Goal: Information Seeking & Learning: Understand process/instructions

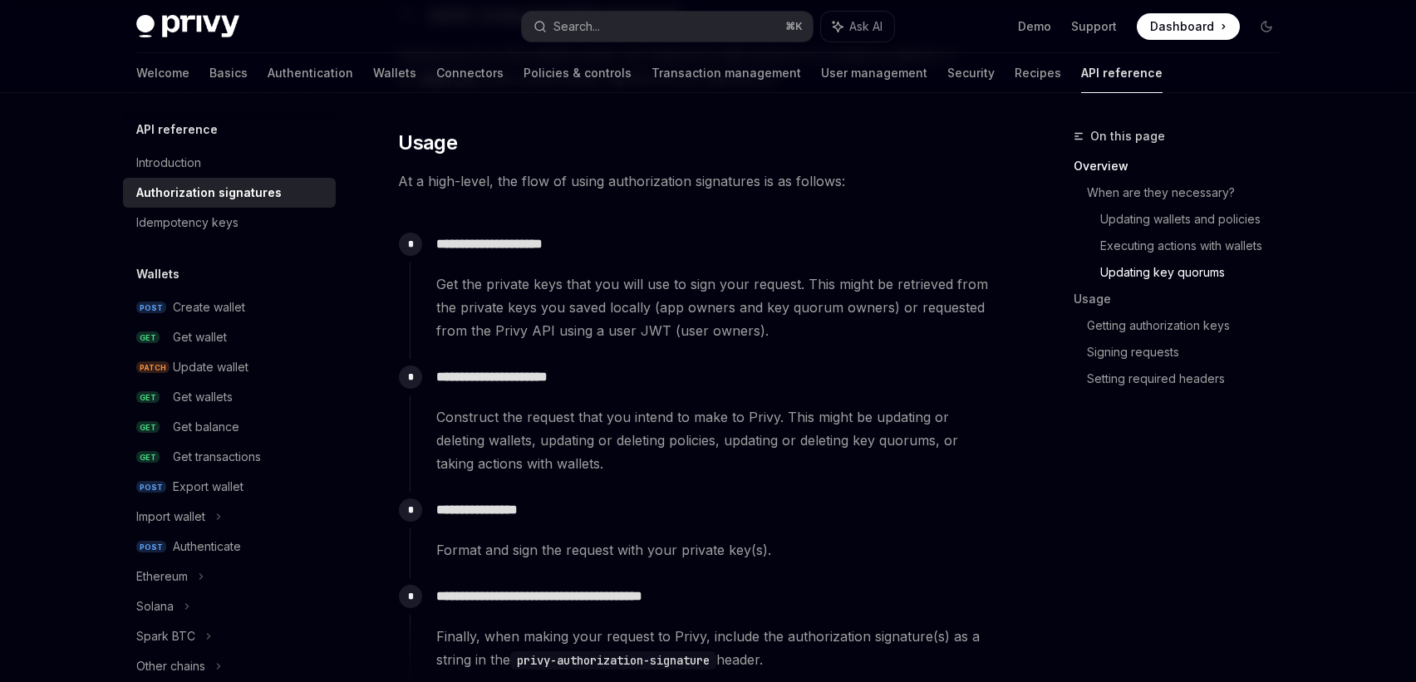
scroll to position [1460, 0]
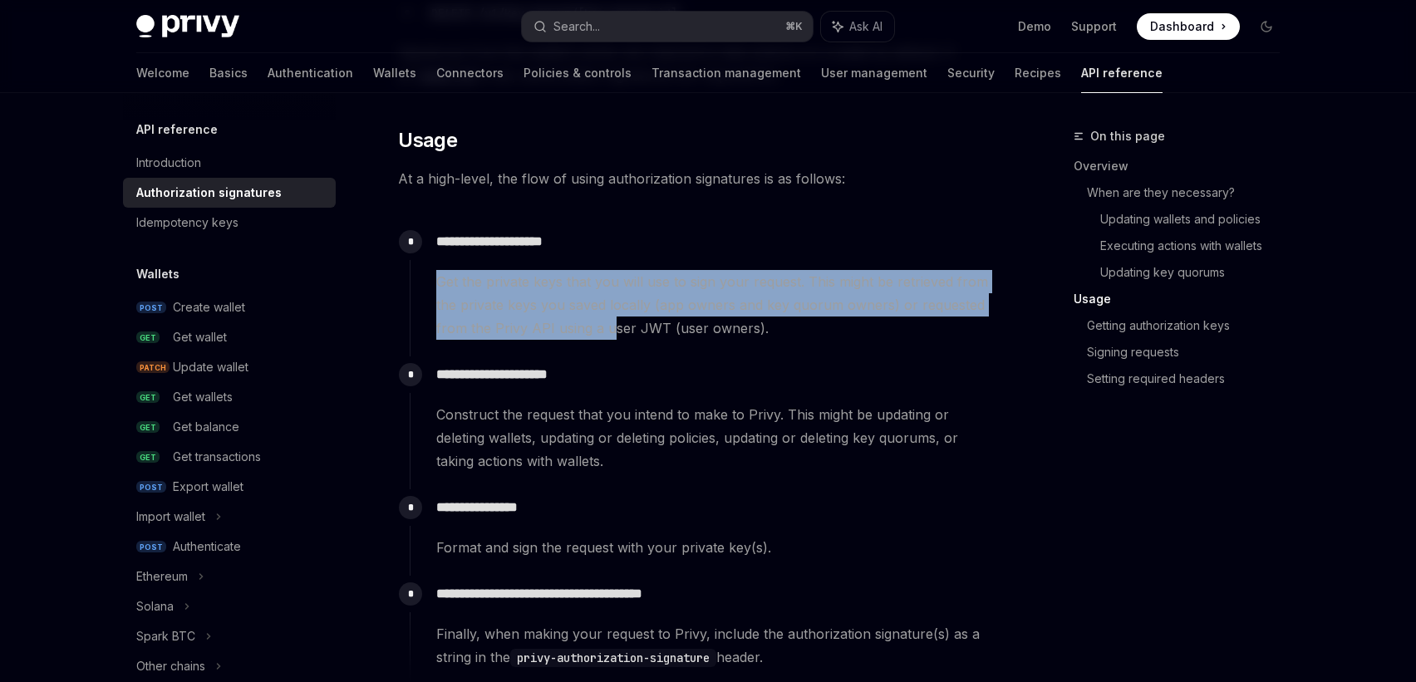
drag, startPoint x: 612, startPoint y: 266, endPoint x: 612, endPoint y: 335, distance: 69.0
click at [612, 335] on div "**********" at bounding box center [704, 282] width 588 height 116
click at [612, 335] on span "Get the private keys that you will use to sign your request. This might be retr…" at bounding box center [716, 305] width 560 height 70
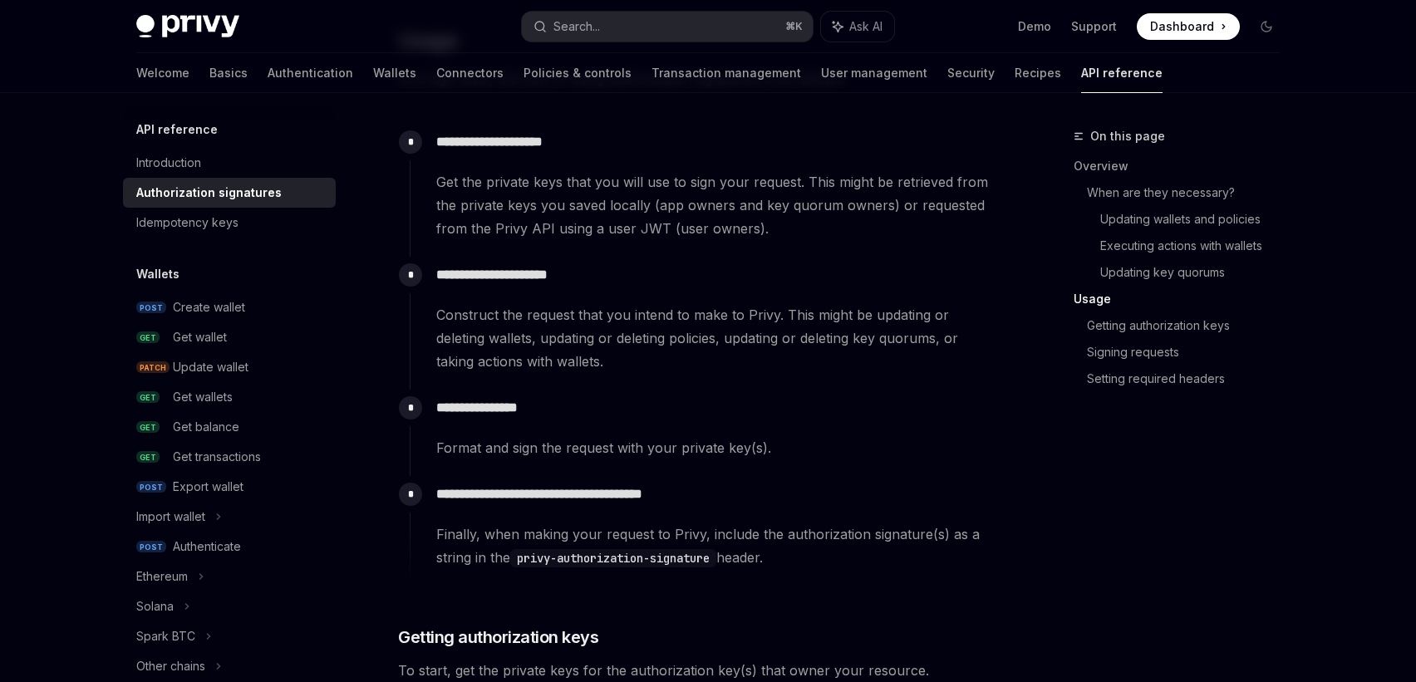
scroll to position [1562, 0]
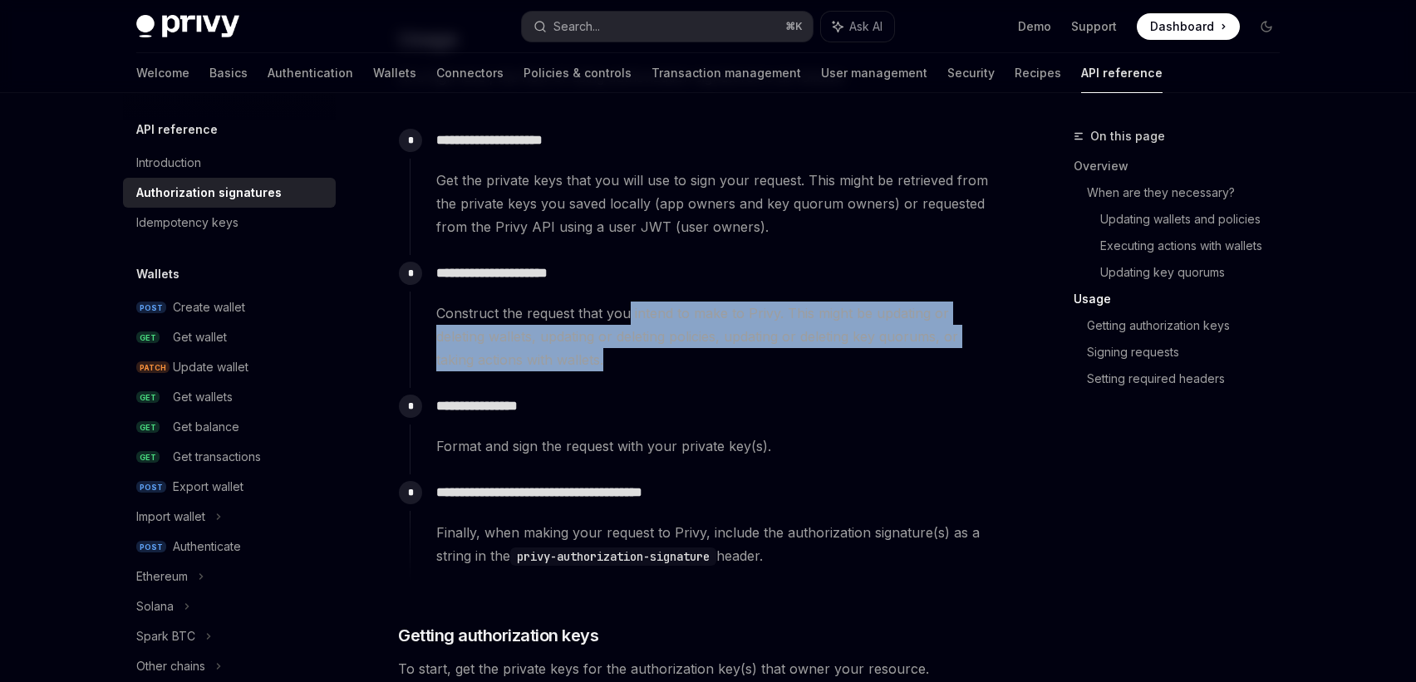
drag, startPoint x: 626, startPoint y: 311, endPoint x: 620, endPoint y: 361, distance: 50.2
click at [620, 361] on span "Construct the request that you intend to make to Privy. This might be updating …" at bounding box center [716, 337] width 560 height 70
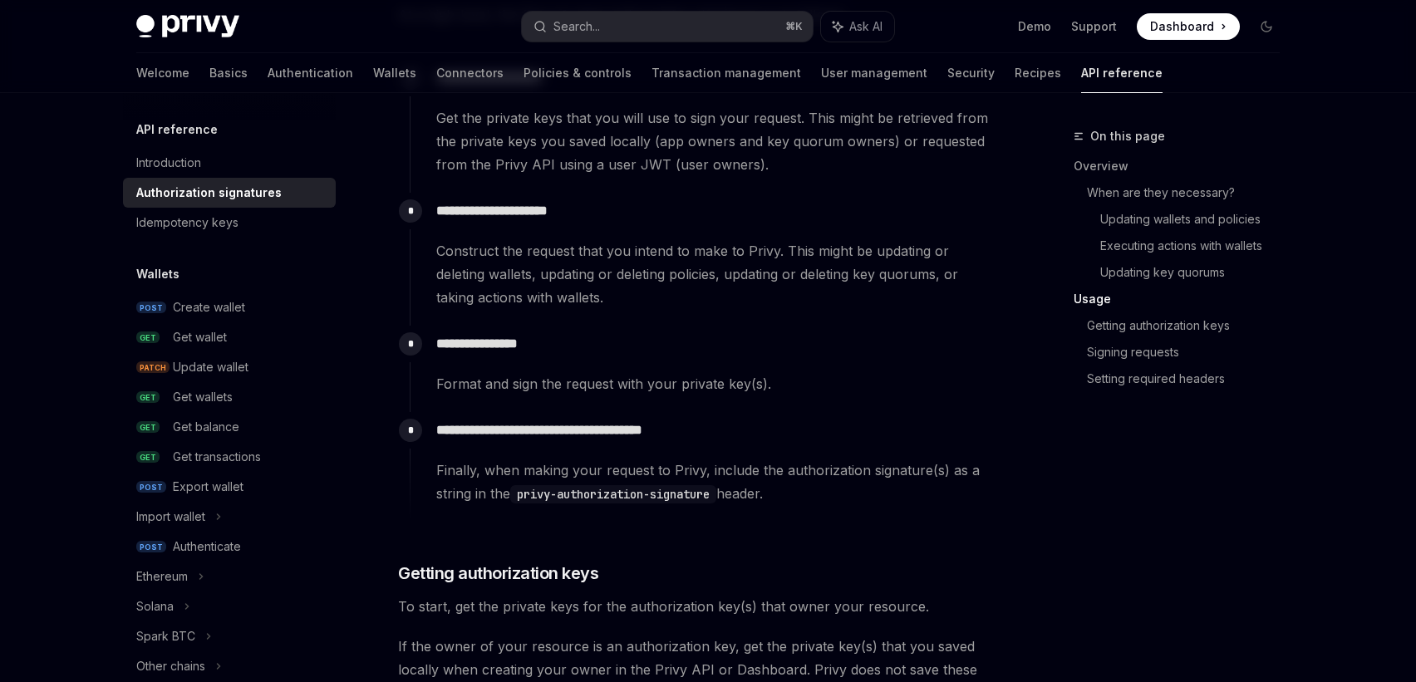
scroll to position [1674, 0]
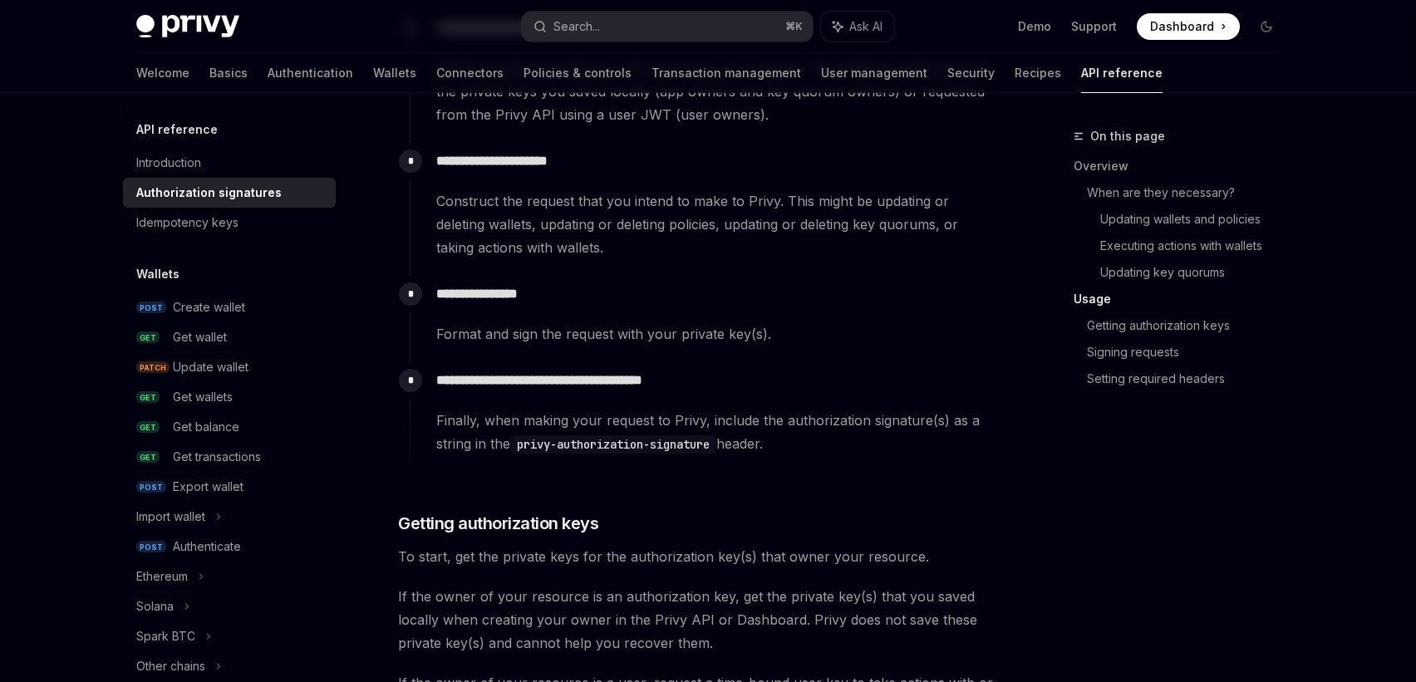
click at [632, 336] on div "Format and sign the request with your private key(s)." at bounding box center [716, 333] width 560 height 23
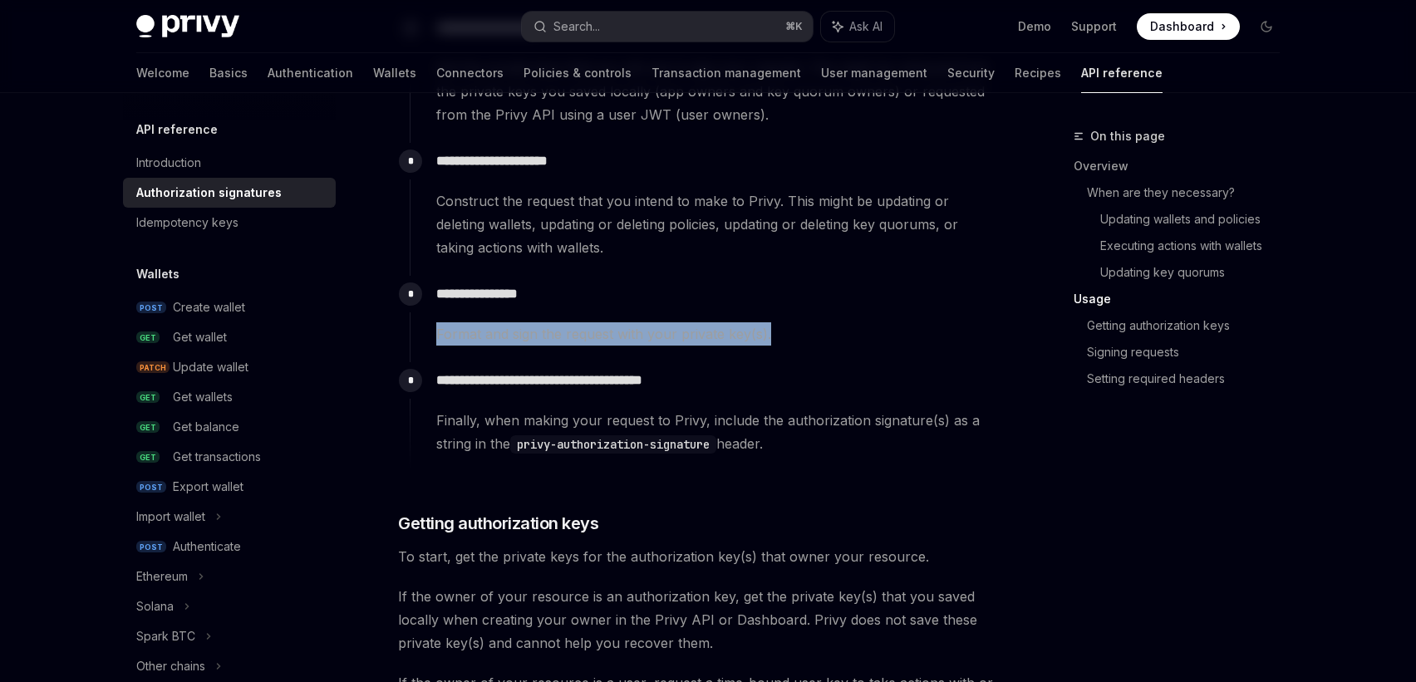
click at [632, 336] on div "Format and sign the request with your private key(s)." at bounding box center [716, 333] width 560 height 23
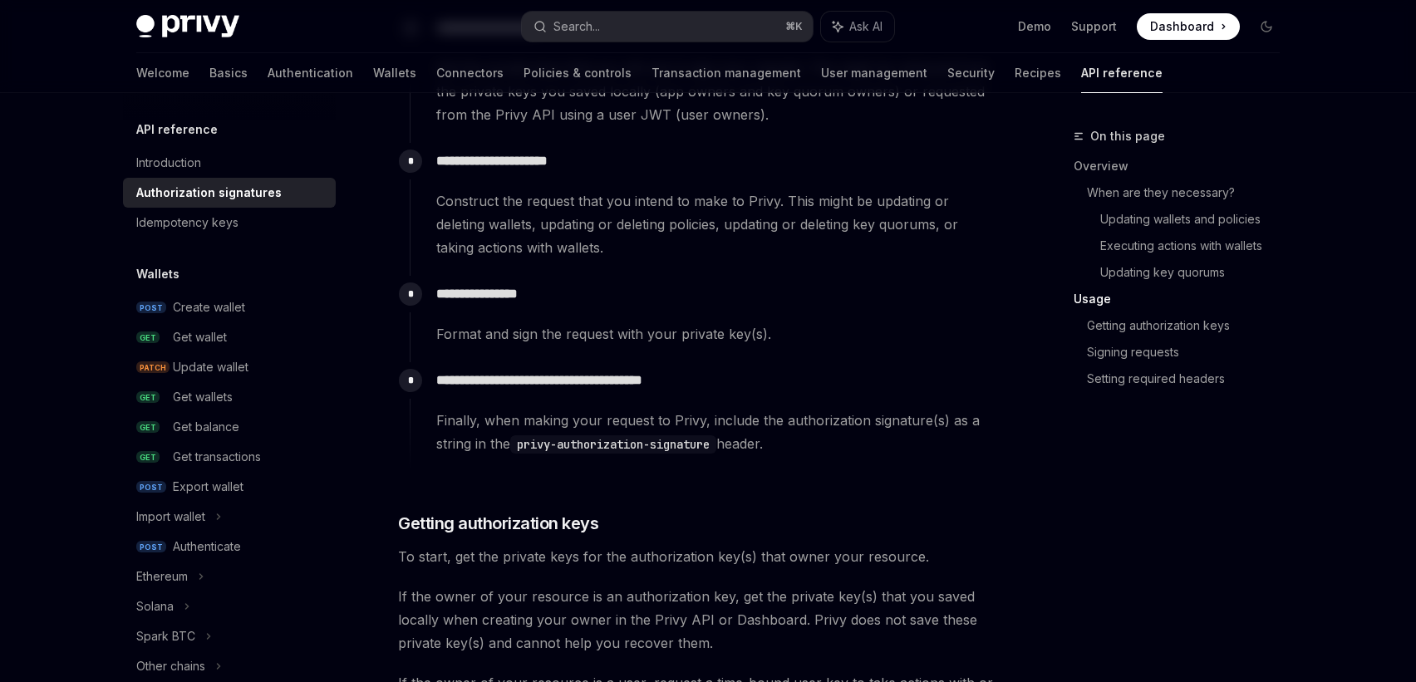
click at [631, 395] on div "**********" at bounding box center [704, 408] width 588 height 93
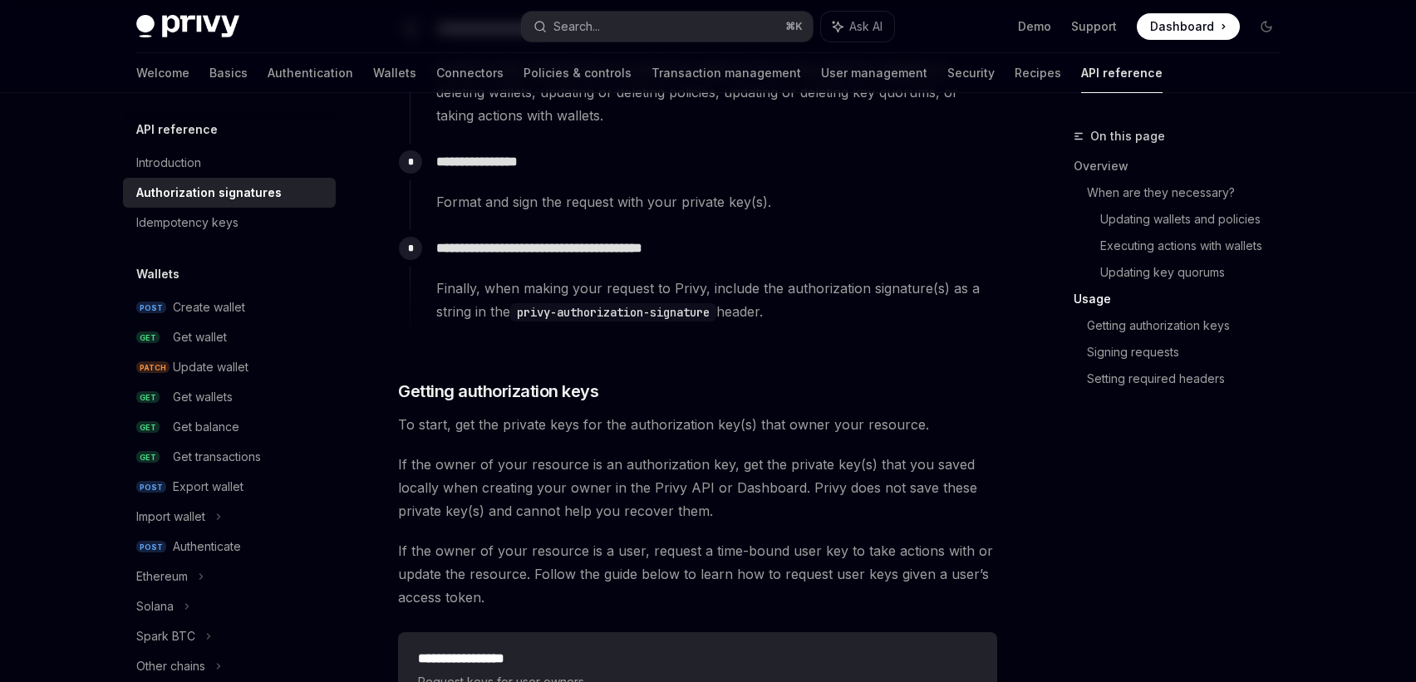
scroll to position [2030, 0]
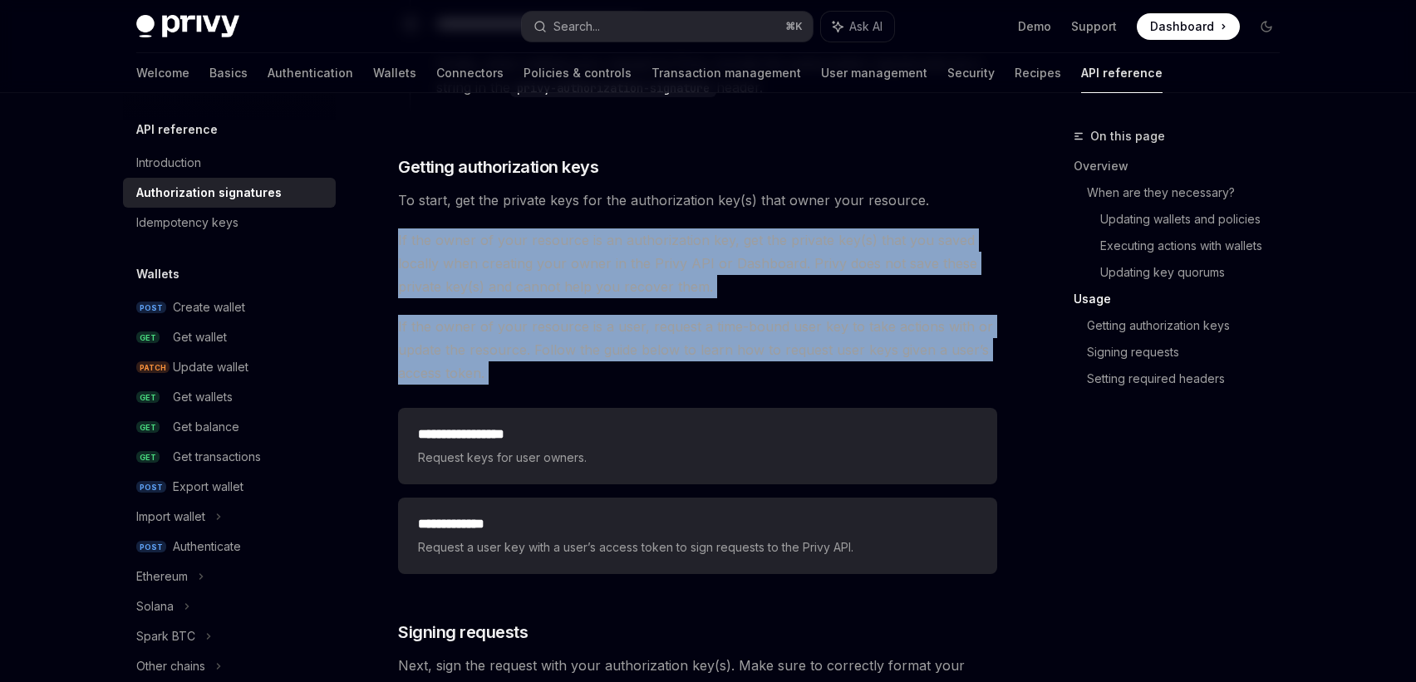
drag, startPoint x: 631, startPoint y: 395, endPoint x: 653, endPoint y: 212, distance: 184.2
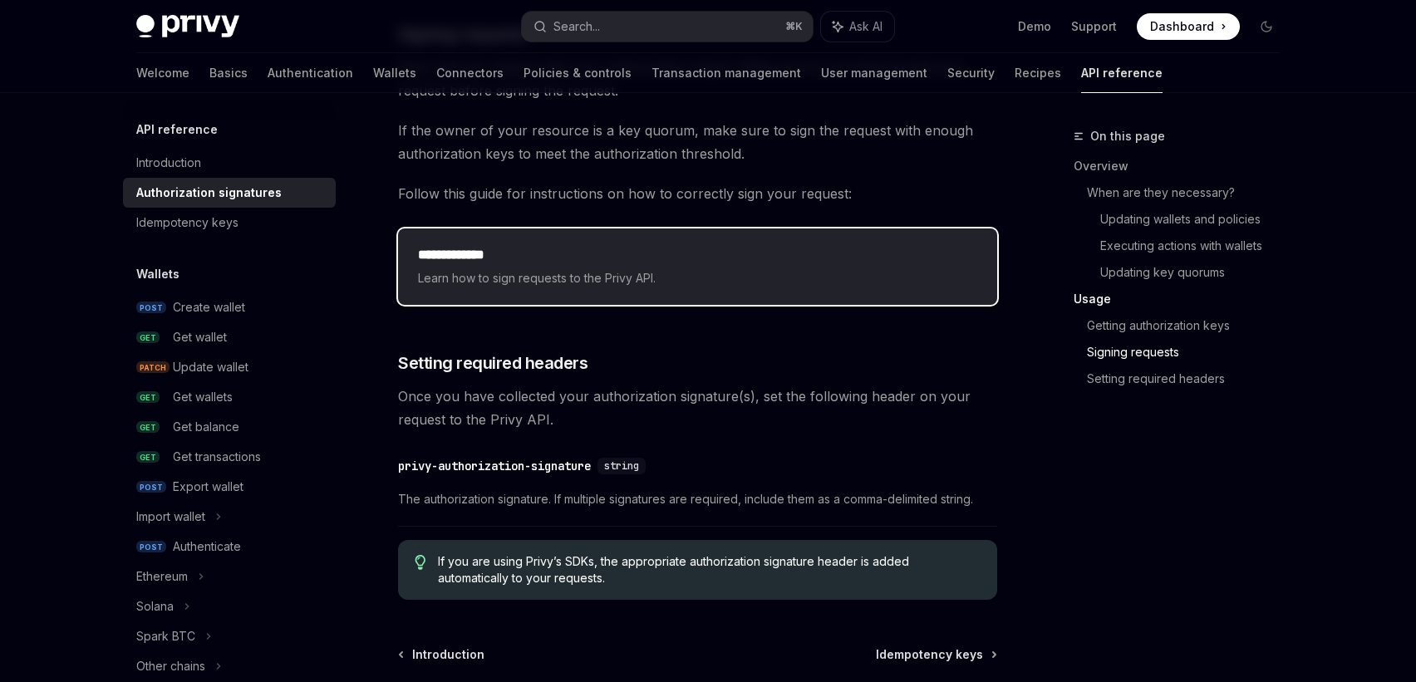
scroll to position [2630, 0]
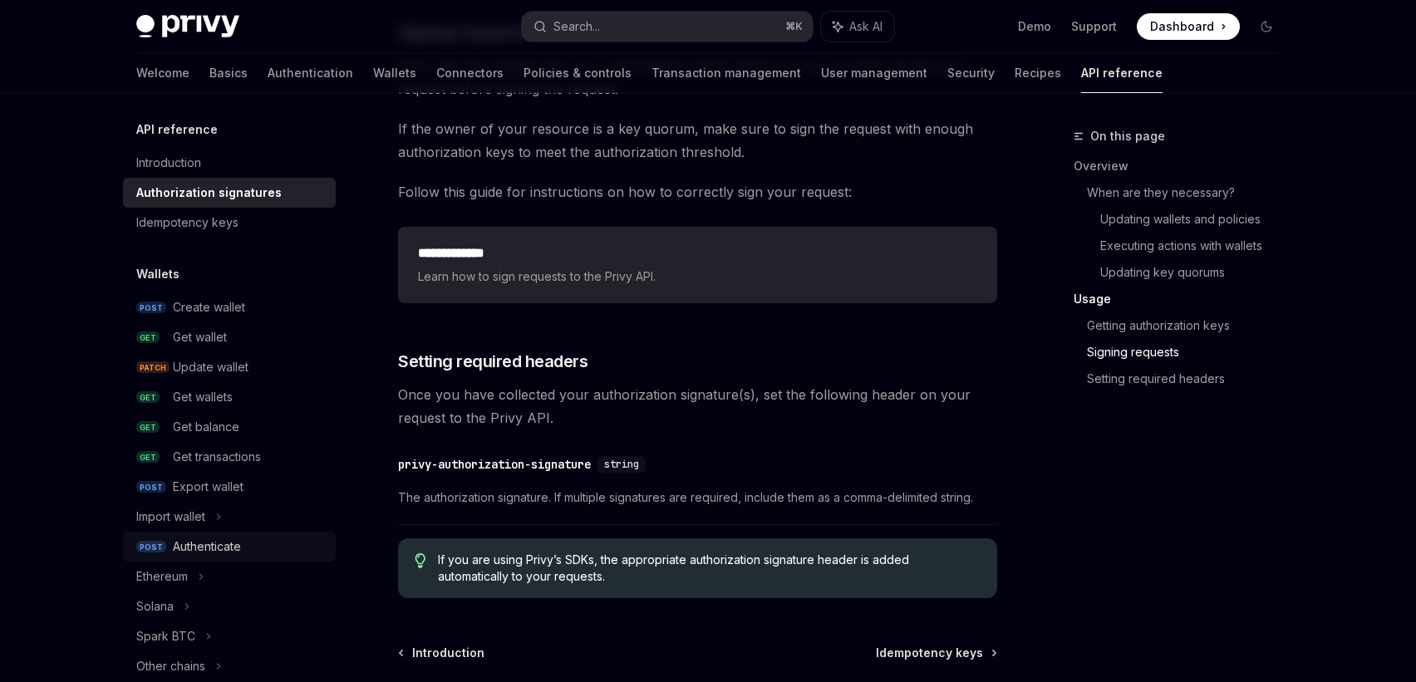
click at [222, 551] on div "Authenticate" at bounding box center [207, 547] width 68 height 20
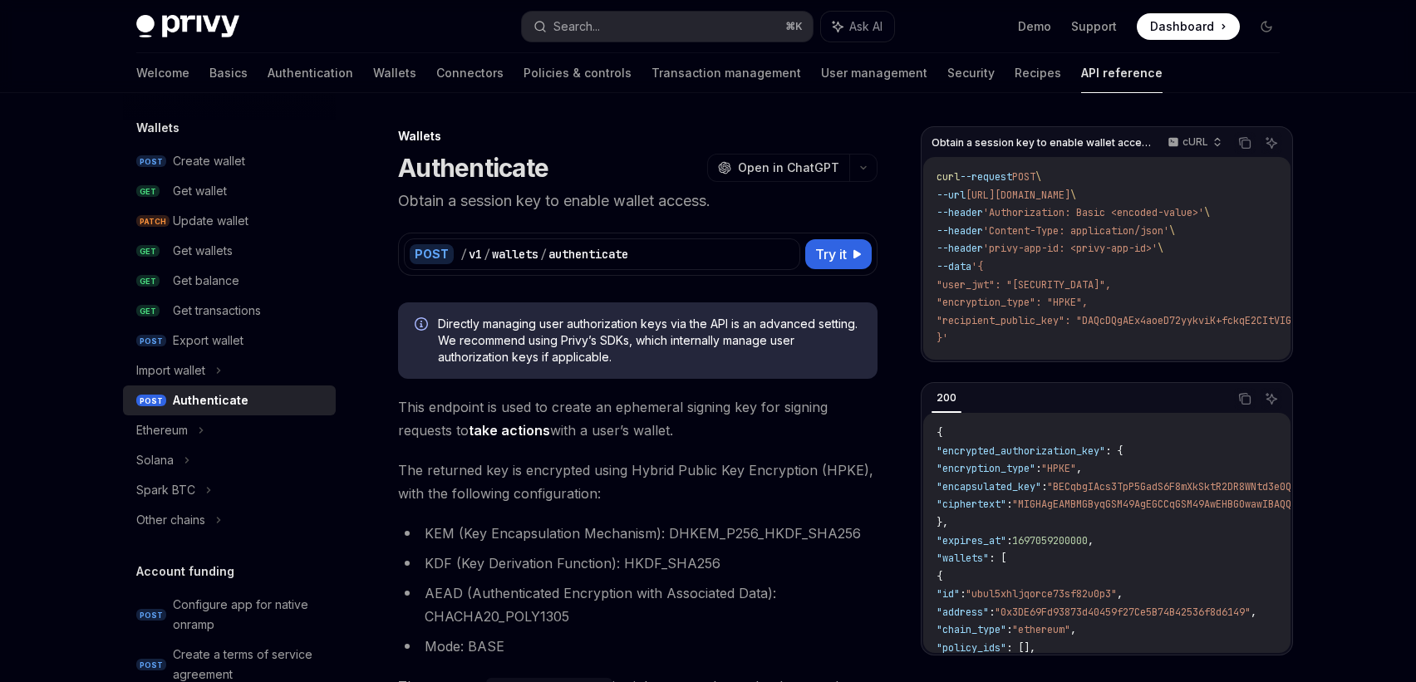
scroll to position [150, 0]
click at [181, 450] on div "Solana" at bounding box center [229, 456] width 213 height 30
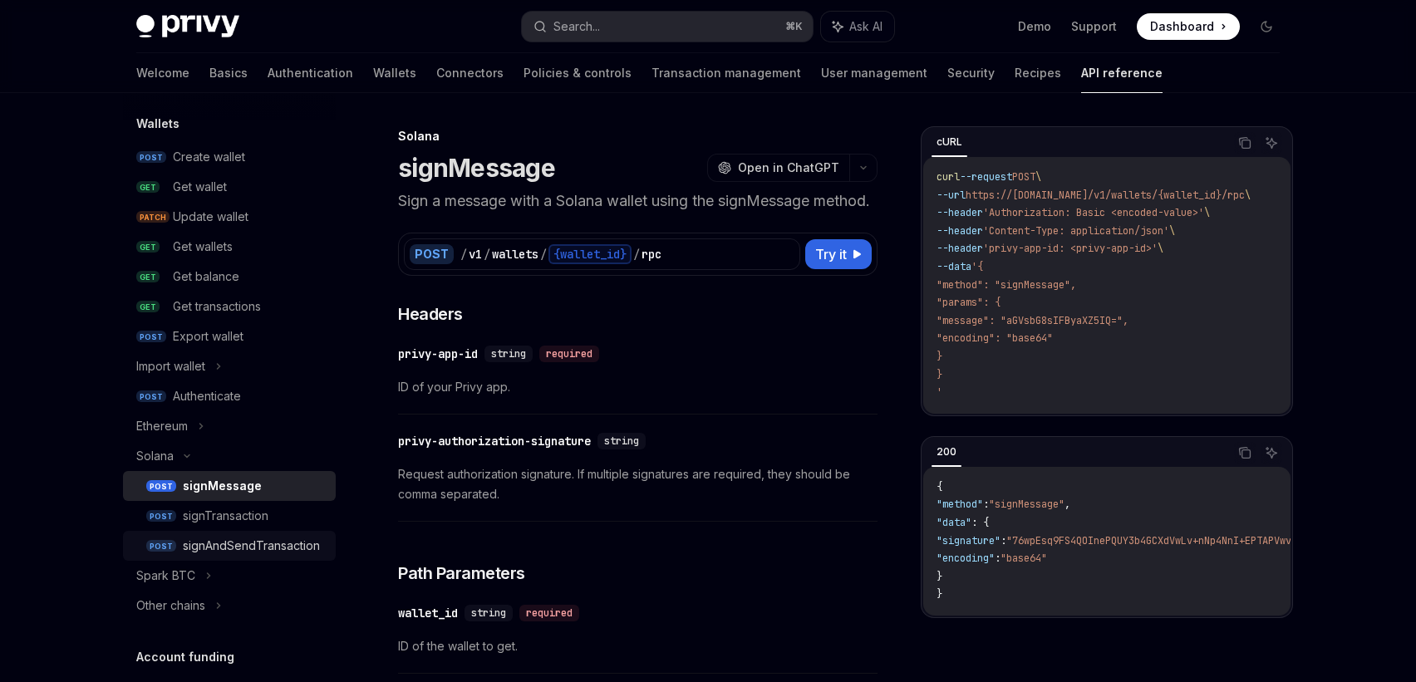
click at [199, 552] on div "signAndSendTransaction" at bounding box center [251, 546] width 137 height 20
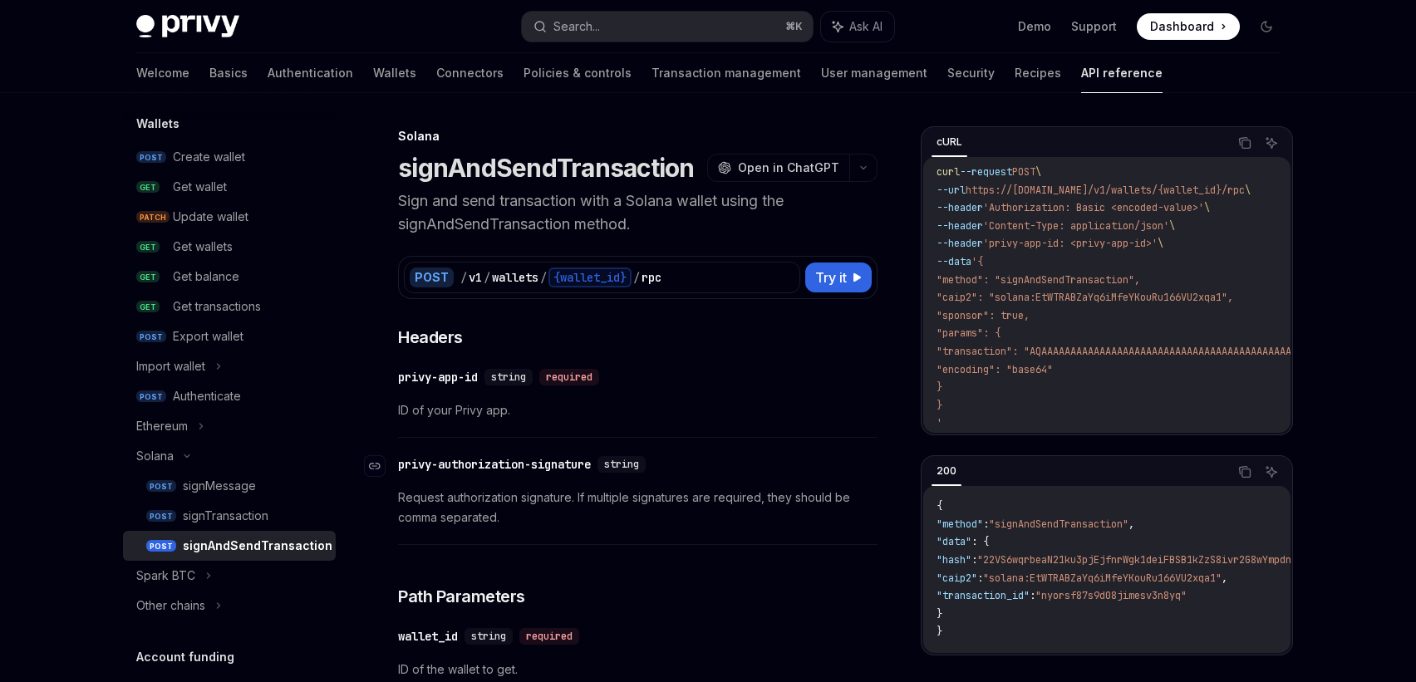
scroll to position [95, 0]
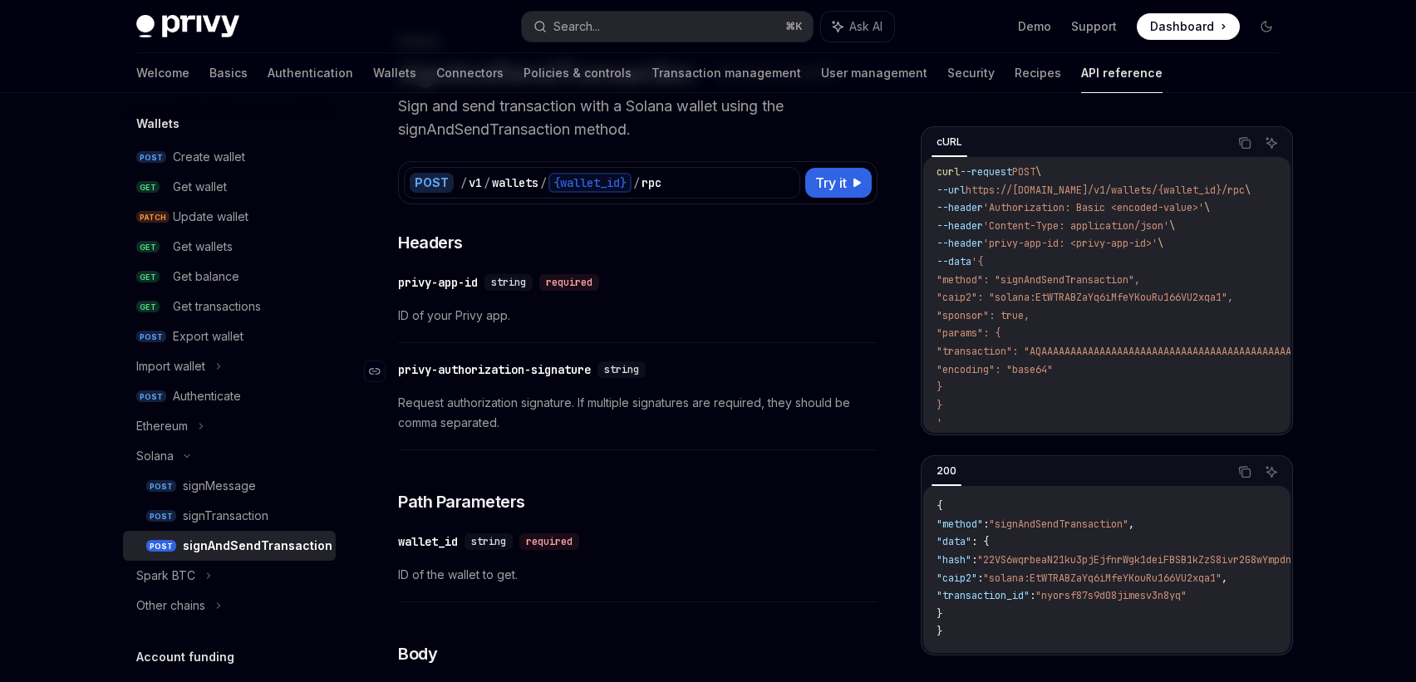
click at [526, 367] on div "privy-authorization-signature" at bounding box center [494, 370] width 193 height 17
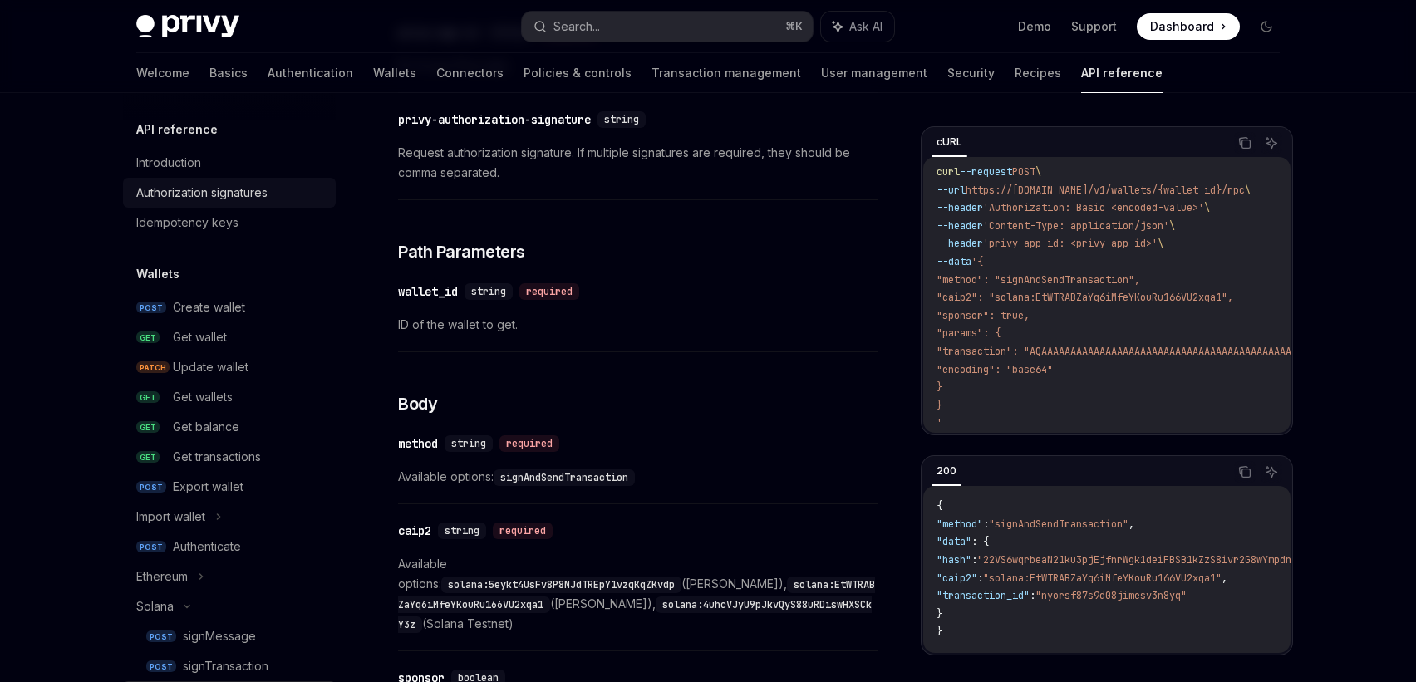
click at [257, 200] on div "Authorization signatures" at bounding box center [201, 193] width 131 height 20
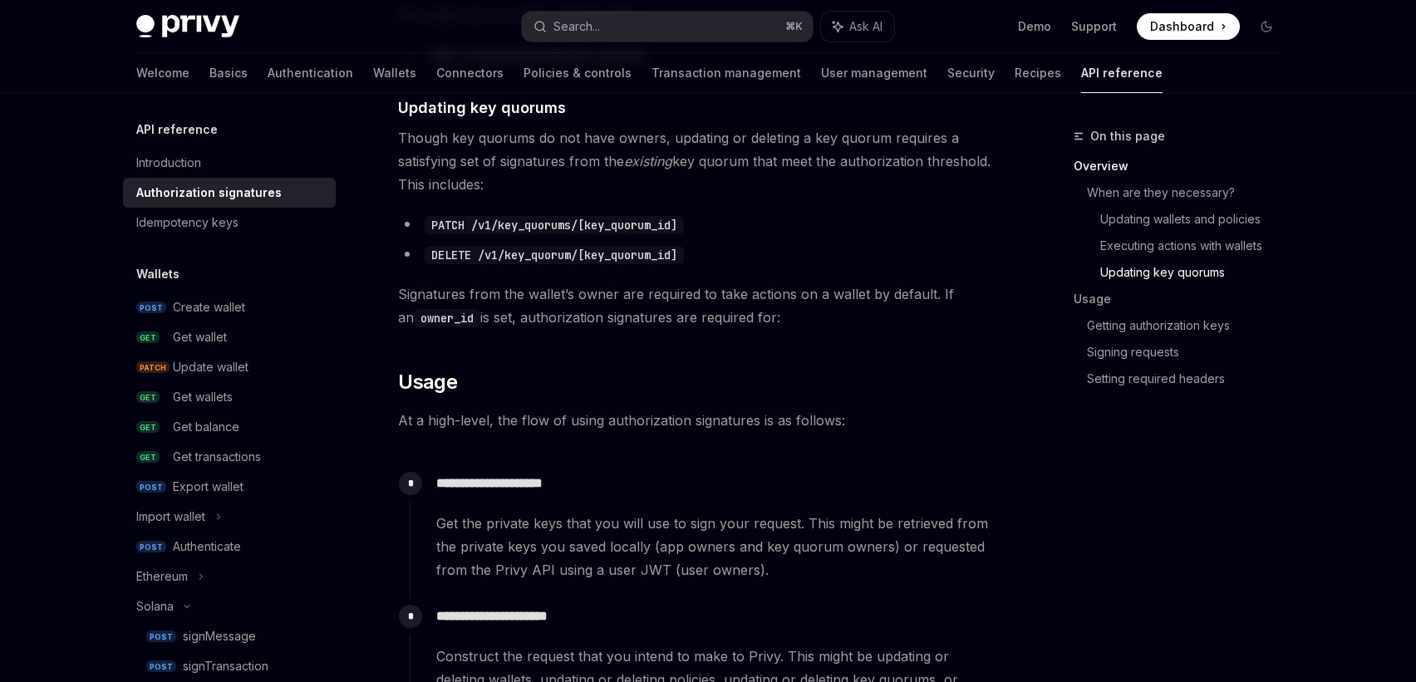
scroll to position [1248, 0]
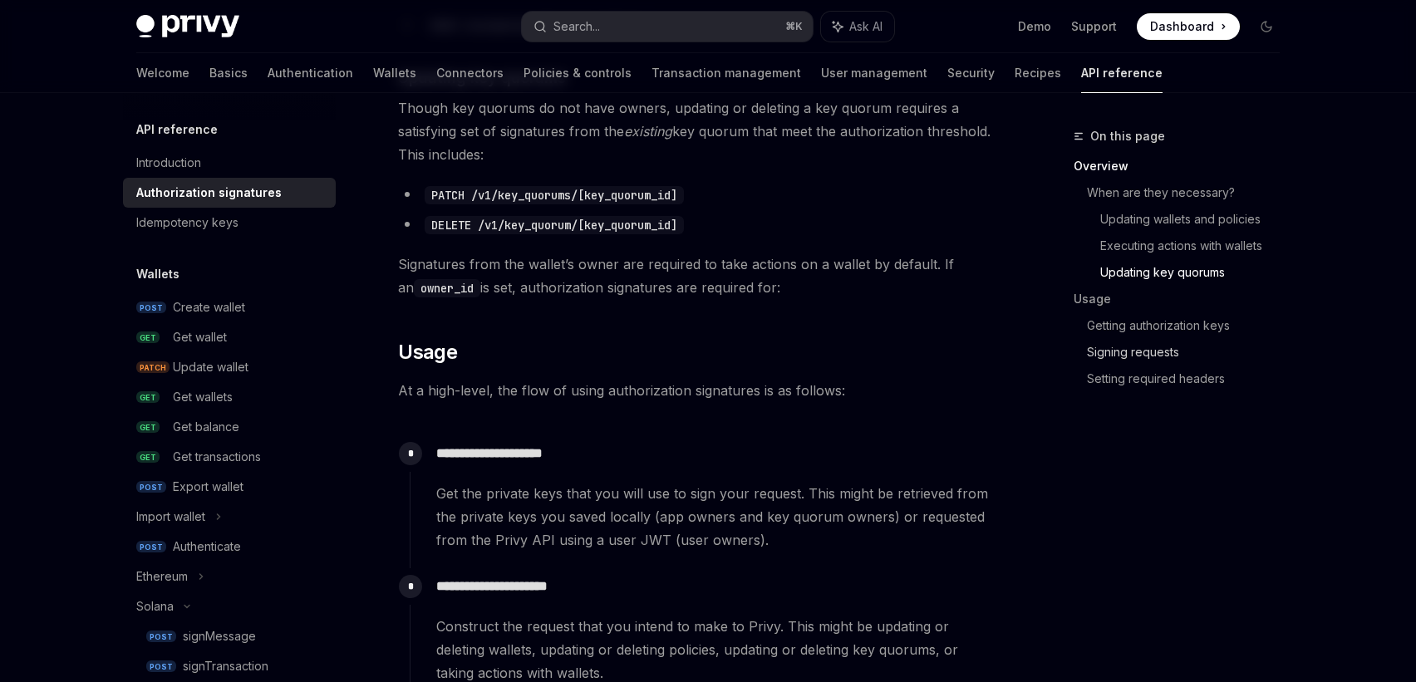
click at [1127, 358] on link "Signing requests" at bounding box center [1190, 352] width 206 height 27
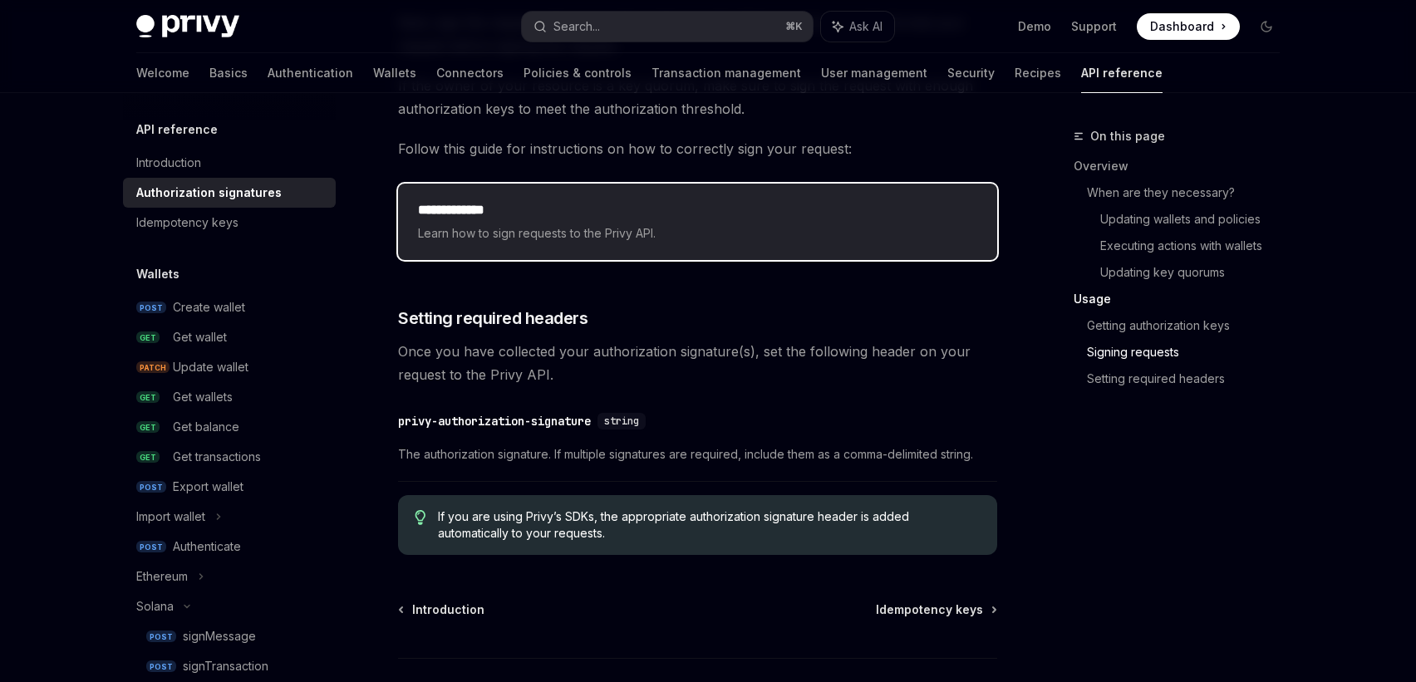
scroll to position [2677, 0]
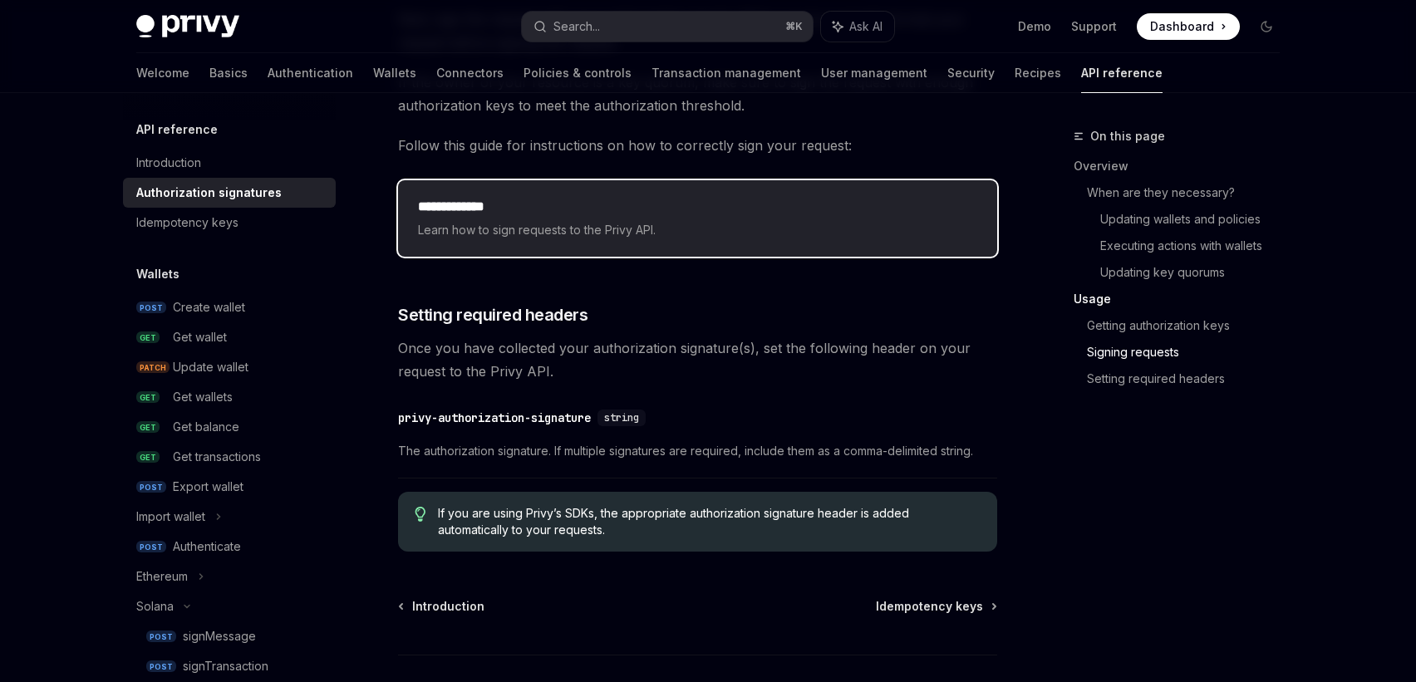
click at [580, 238] on span "Learn how to sign requests to the Privy API." at bounding box center [697, 230] width 559 height 20
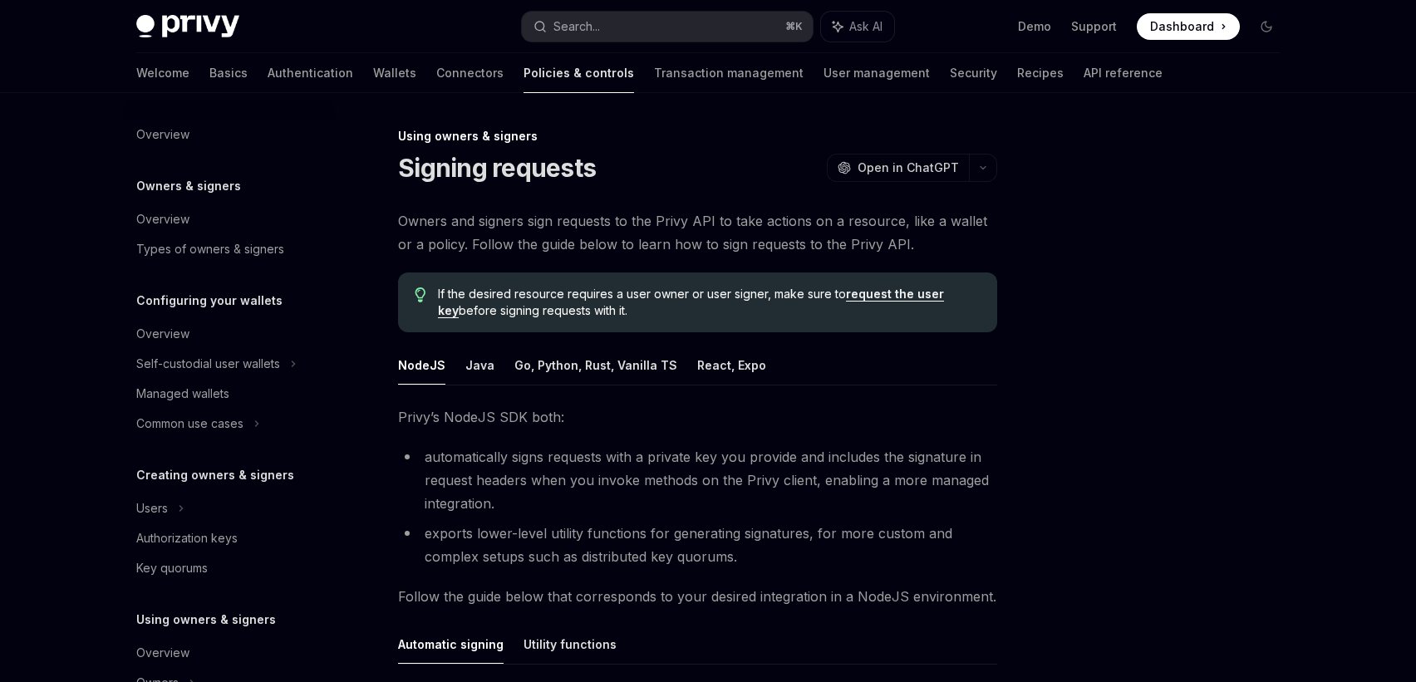
scroll to position [355, 0]
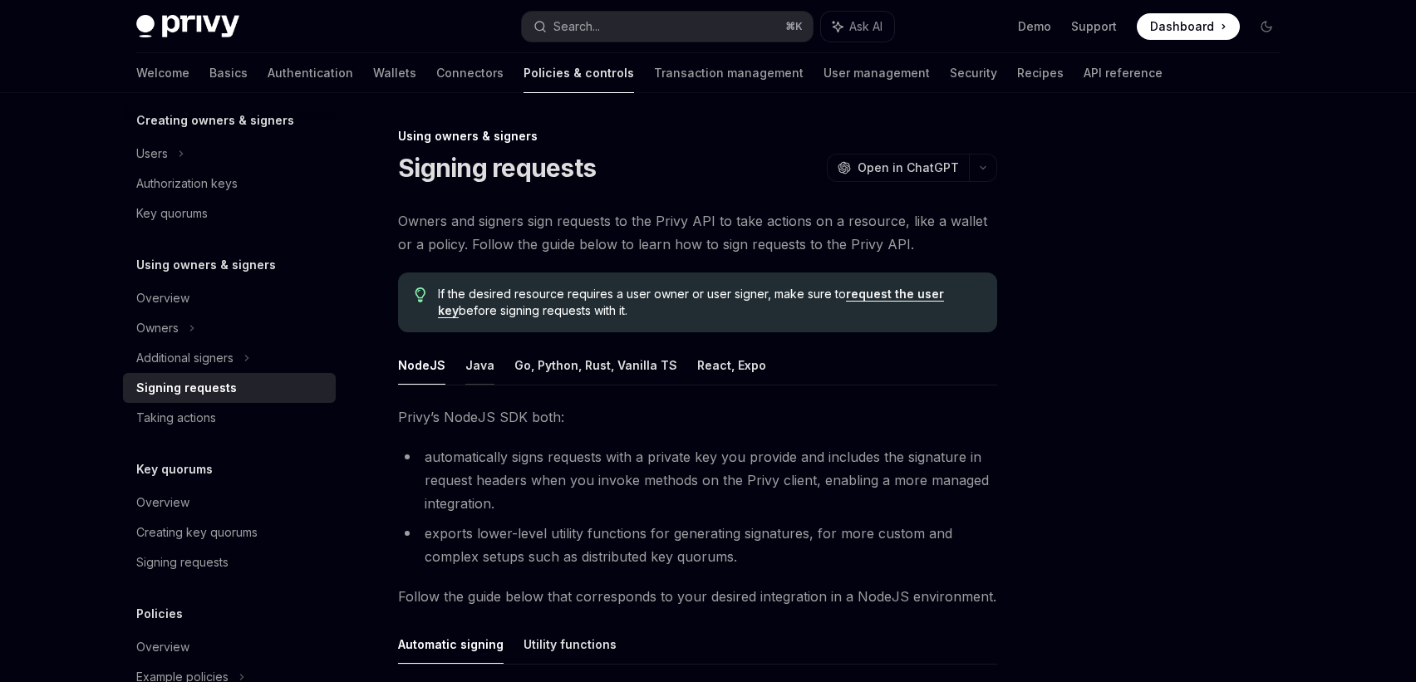
click at [473, 365] on button "Java" at bounding box center [479, 365] width 29 height 39
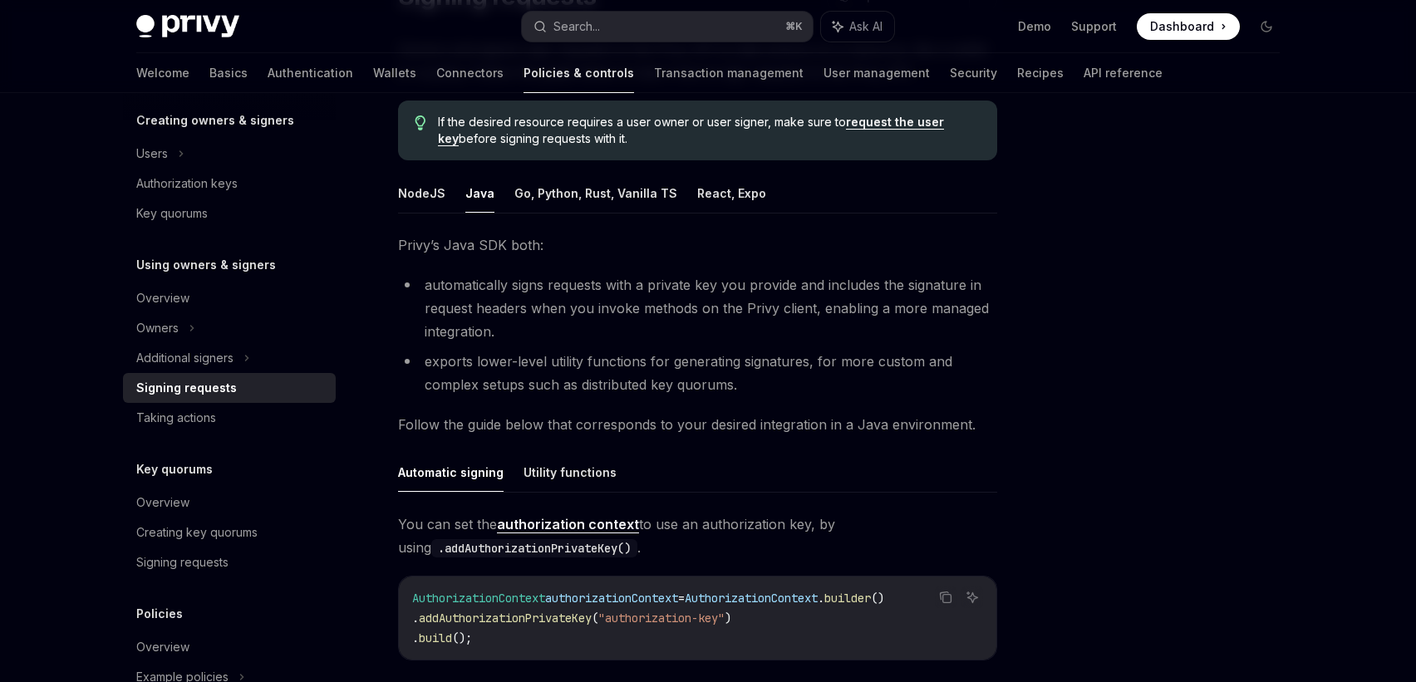
scroll to position [2, 0]
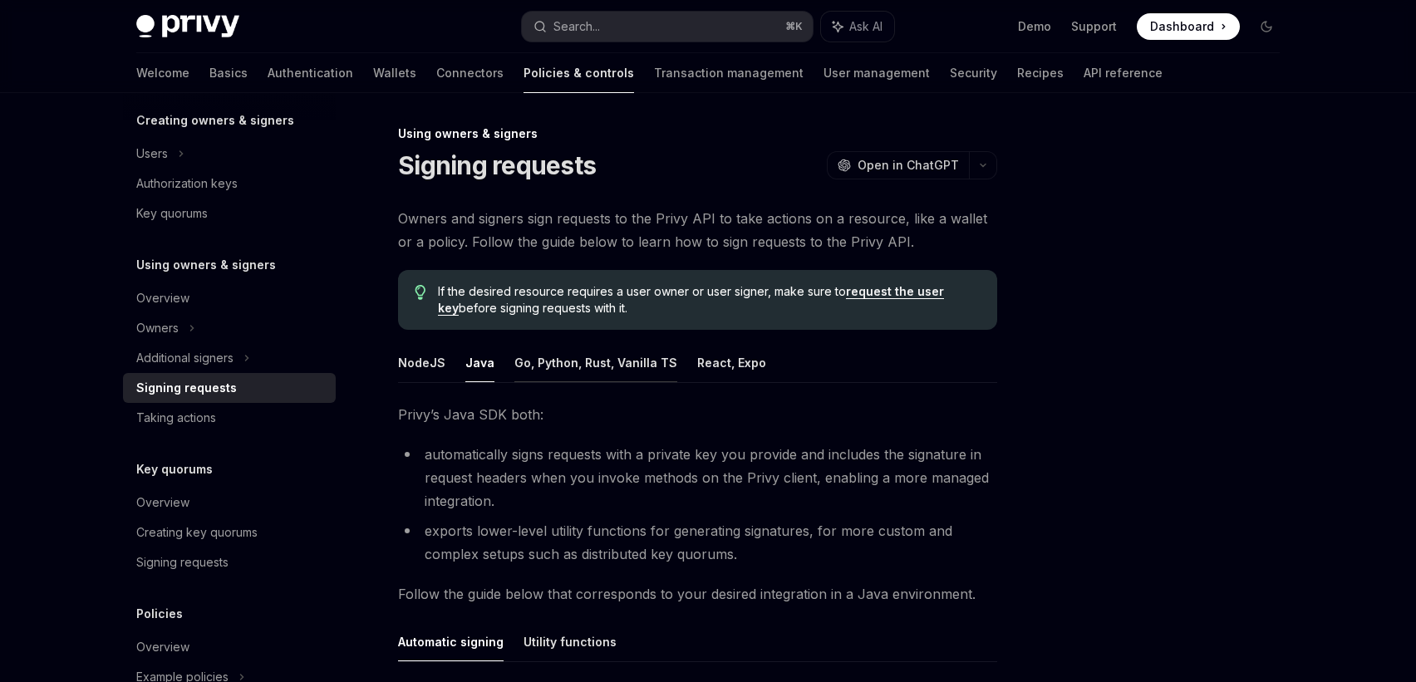
click at [558, 361] on button "Go, Python, Rust, Vanilla TS" at bounding box center [595, 362] width 163 height 39
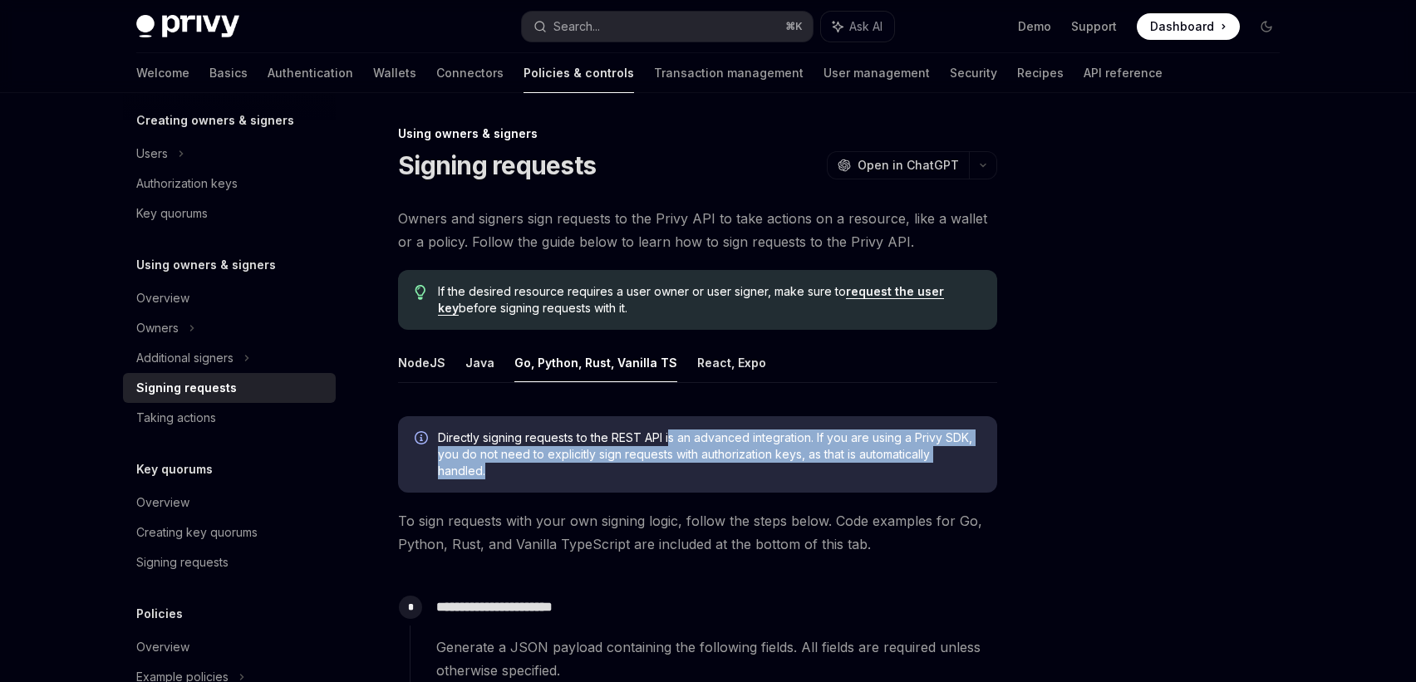
drag, startPoint x: 672, startPoint y: 431, endPoint x: 677, endPoint y: 470, distance: 39.5
click at [677, 470] on span "Directly signing requests to the REST API is an advanced integration. If you ar…" at bounding box center [709, 455] width 543 height 50
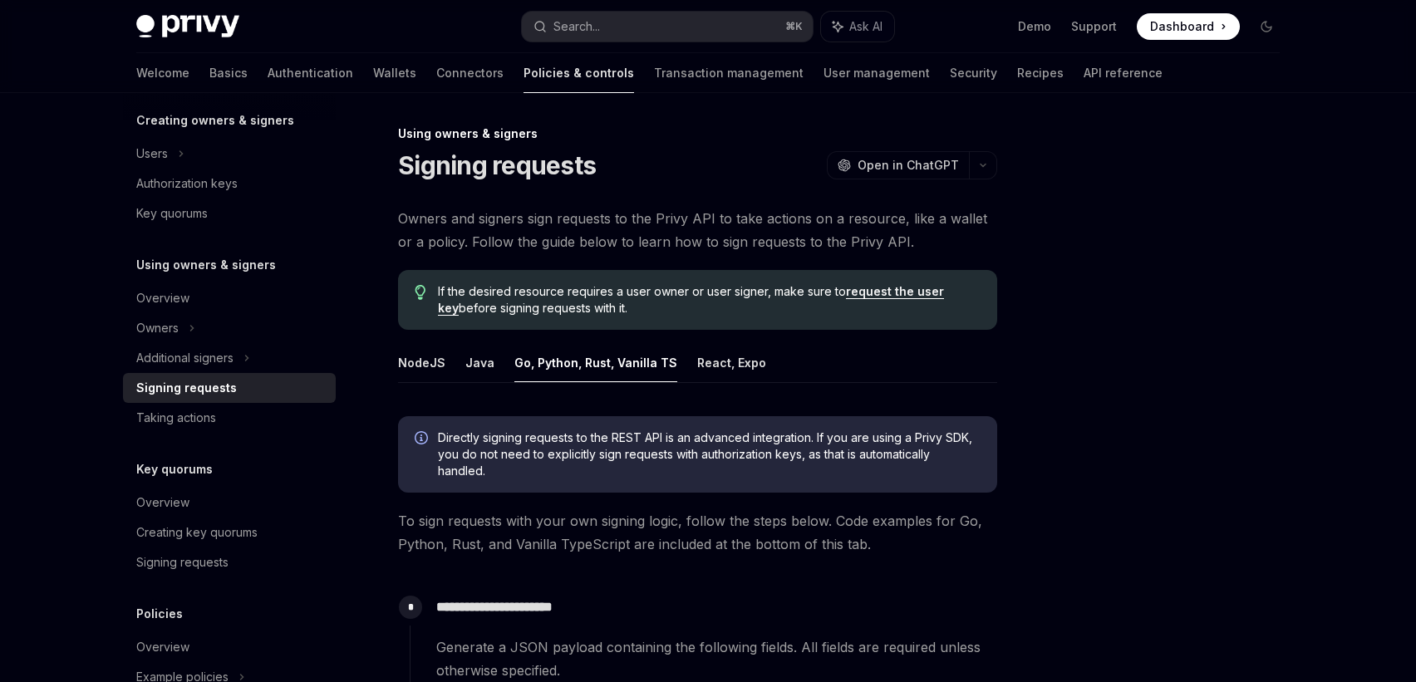
scroll to position [17, 0]
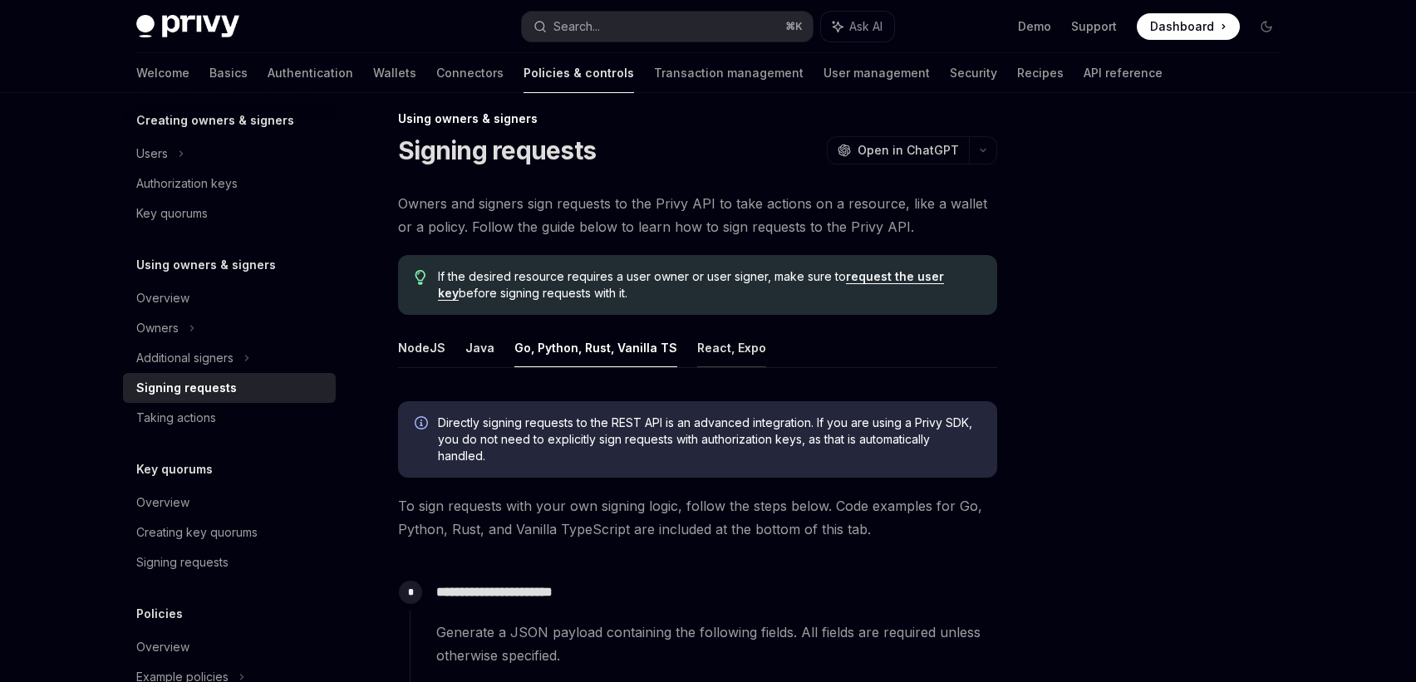
click at [721, 345] on button "React, Expo" at bounding box center [731, 347] width 69 height 39
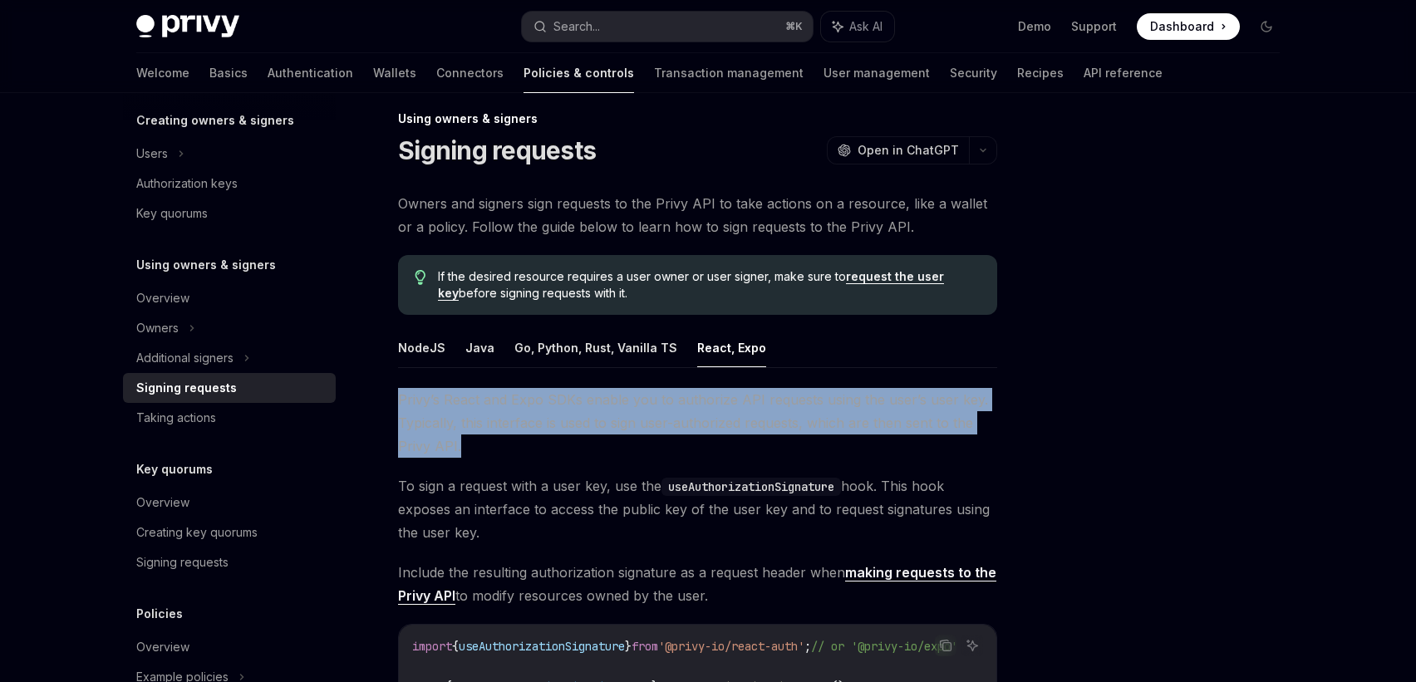
drag, startPoint x: 679, startPoint y: 378, endPoint x: 655, endPoint y: 450, distance: 76.2
click at [655, 450] on span "Privy’s React and Expo SDKs enable you to authorize API requests using the user…" at bounding box center [697, 423] width 599 height 70
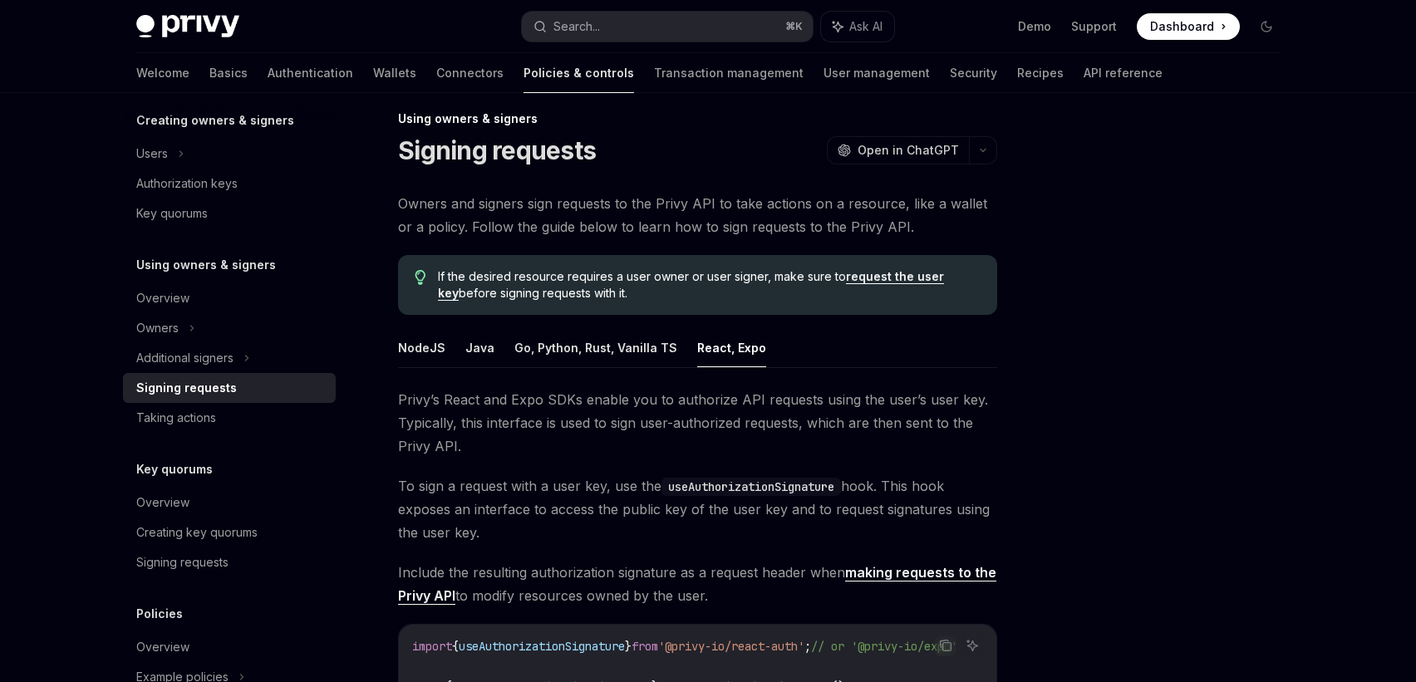
drag, startPoint x: 655, startPoint y: 450, endPoint x: 643, endPoint y: 523, distance: 73.2
click at [643, 523] on span "To sign a request with a user key, use the useAuthorizationSignature hook. This…" at bounding box center [697, 510] width 599 height 70
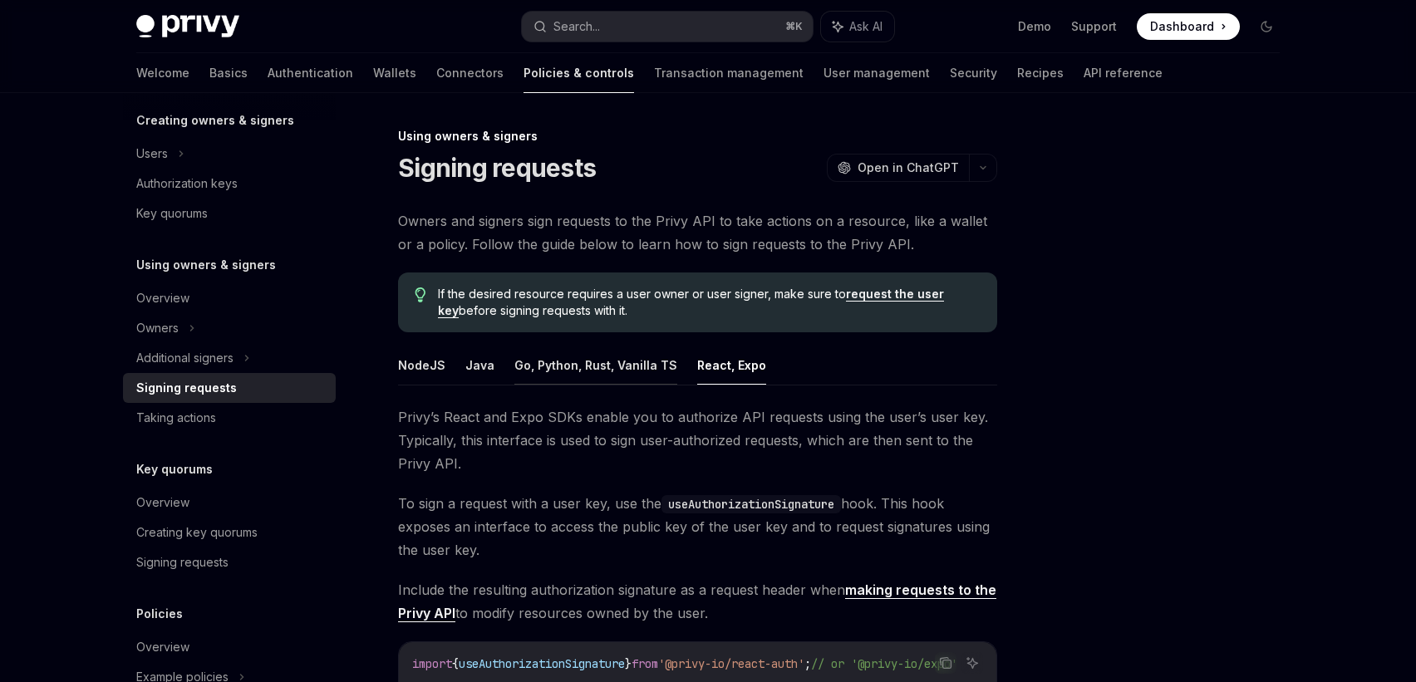
click at [598, 358] on button "Go, Python, Rust, Vanilla TS" at bounding box center [595, 365] width 163 height 39
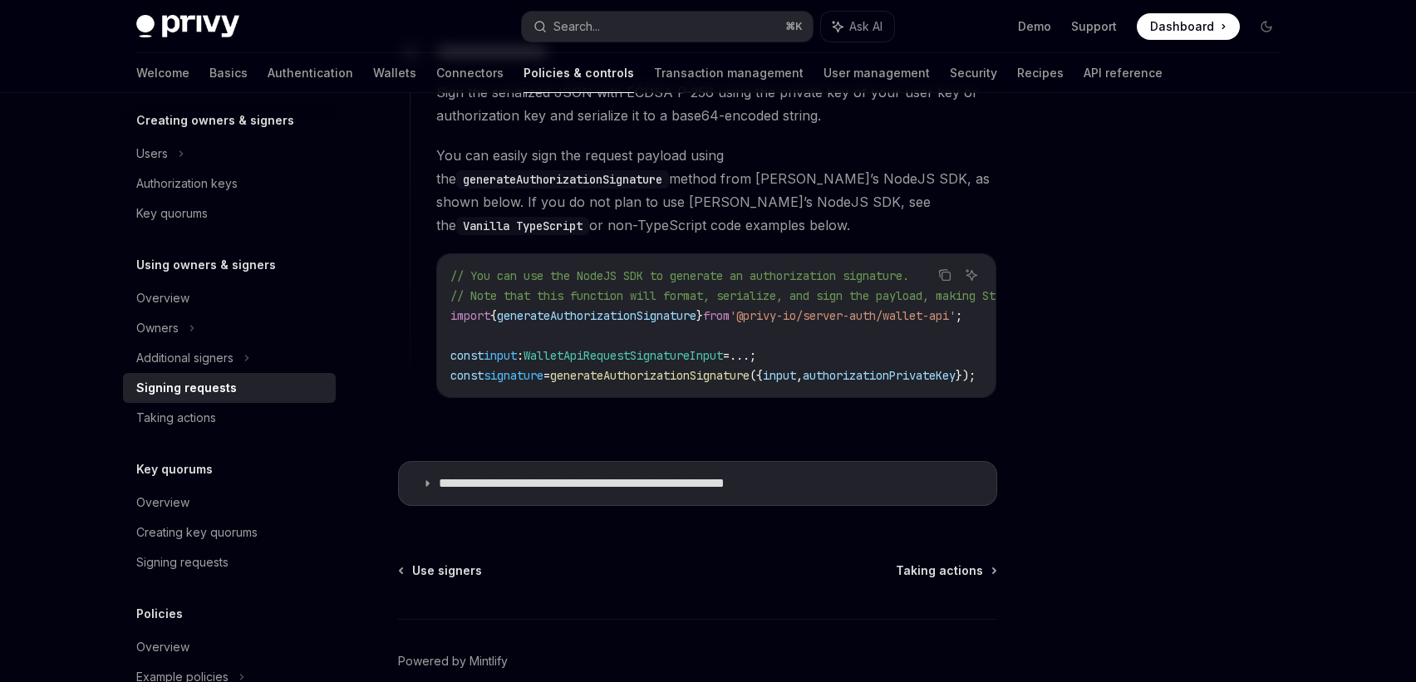
scroll to position [1577, 0]
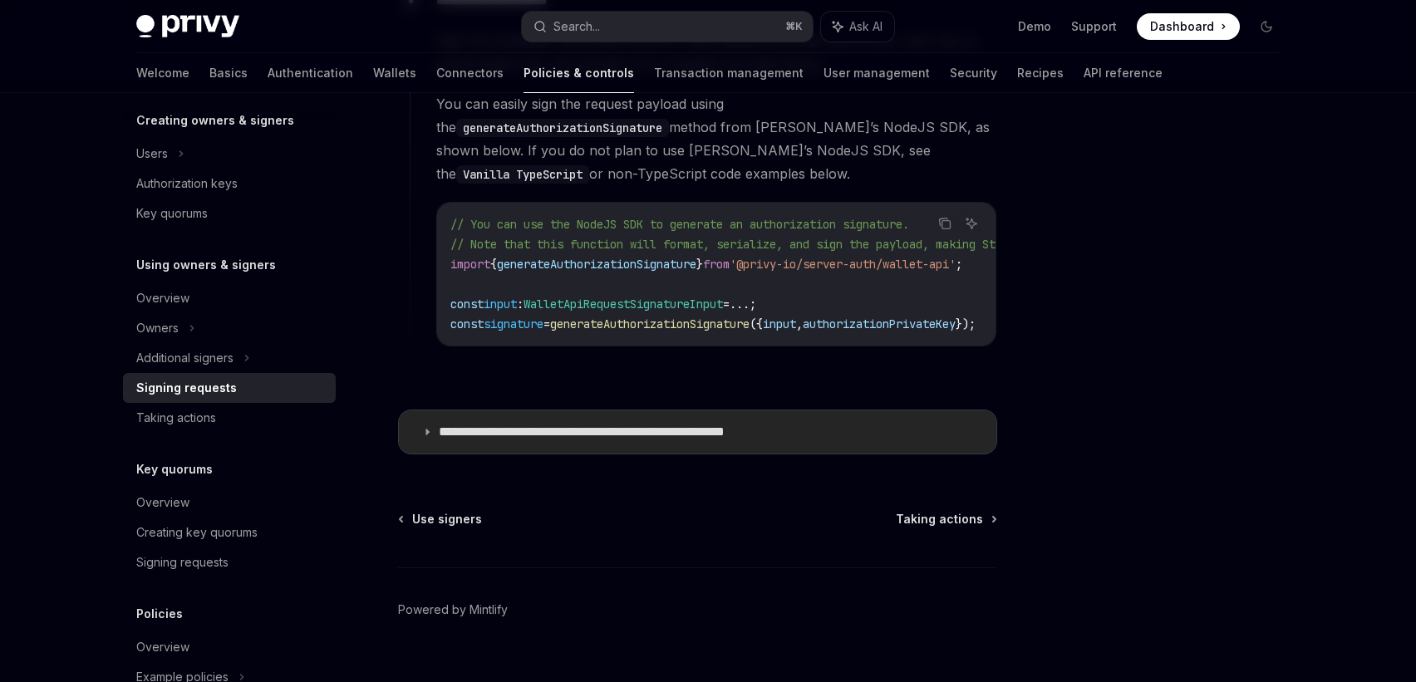
click at [667, 427] on p "**********" at bounding box center [626, 432] width 374 height 17
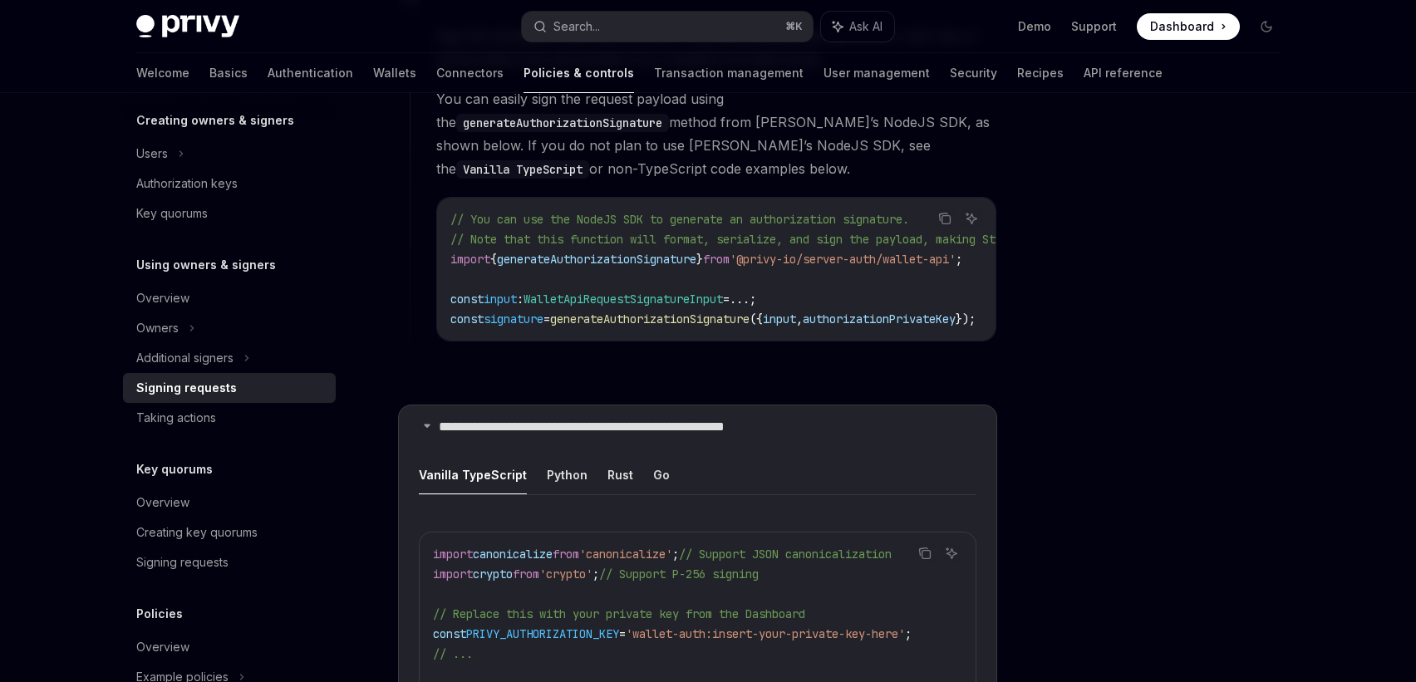
scroll to position [1541, 0]
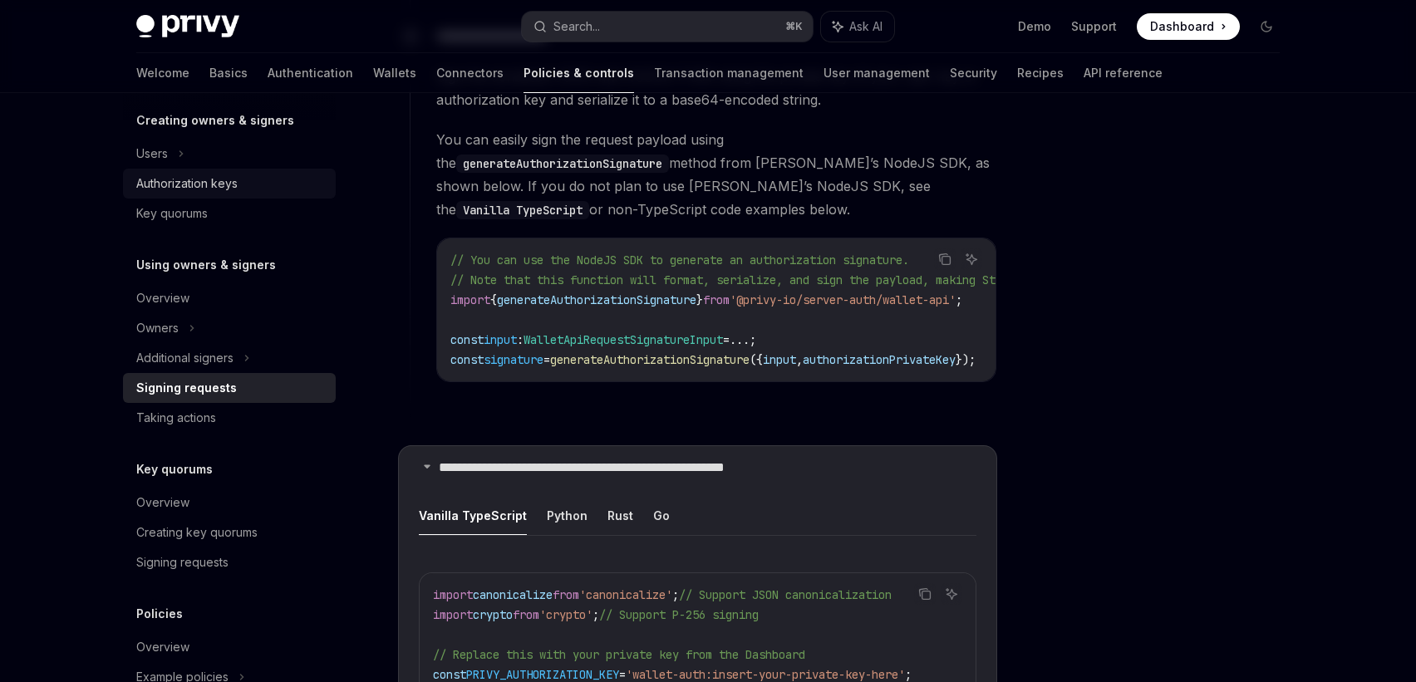
click at [230, 181] on div "Authorization keys" at bounding box center [186, 184] width 101 height 20
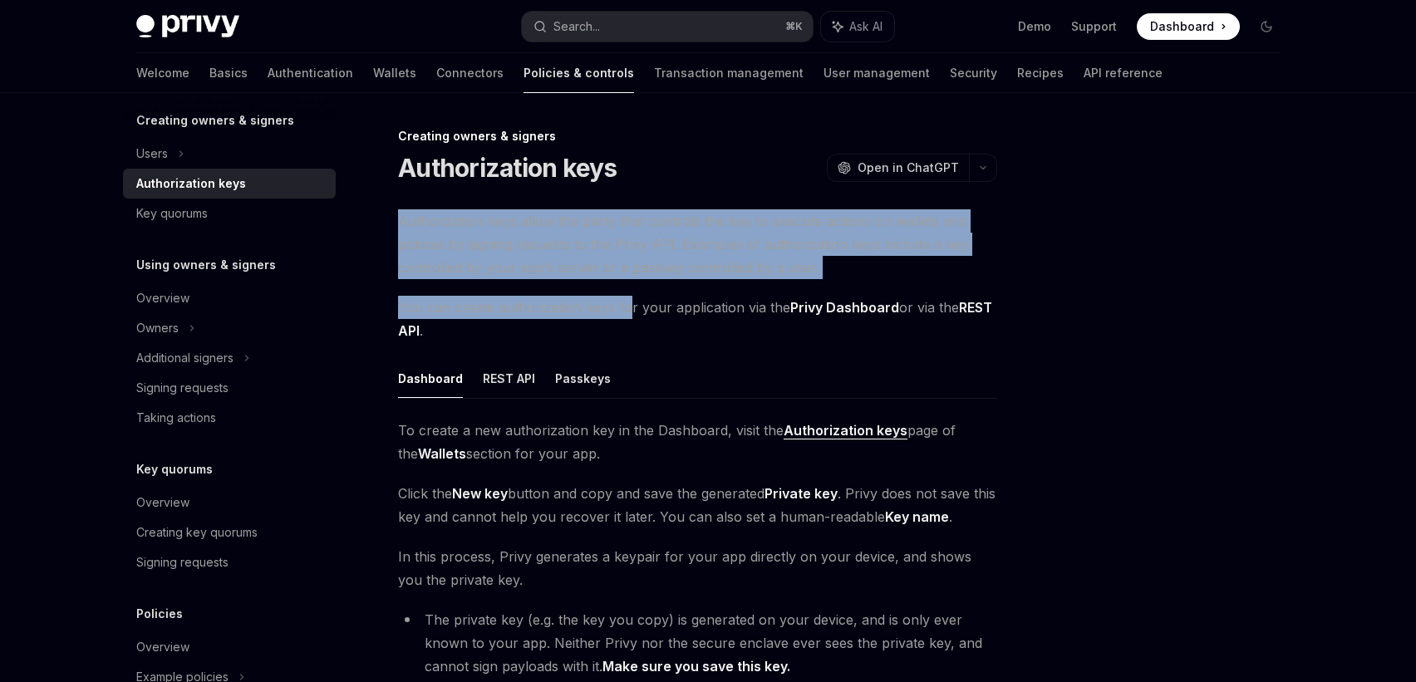
drag, startPoint x: 643, startPoint y: 204, endPoint x: 626, endPoint y: 308, distance: 105.3
click at [626, 308] on div "Creating owners & signers Authorization keys OpenAI Open in ChatGPT OpenAI Open…" at bounding box center [542, 589] width 918 height 927
click at [626, 308] on span "You can create authorization keys for your application via the Privy Dashboard …" at bounding box center [697, 319] width 599 height 47
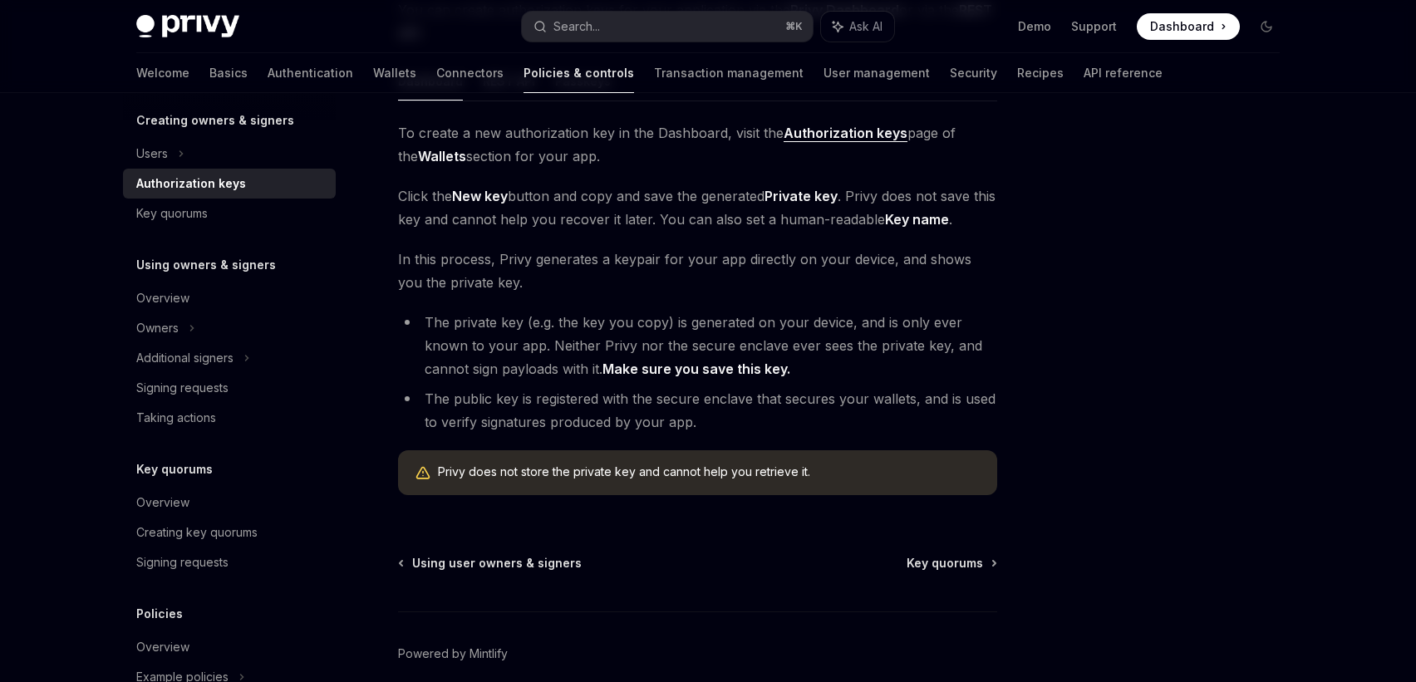
scroll to position [194, 0]
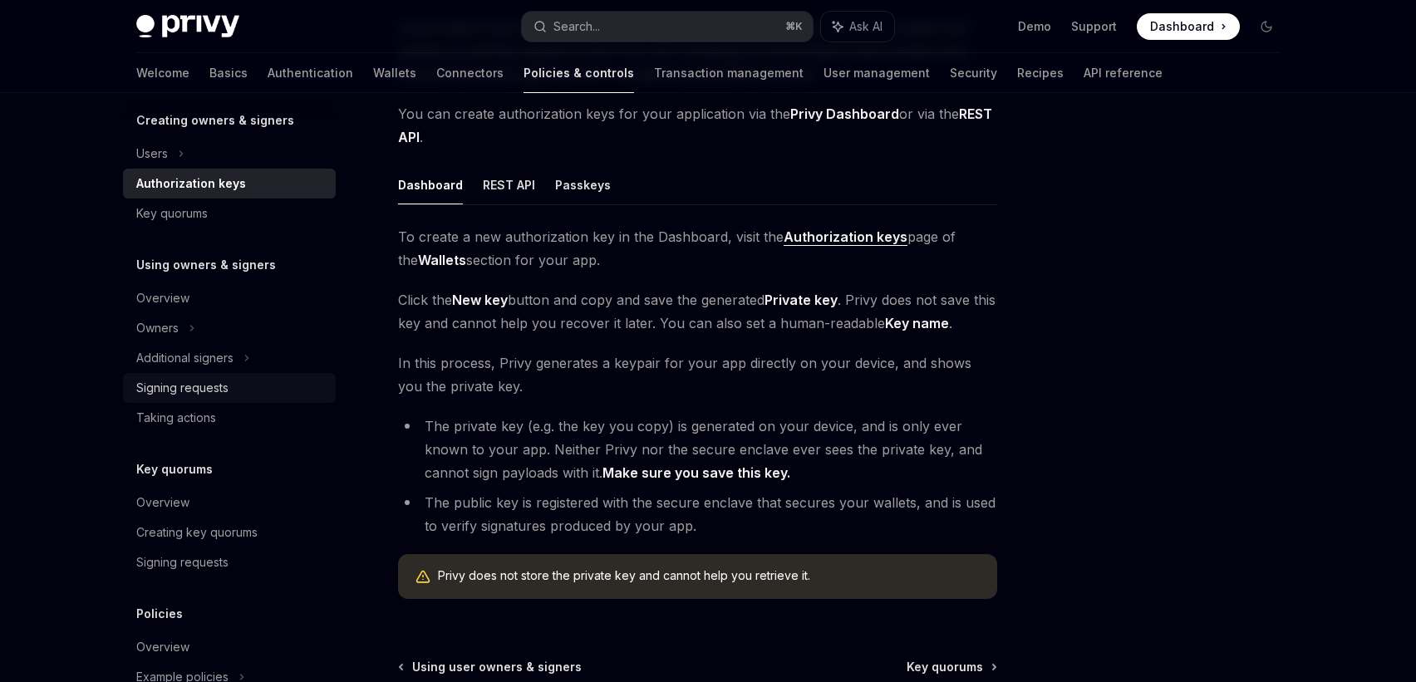
click at [186, 391] on div "Signing requests" at bounding box center [182, 388] width 92 height 20
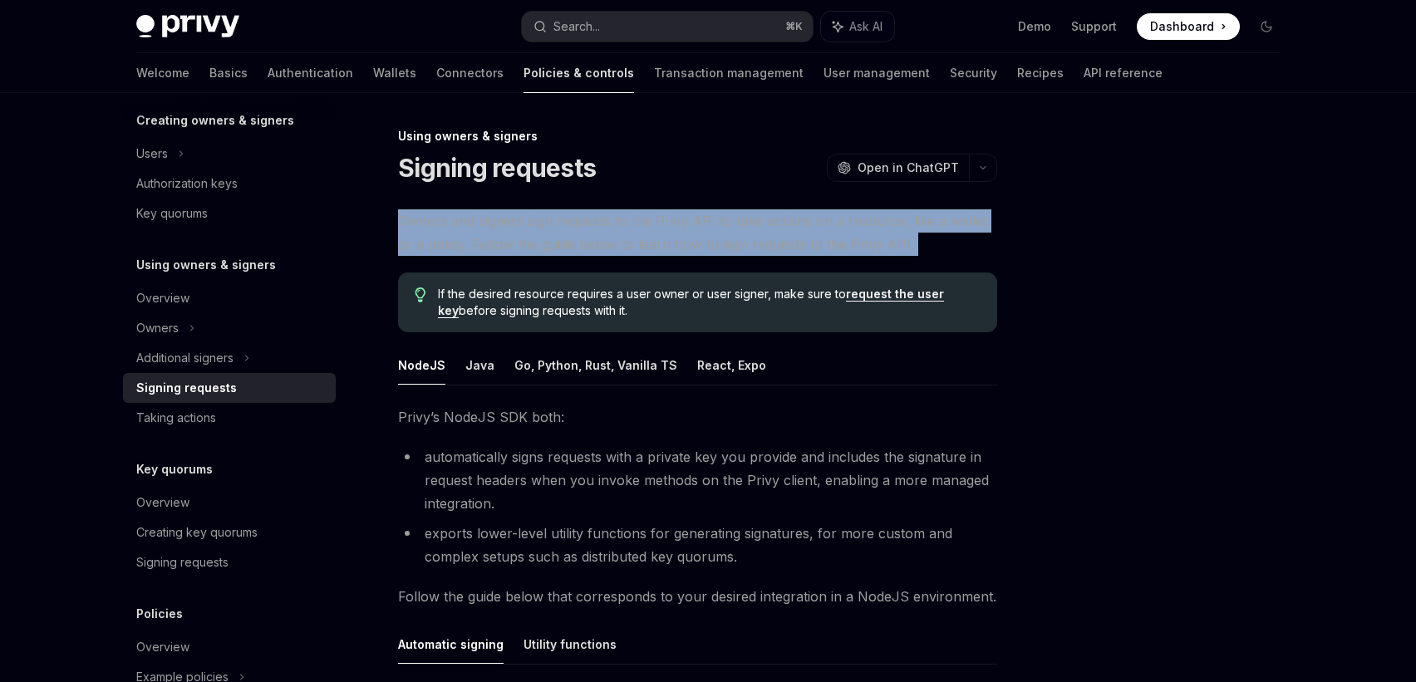
drag, startPoint x: 632, startPoint y: 199, endPoint x: 578, endPoint y: 268, distance: 87.6
click at [578, 268] on div "Using owners & signers Signing requests OpenAI Open in ChatGPT OpenAI Open in C…" at bounding box center [542, 674] width 918 height 1096
click at [578, 268] on div "Owners and signers sign requests to the Privy API to take actions on a resource…" at bounding box center [697, 592] width 599 height 766
drag, startPoint x: 578, startPoint y: 268, endPoint x: 595, endPoint y: 196, distance: 73.4
click at [595, 196] on div "Using owners & signers Signing requests OpenAI Open in ChatGPT OpenAI Open in C…" at bounding box center [542, 674] width 918 height 1096
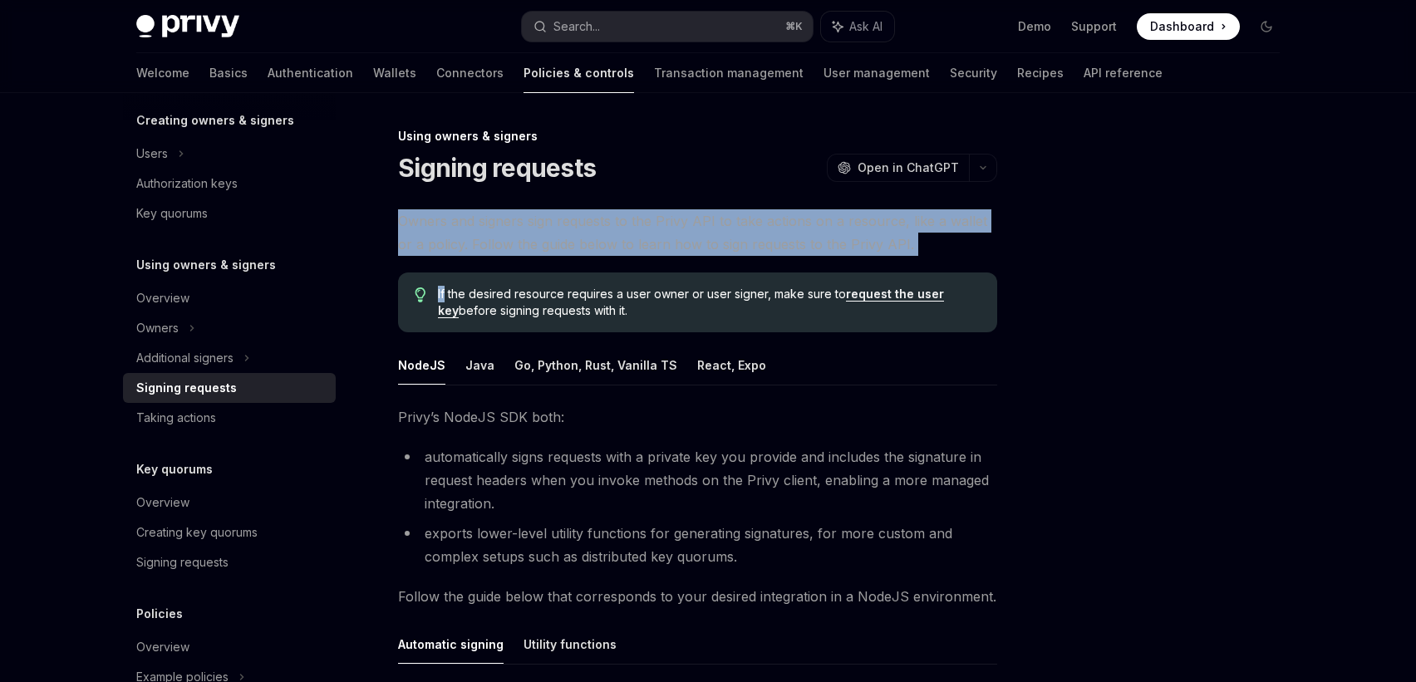
click at [595, 196] on div "Using owners & signers Signing requests OpenAI Open in ChatGPT OpenAI Open in C…" at bounding box center [542, 674] width 918 height 1096
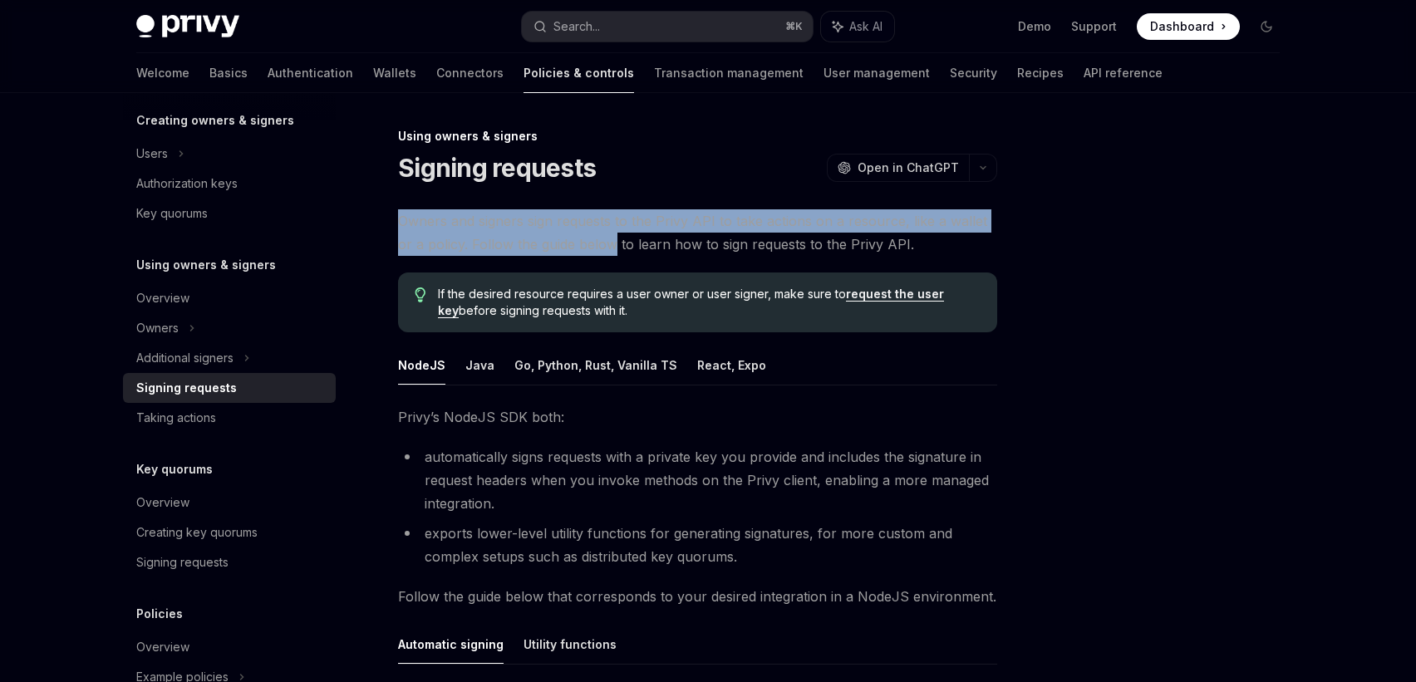
drag, startPoint x: 595, startPoint y: 196, endPoint x: 595, endPoint y: 252, distance: 55.7
click at [595, 252] on div "Using owners & signers Signing requests OpenAI Open in ChatGPT OpenAI Open in C…" at bounding box center [542, 674] width 918 height 1096
click at [595, 252] on span "Owners and signers sign requests to the Privy API to take actions on a resource…" at bounding box center [697, 232] width 599 height 47
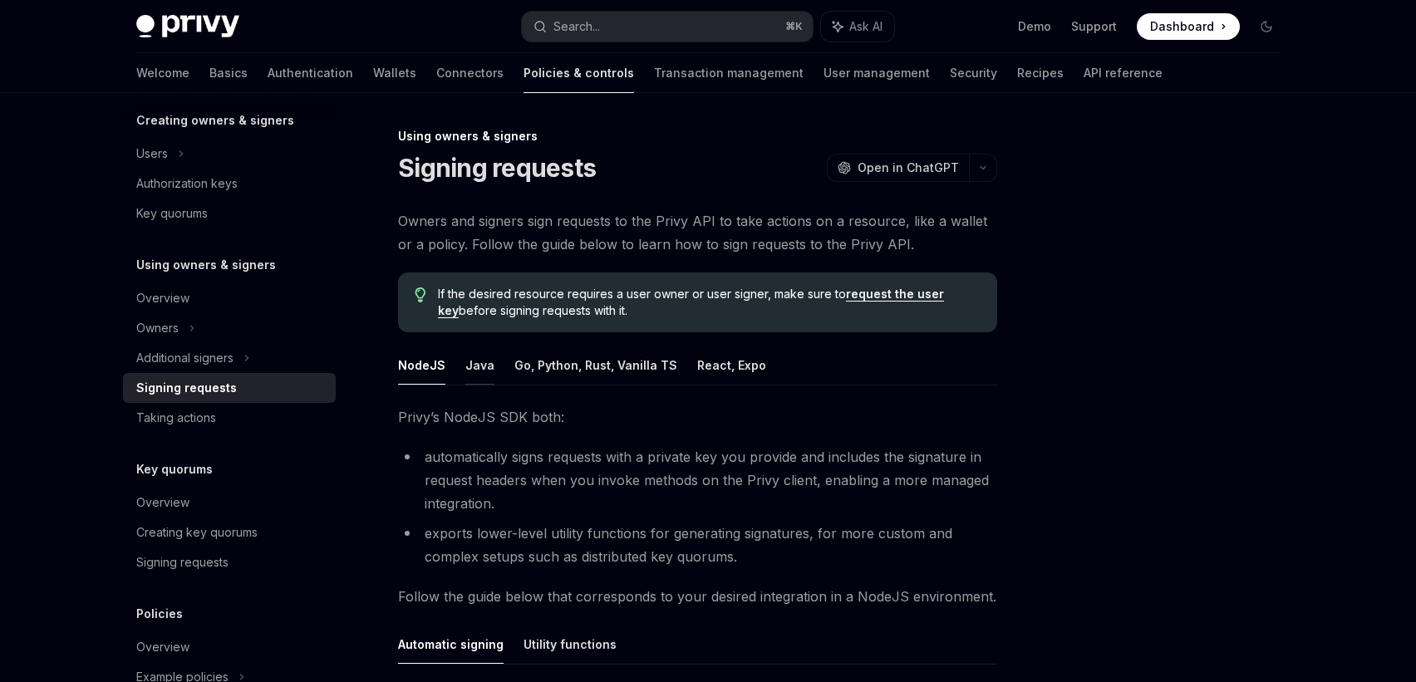
click at [485, 369] on button "Java" at bounding box center [479, 365] width 29 height 39
click at [268, 76] on link "Authentication" at bounding box center [311, 73] width 86 height 40
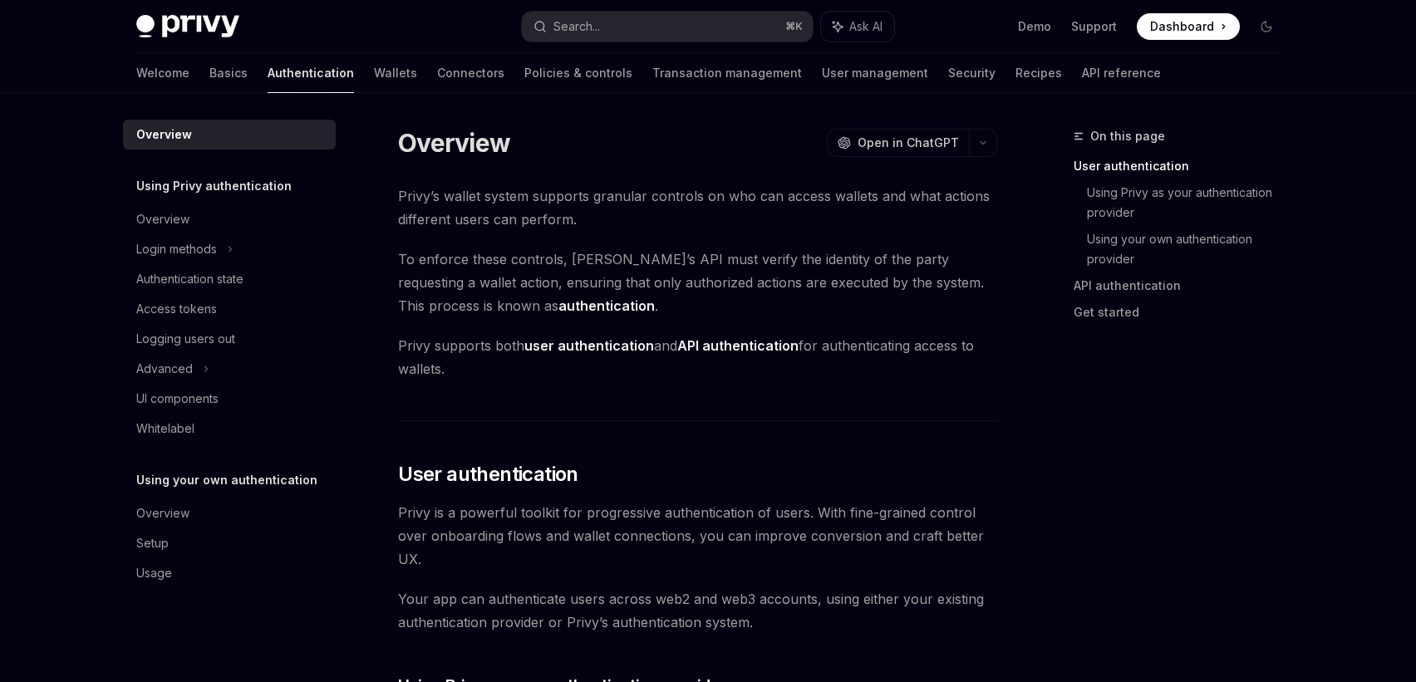
click at [734, 350] on strong "API authentication" at bounding box center [737, 345] width 121 height 17
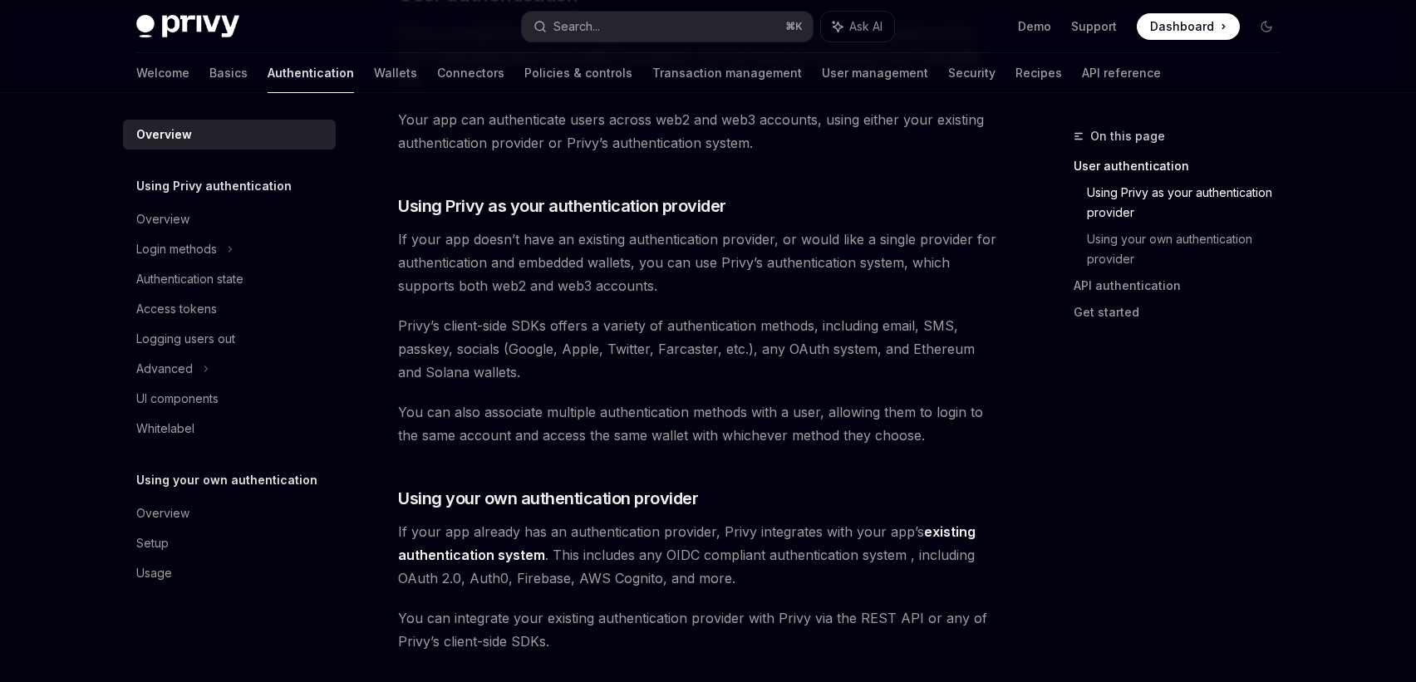
scroll to position [873, 0]
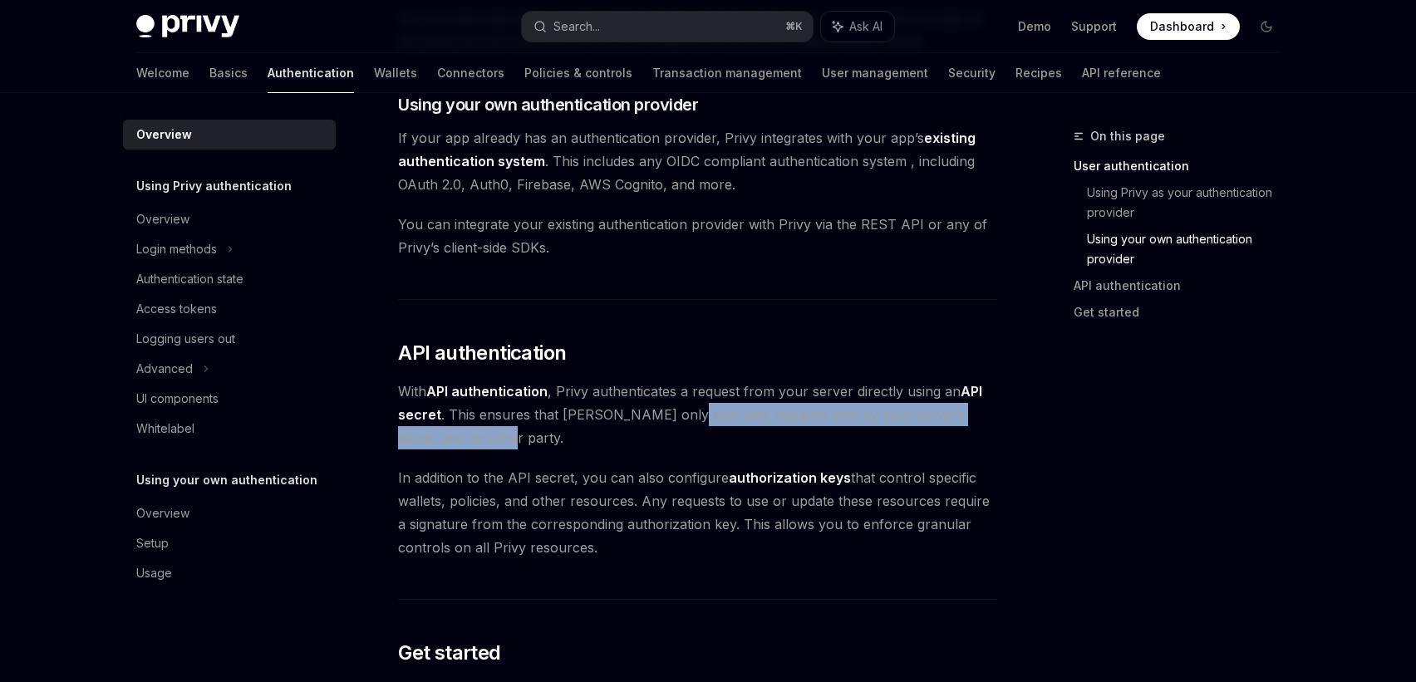
drag, startPoint x: 671, startPoint y: 410, endPoint x: 671, endPoint y: 435, distance: 25.8
click at [671, 435] on span "With API authentication , Privy authenticates a request from your server direct…" at bounding box center [697, 415] width 599 height 70
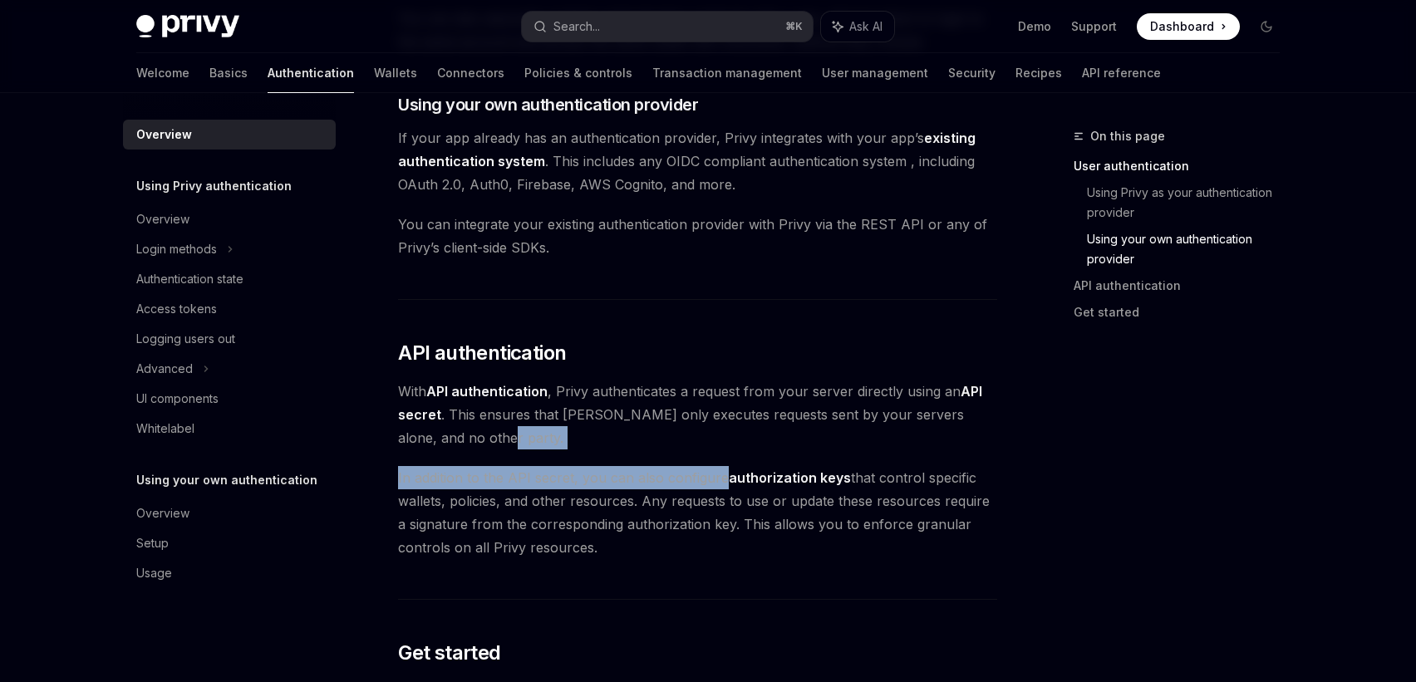
drag, startPoint x: 671, startPoint y: 435, endPoint x: 674, endPoint y: 478, distance: 42.5
click at [674, 478] on div "Privy’s wallet system supports granular controls on who can access wallets and …" at bounding box center [697, 138] width 599 height 1655
click at [674, 478] on span "In addition to the API secret, you can also configure authorization keys that c…" at bounding box center [697, 512] width 599 height 93
drag, startPoint x: 715, startPoint y: 497, endPoint x: 712, endPoint y: 549, distance: 51.6
click at [712, 549] on span "In addition to the API secret, you can also configure authorization keys that c…" at bounding box center [697, 512] width 599 height 93
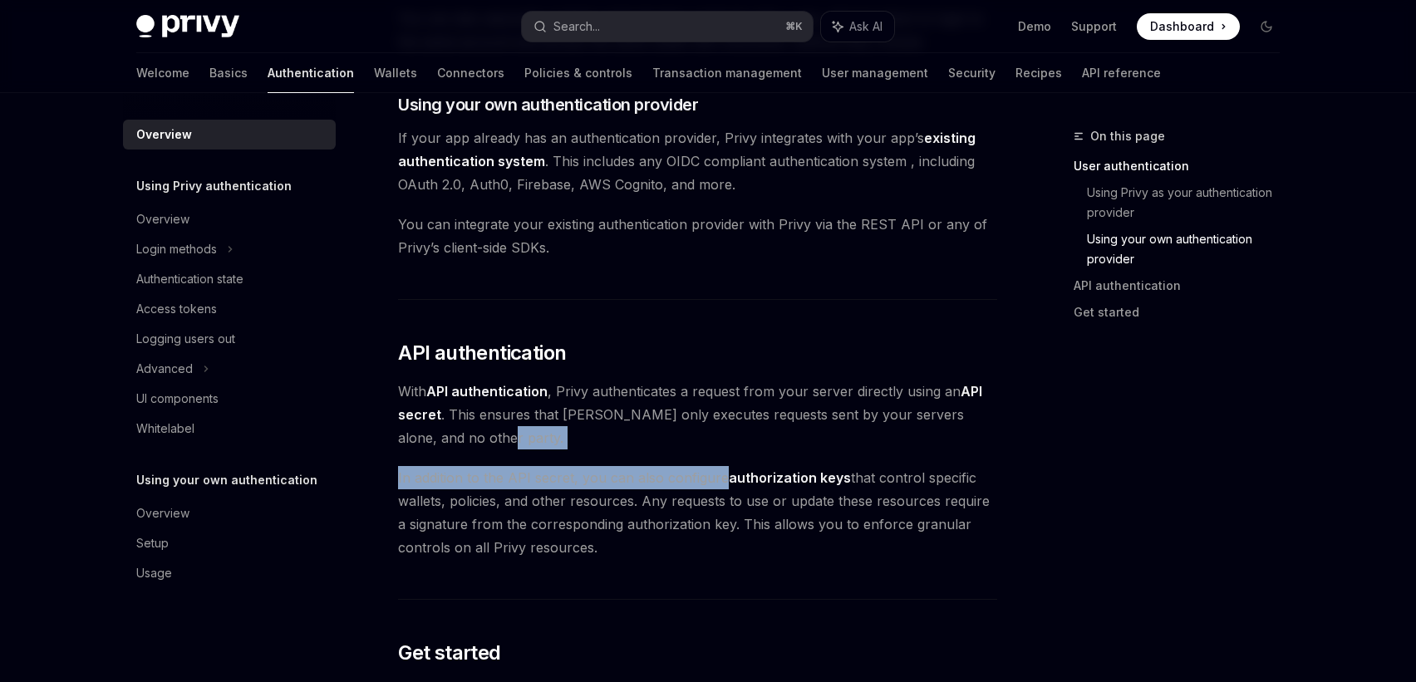
click at [712, 549] on span "In addition to the API secret, you can also configure authorization keys that c…" at bounding box center [697, 512] width 599 height 93
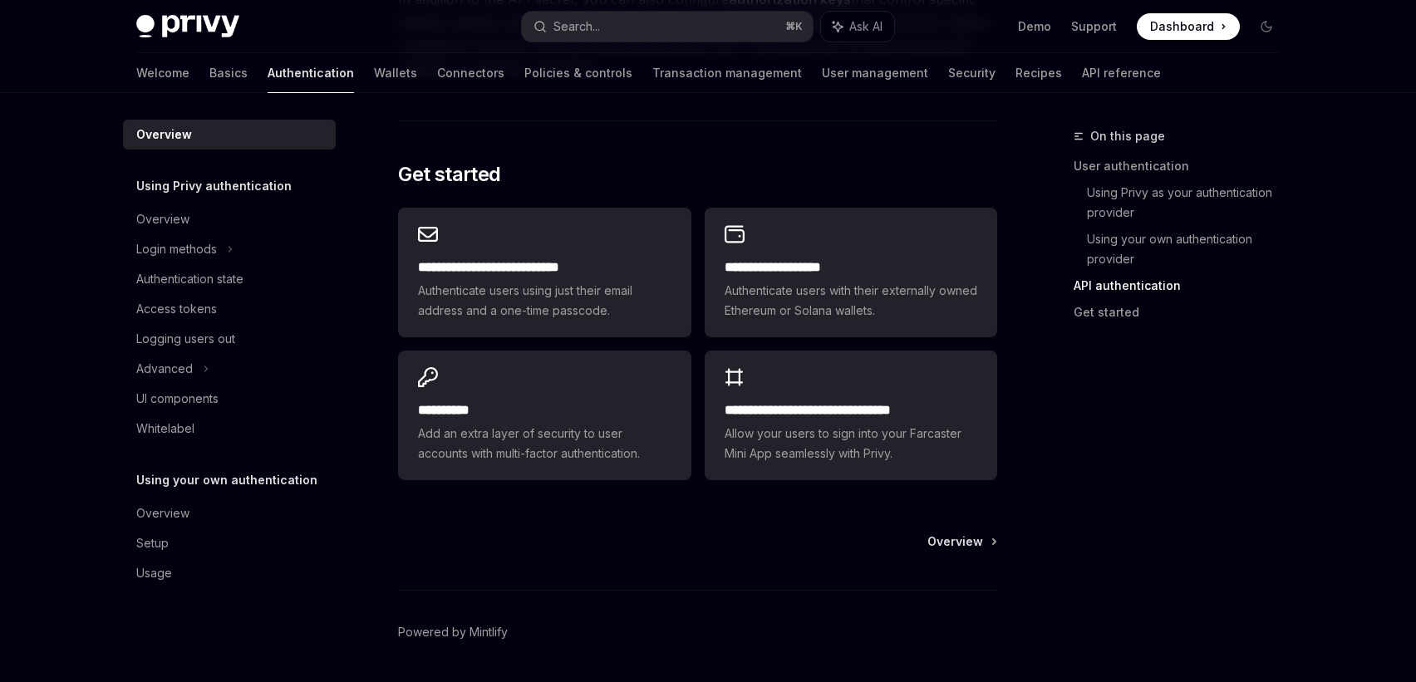
scroll to position [1353, 0]
click at [204, 257] on div "Login methods" at bounding box center [176, 249] width 81 height 20
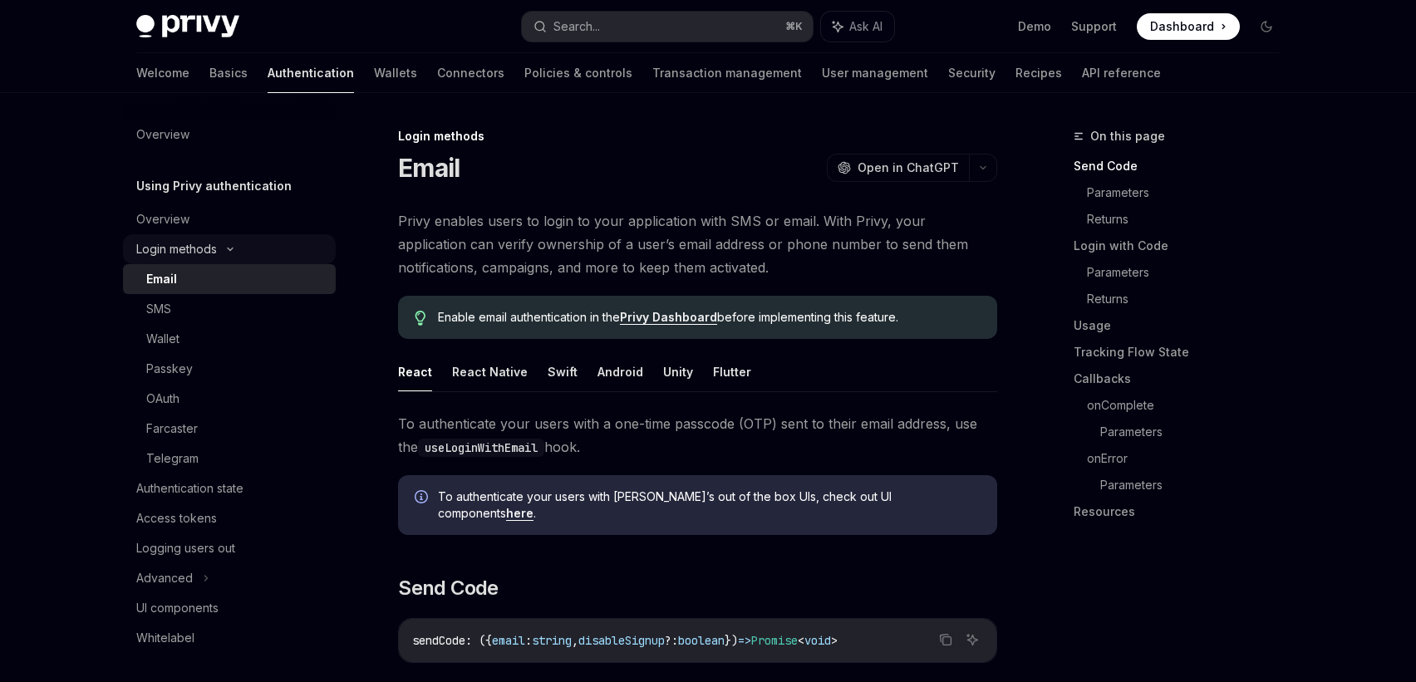
click at [204, 254] on div "Login methods" at bounding box center [176, 249] width 81 height 20
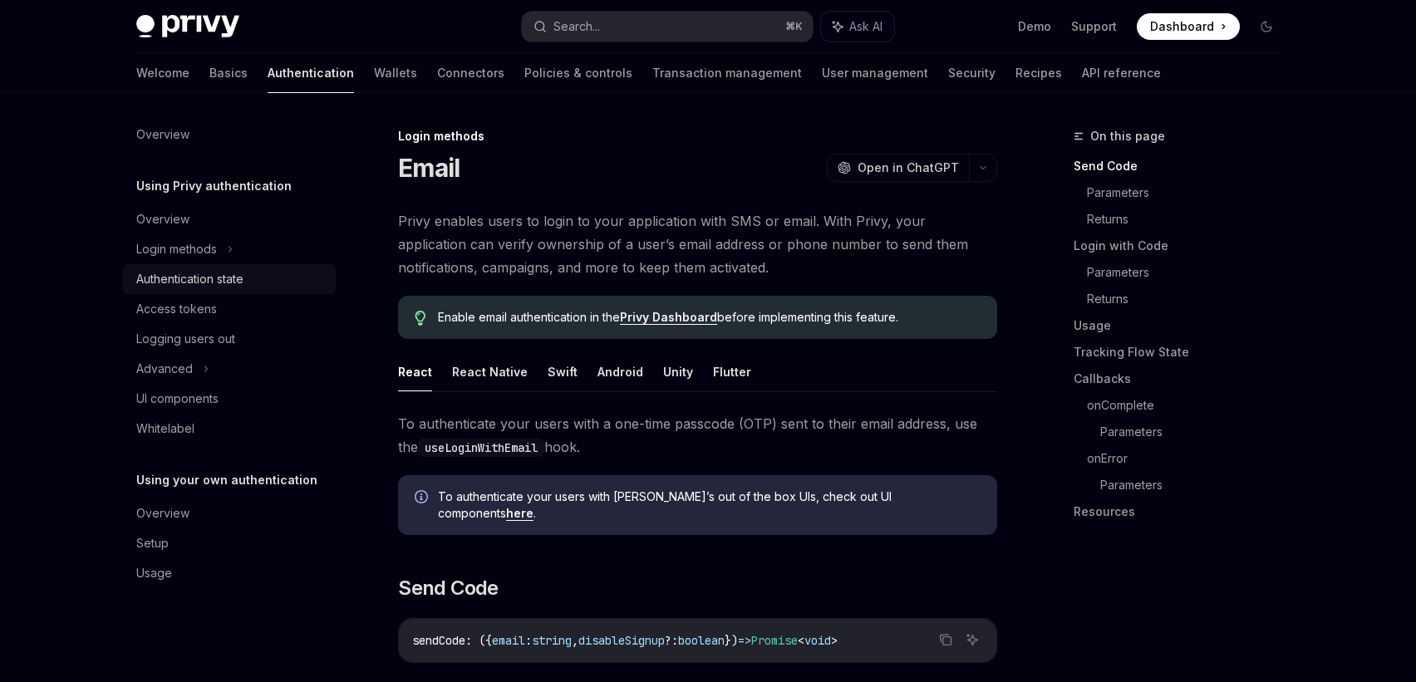
click at [194, 280] on div "Authentication state" at bounding box center [189, 279] width 107 height 20
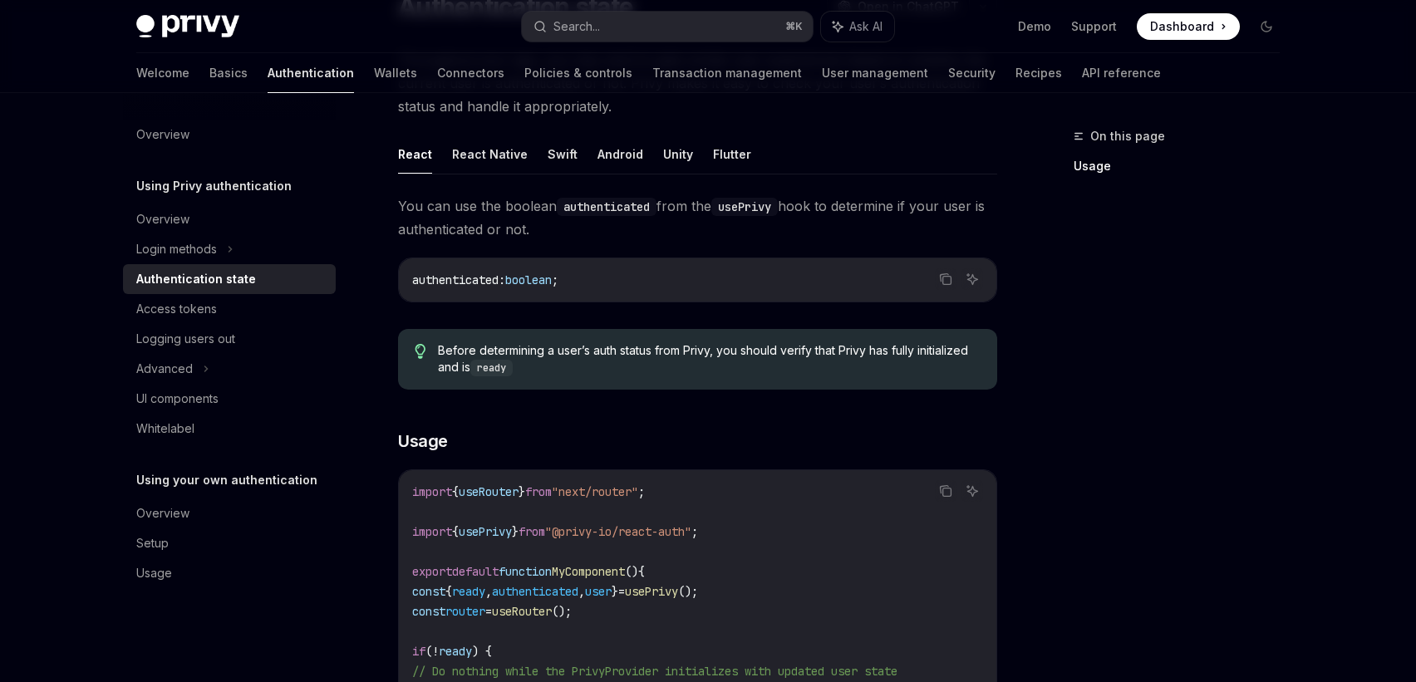
scroll to position [164, 0]
click at [180, 302] on div "Access tokens" at bounding box center [176, 309] width 81 height 20
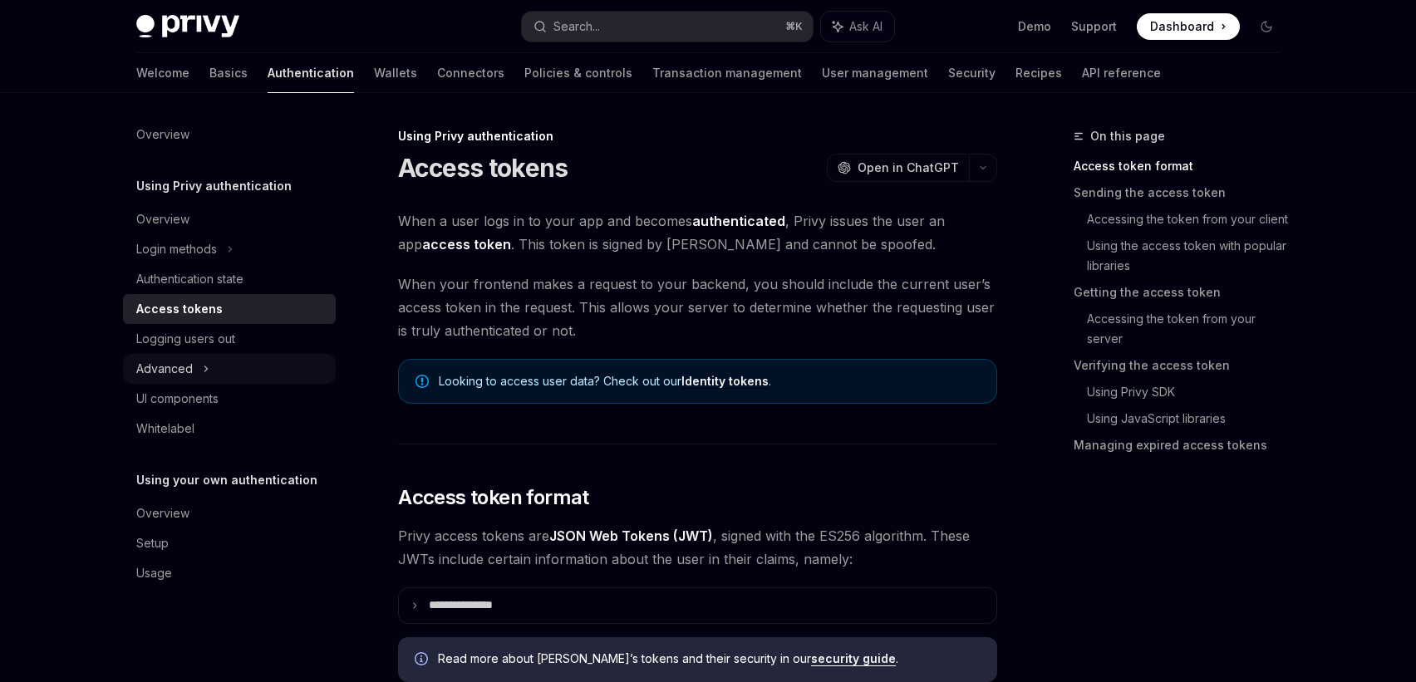
click at [175, 365] on div "Advanced" at bounding box center [164, 369] width 57 height 20
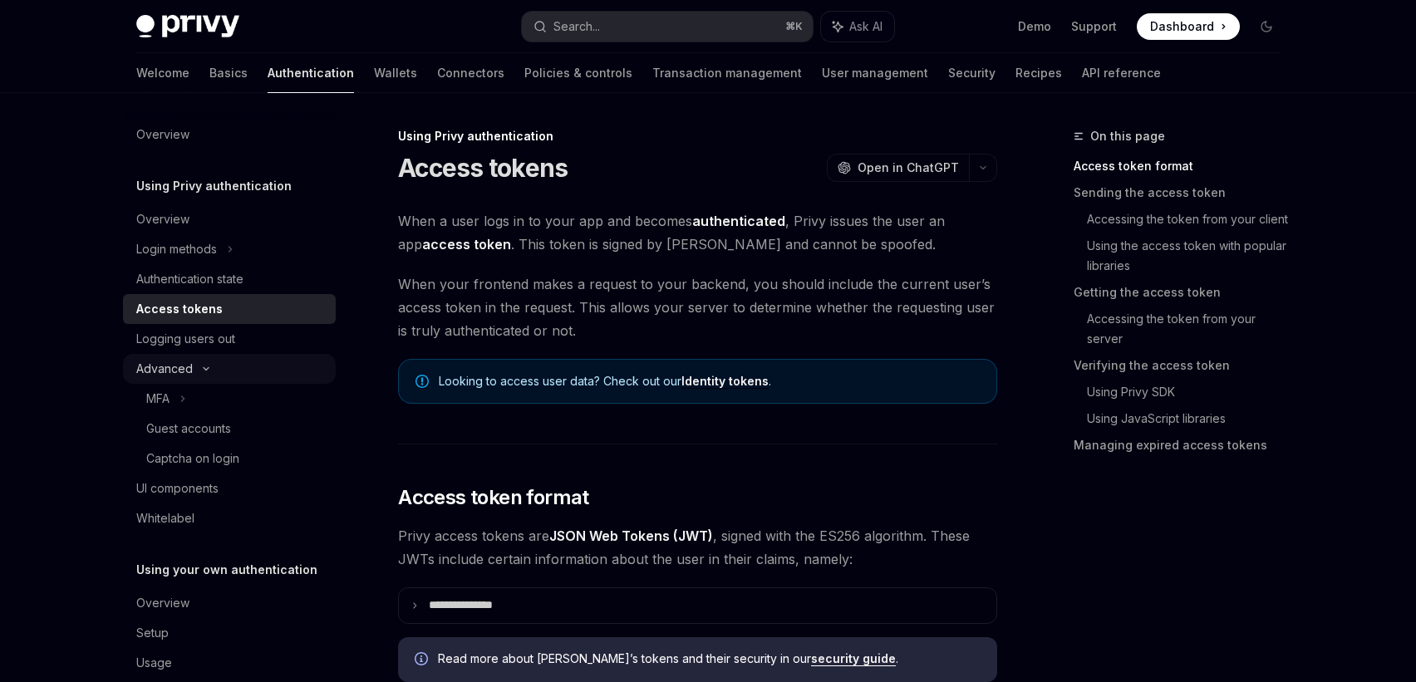
click at [175, 365] on div "Advanced" at bounding box center [164, 369] width 57 height 20
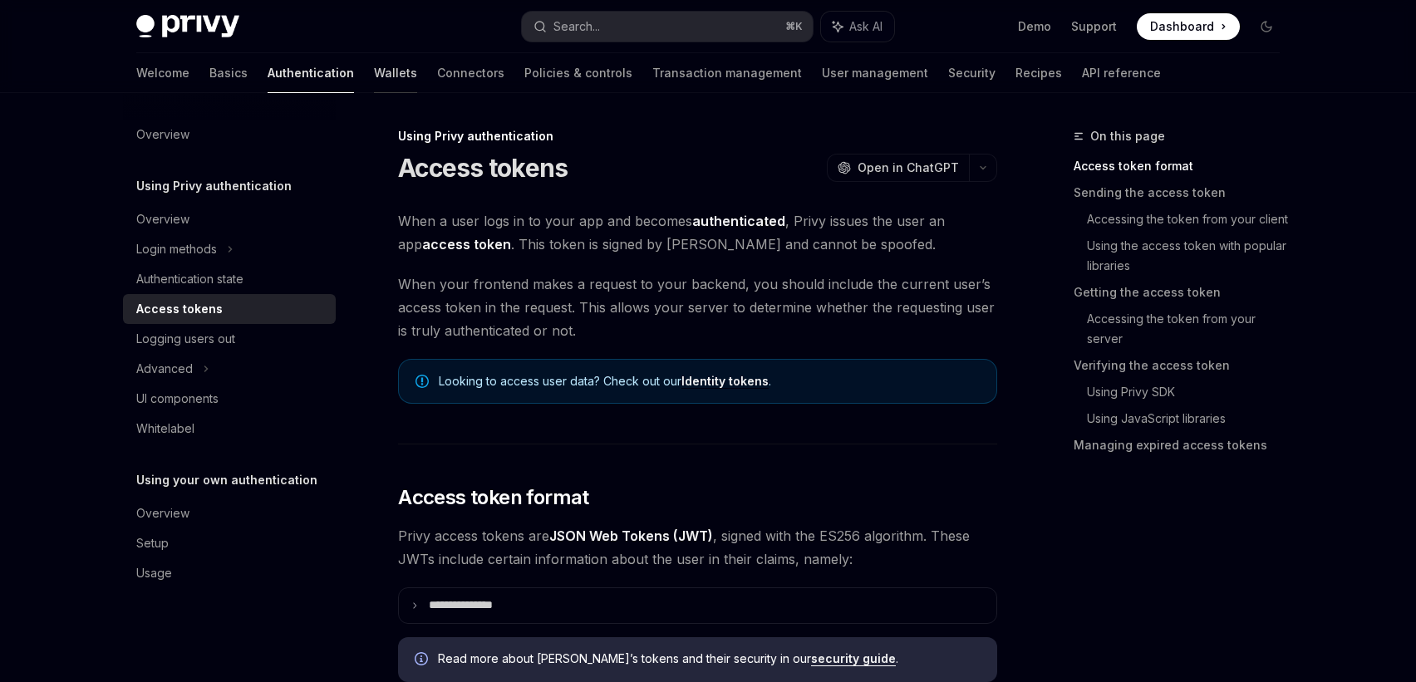
click at [374, 68] on link "Wallets" at bounding box center [395, 73] width 43 height 40
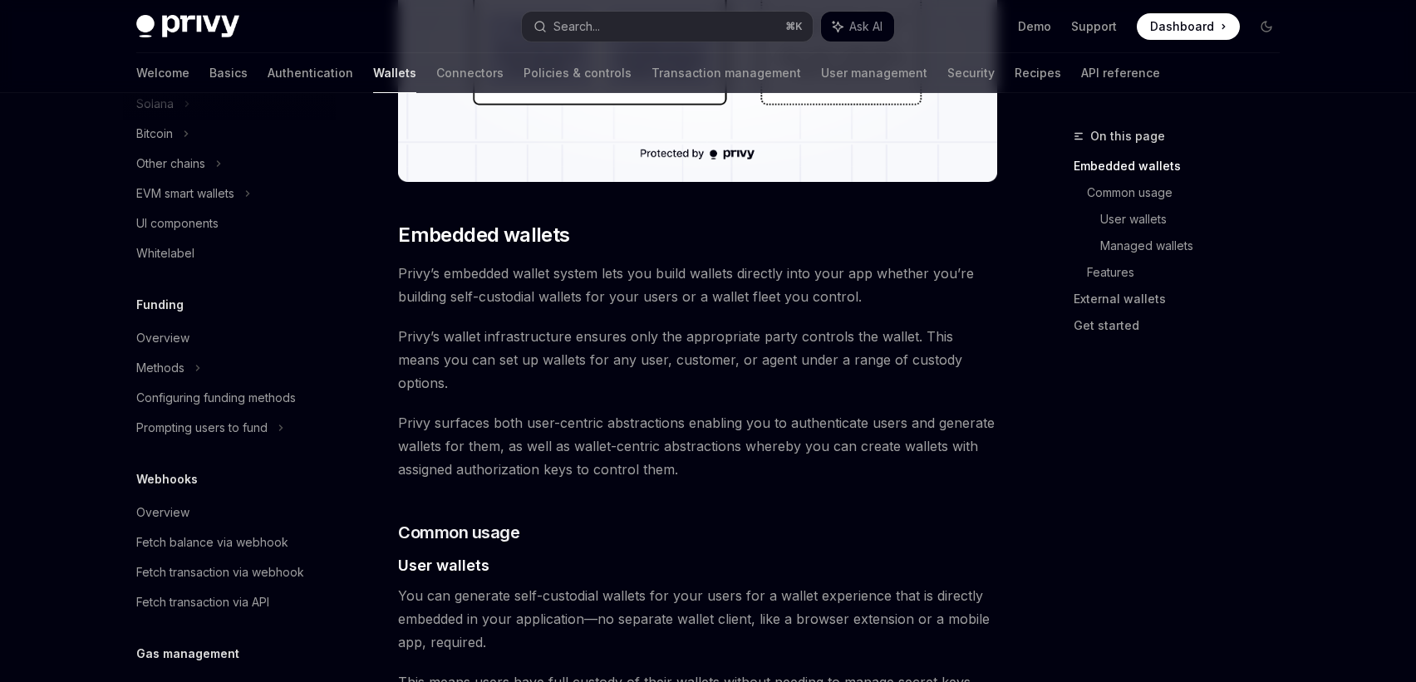
scroll to position [755, 0]
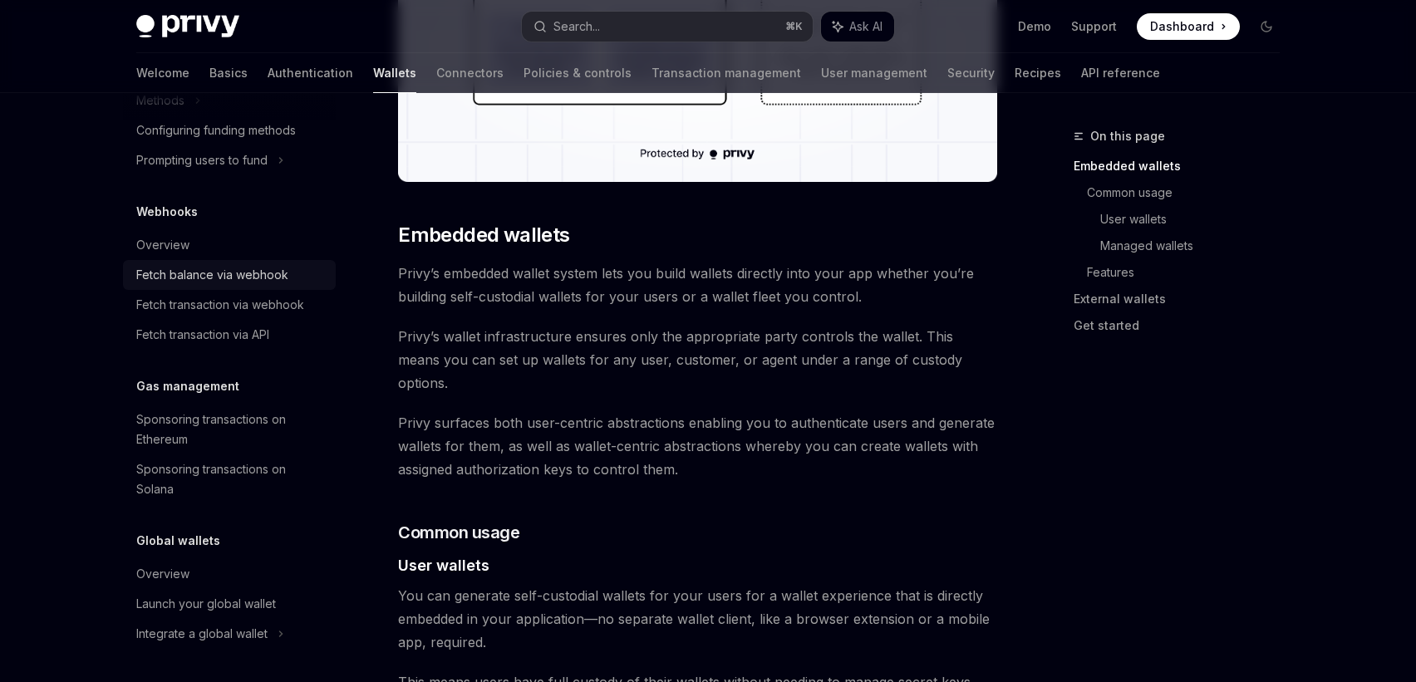
click at [204, 288] on link "Fetch balance via webhook" at bounding box center [229, 275] width 213 height 30
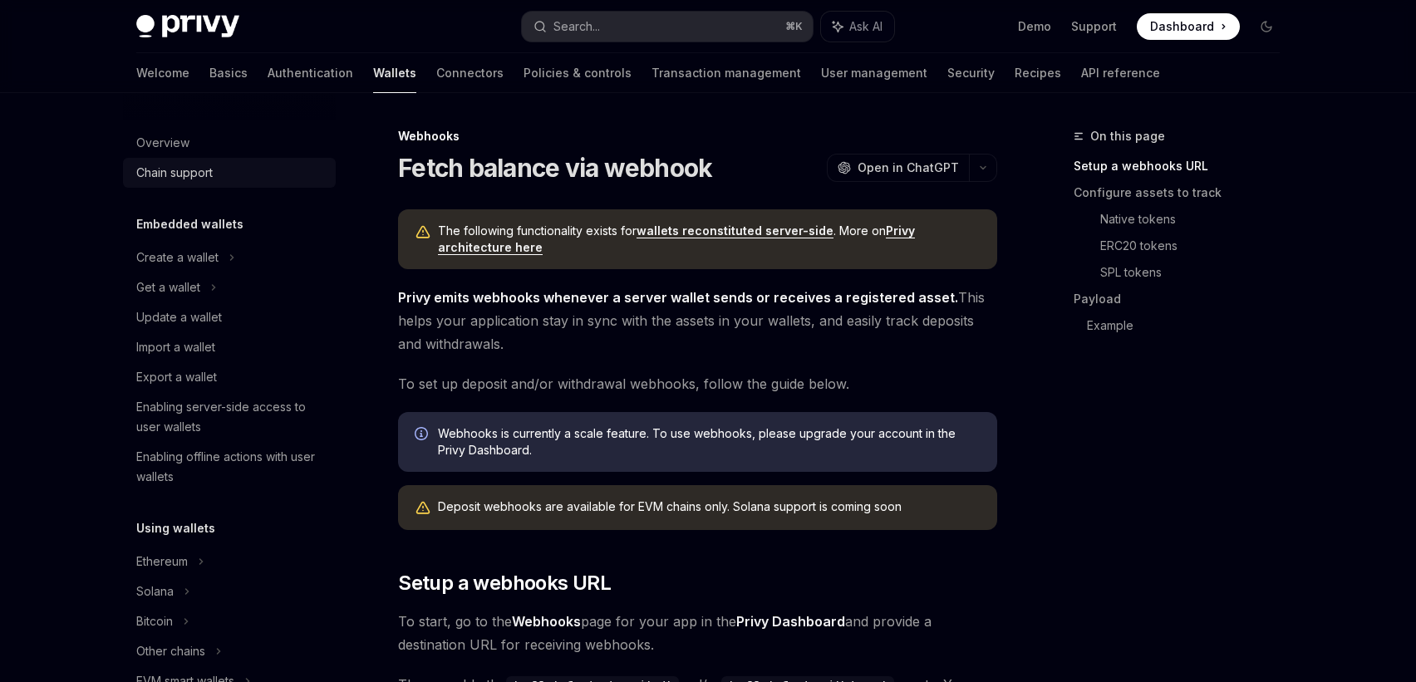
click at [197, 170] on div "Chain support" at bounding box center [174, 173] width 76 height 20
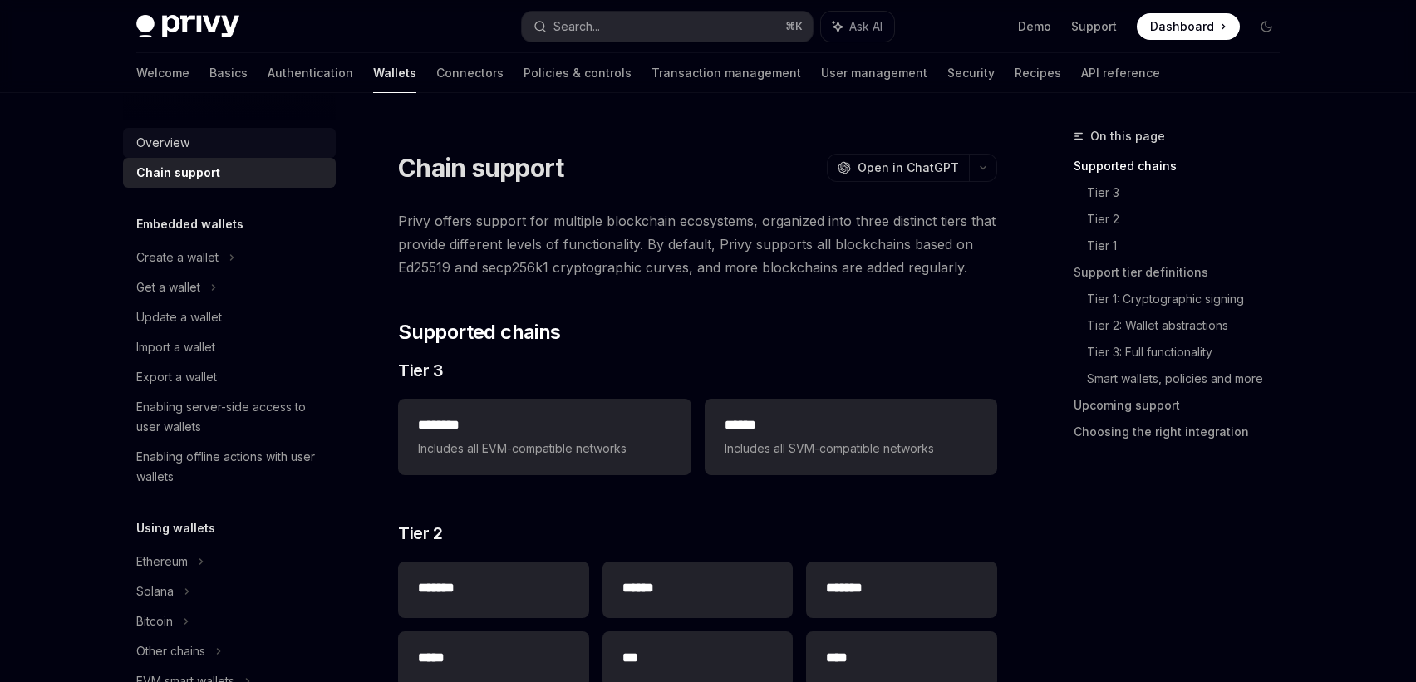
click at [178, 139] on div "Overview" at bounding box center [162, 143] width 53 height 20
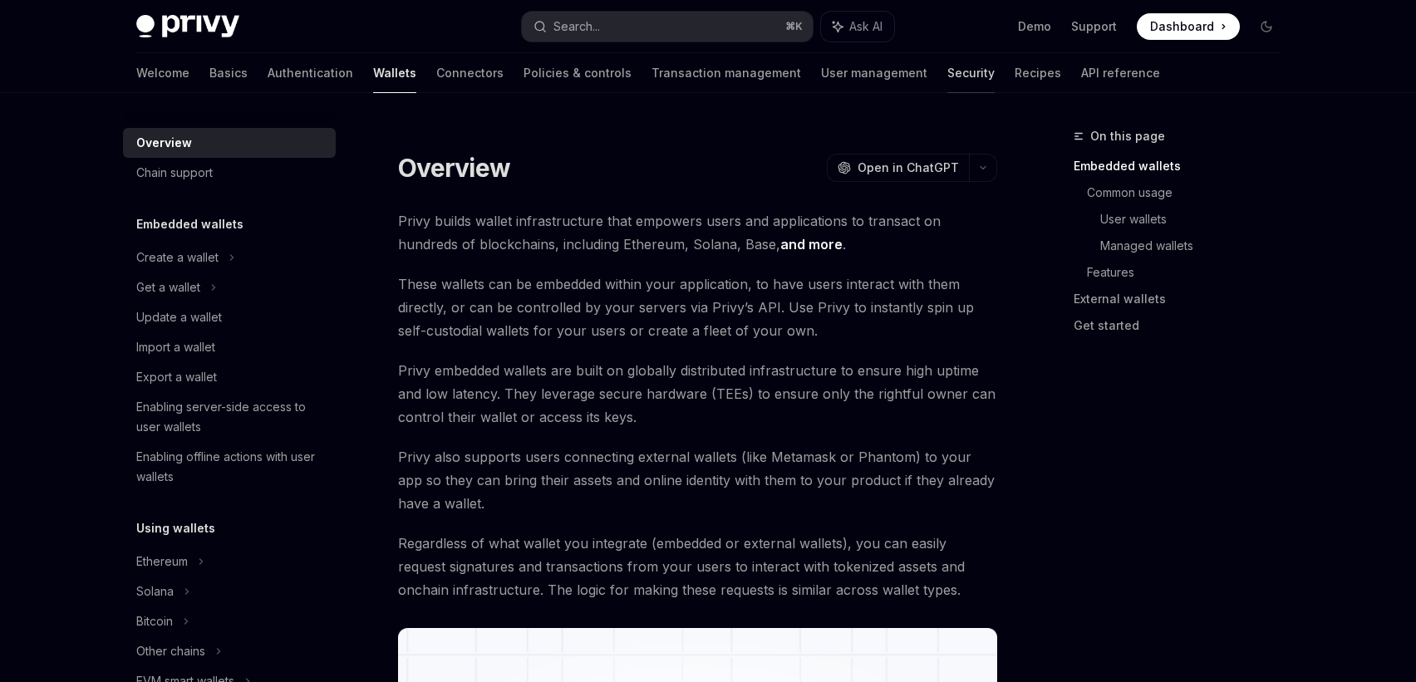
click at [947, 68] on link "Security" at bounding box center [970, 73] width 47 height 40
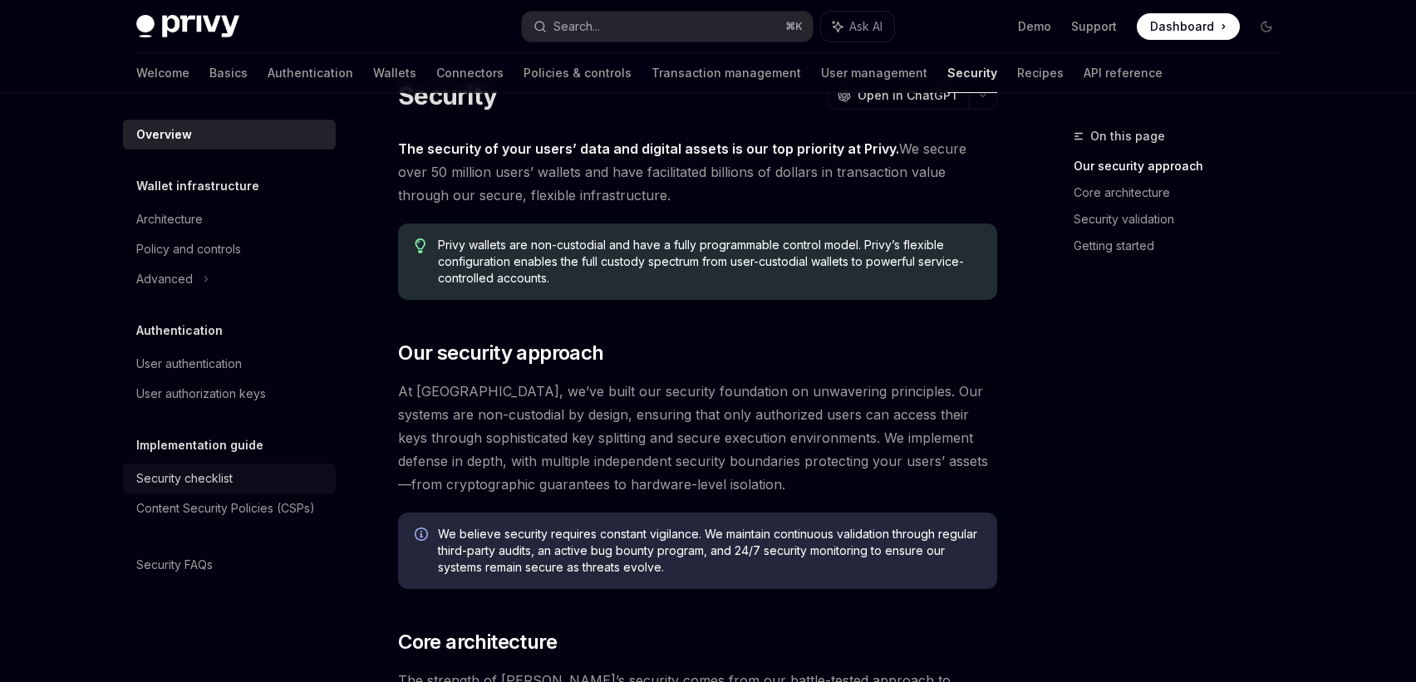
scroll to position [49, 0]
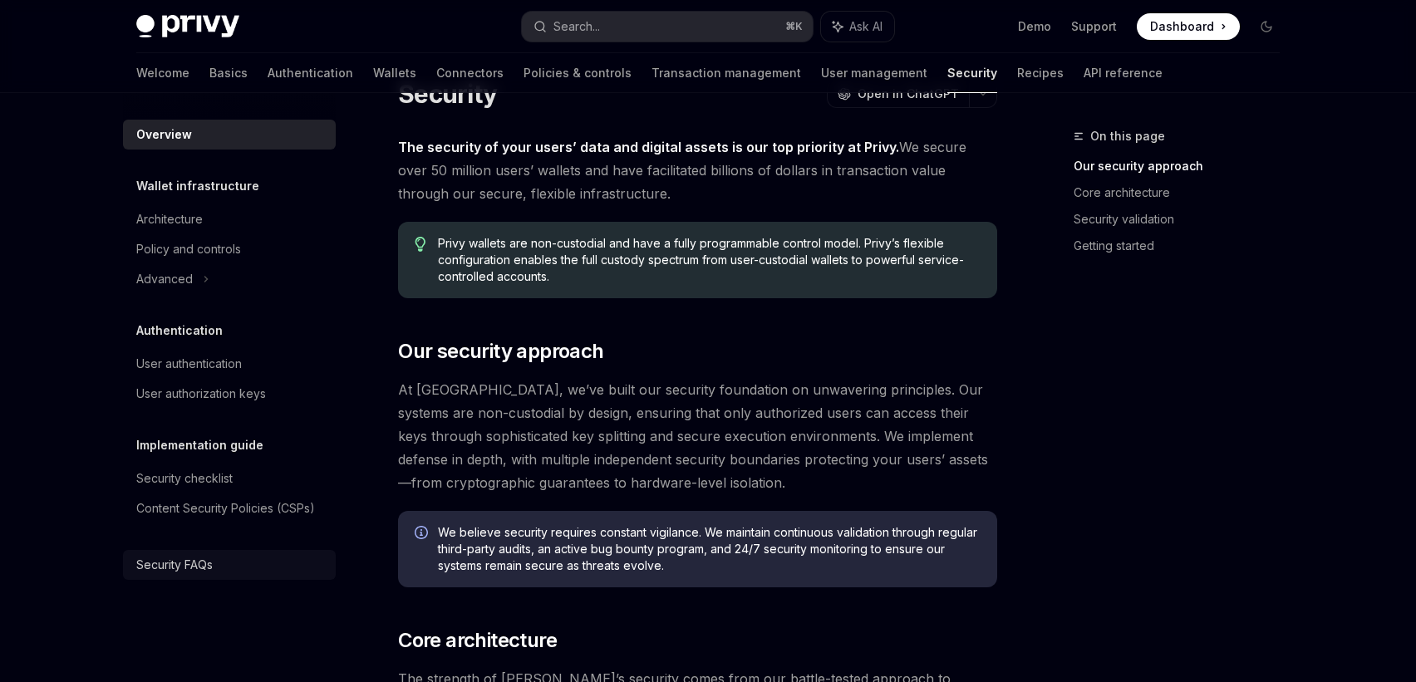
click at [165, 555] on div "Security FAQs" at bounding box center [174, 565] width 76 height 20
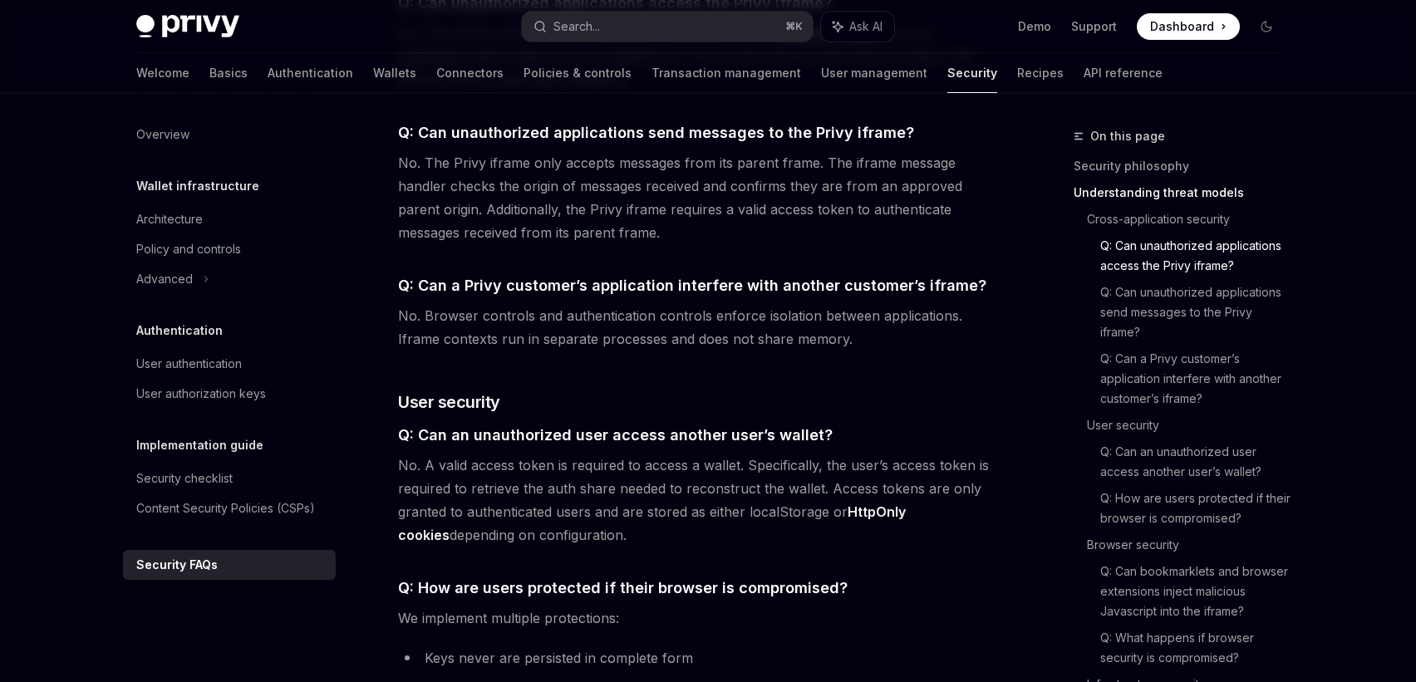
scroll to position [1041, 0]
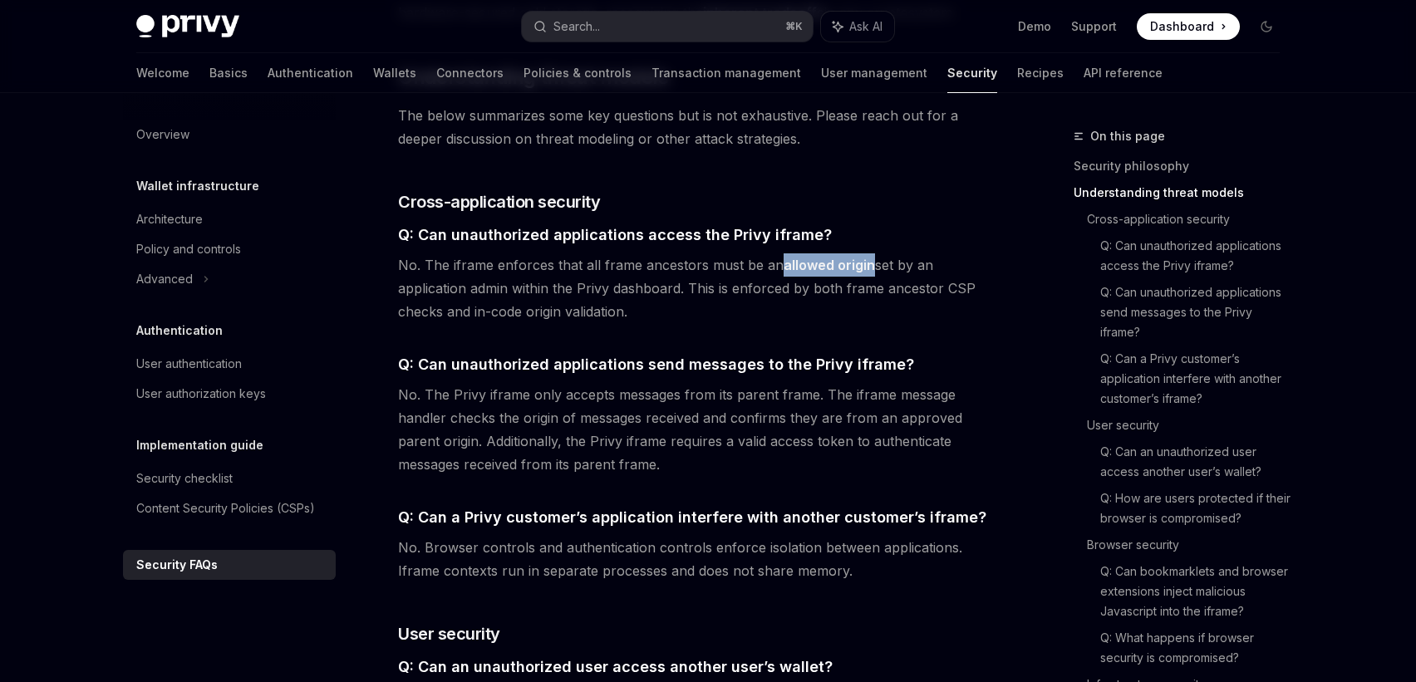
drag, startPoint x: 762, startPoint y: 249, endPoint x: 760, endPoint y: 263, distance: 13.5
click at [760, 263] on span "No. The iframe enforces that all frame ancestors must be an allowed origin set …" at bounding box center [697, 288] width 599 height 70
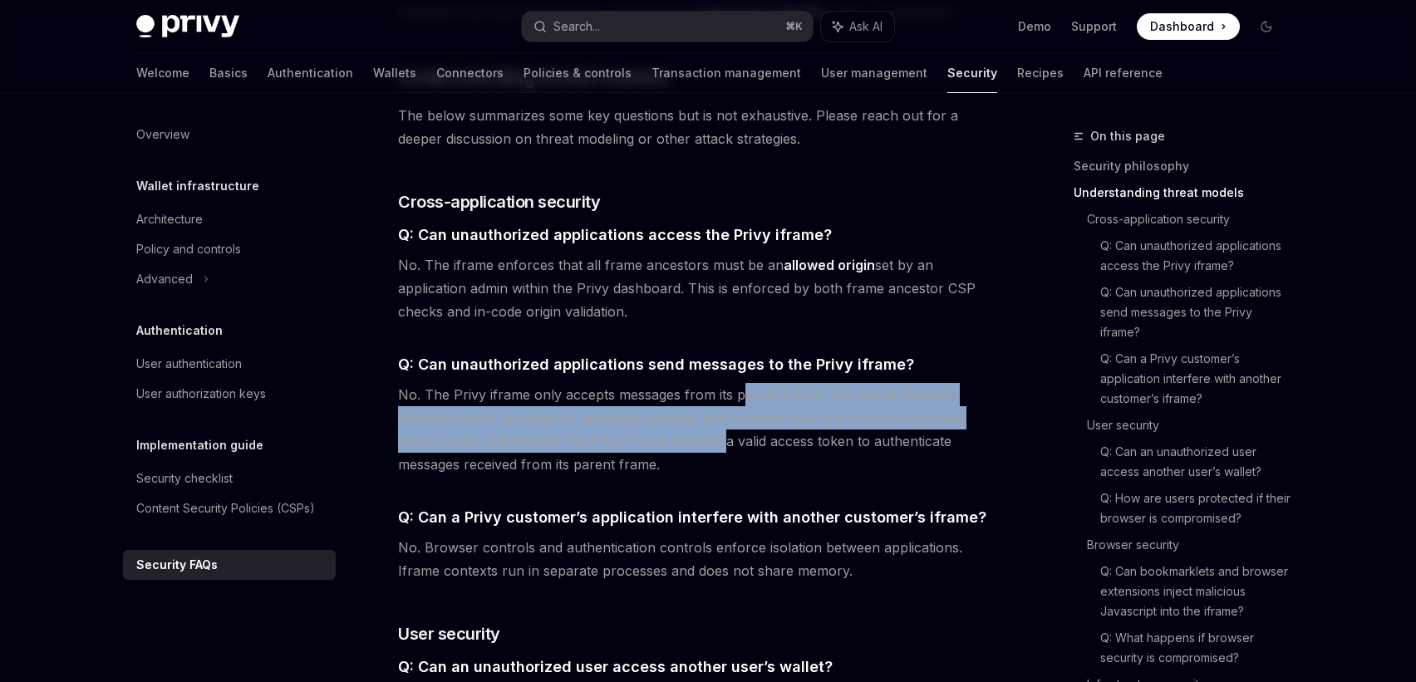
drag, startPoint x: 740, startPoint y: 341, endPoint x: 726, endPoint y: 398, distance: 58.9
click at [726, 398] on span "No. The Privy iframe only accepts messages from its parent frame. The iframe me…" at bounding box center [697, 429] width 599 height 93
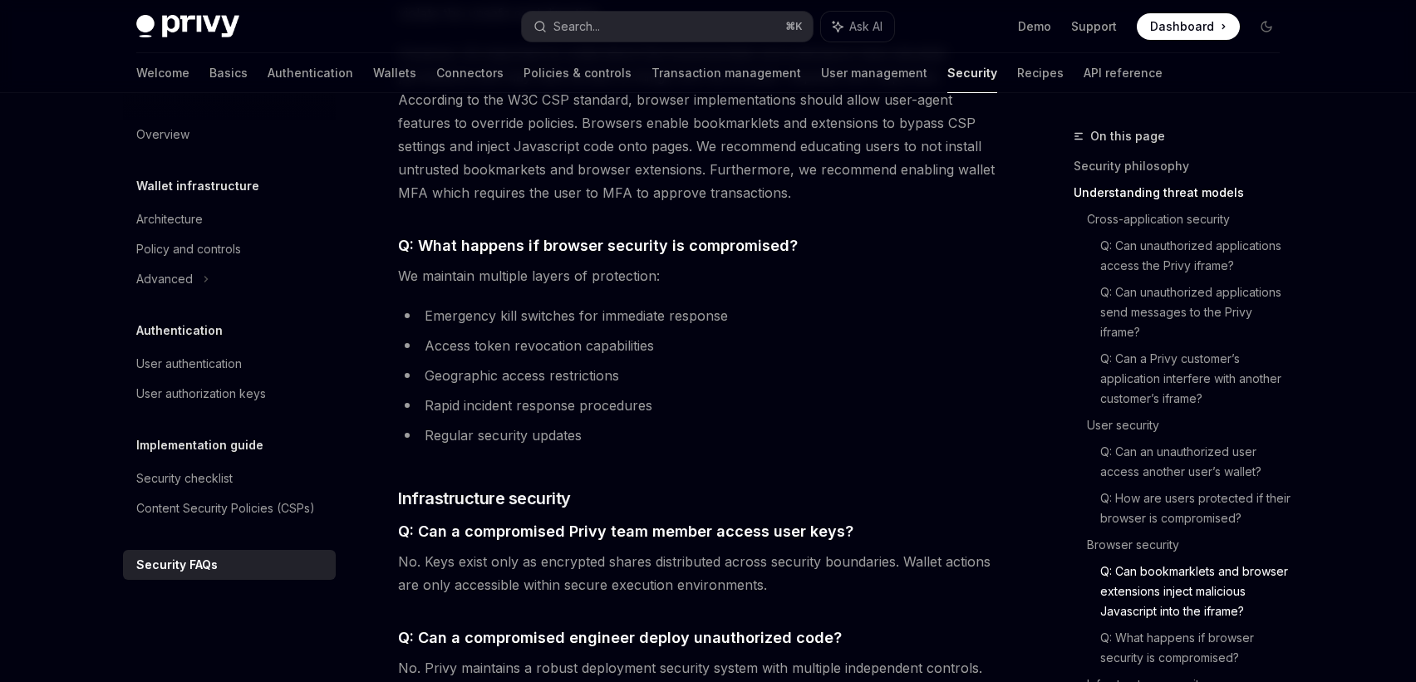
scroll to position [2138, 0]
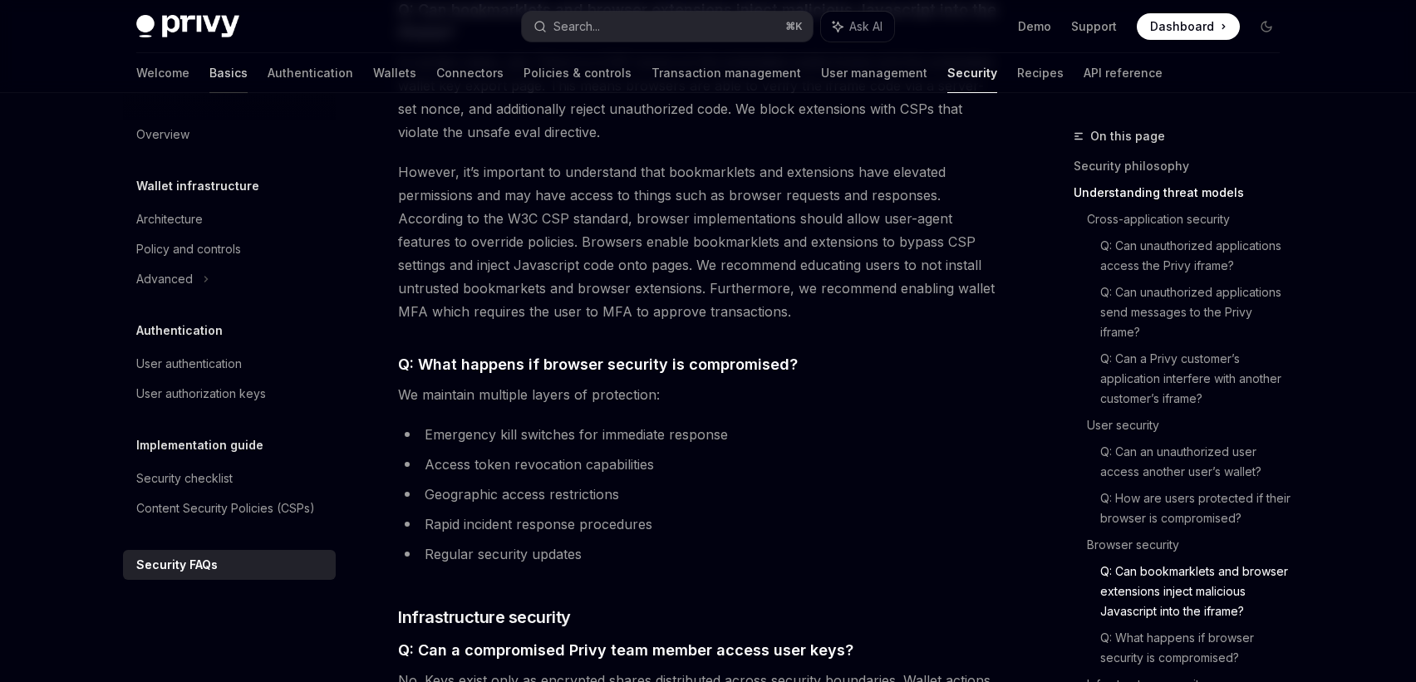
click at [209, 64] on link "Basics" at bounding box center [228, 73] width 38 height 40
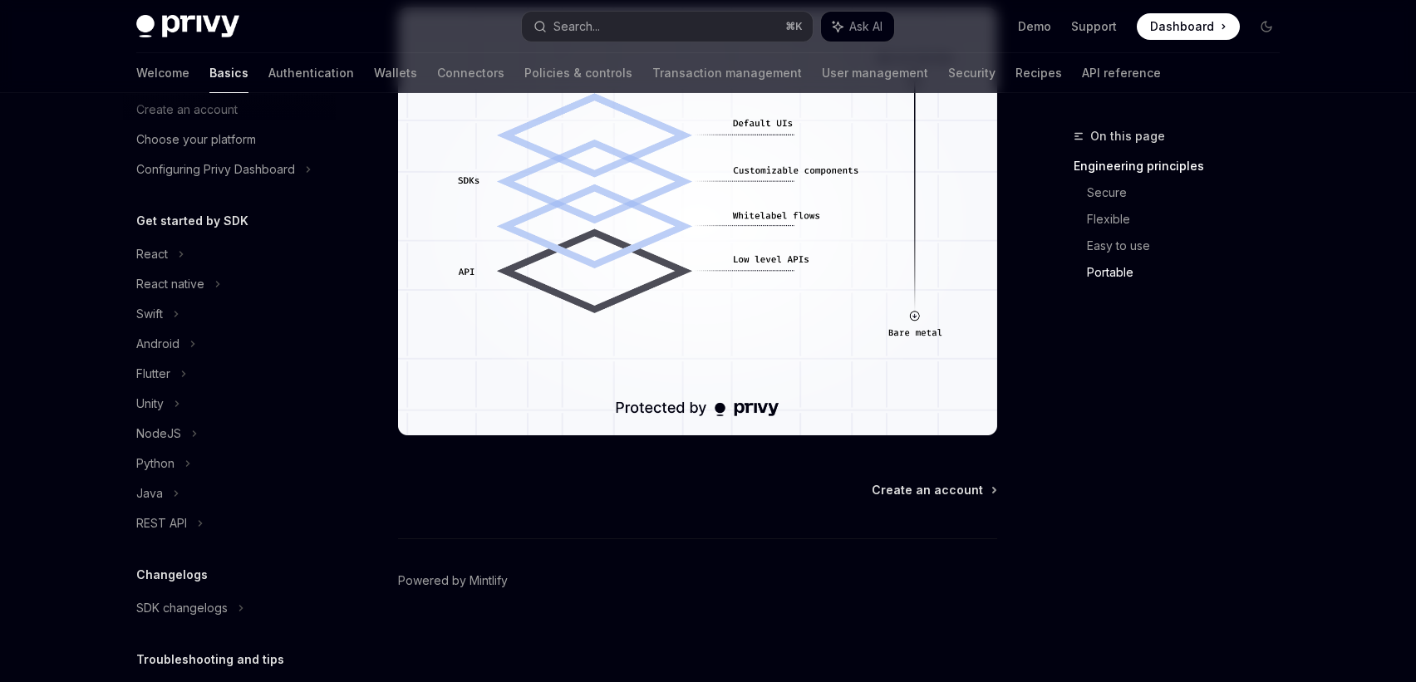
scroll to position [85, 0]
click at [165, 519] on div "REST API" at bounding box center [161, 522] width 51 height 20
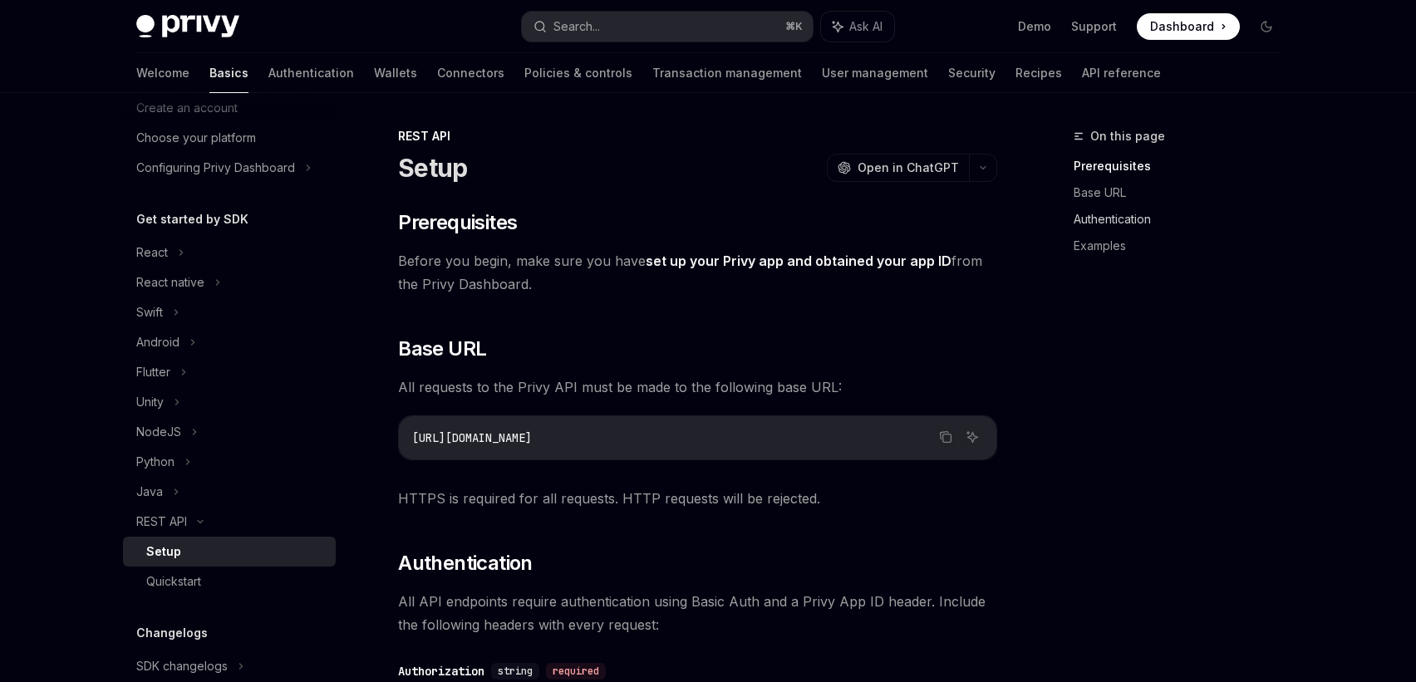
click at [1121, 223] on link "Authentication" at bounding box center [1183, 219] width 219 height 27
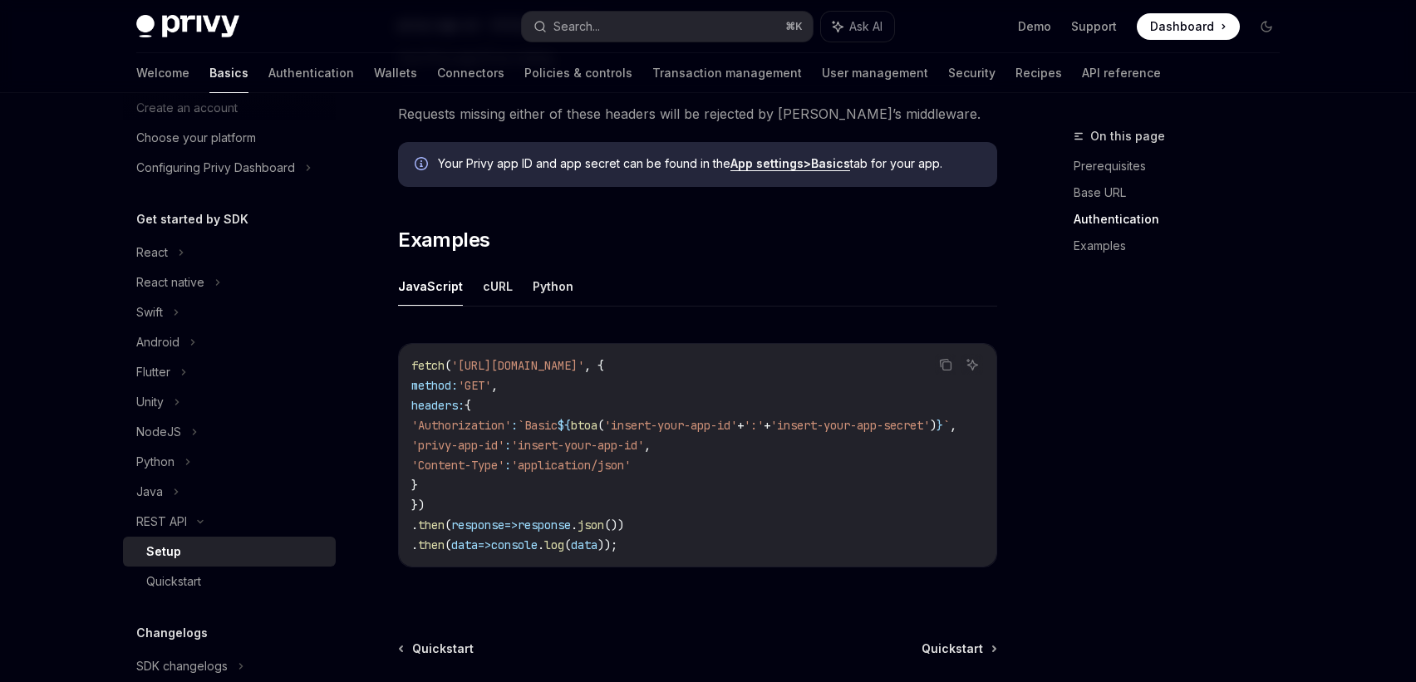
scroll to position [0, 67]
click at [758, 427] on span "':'" at bounding box center [754, 425] width 20 height 15
copy span ":"
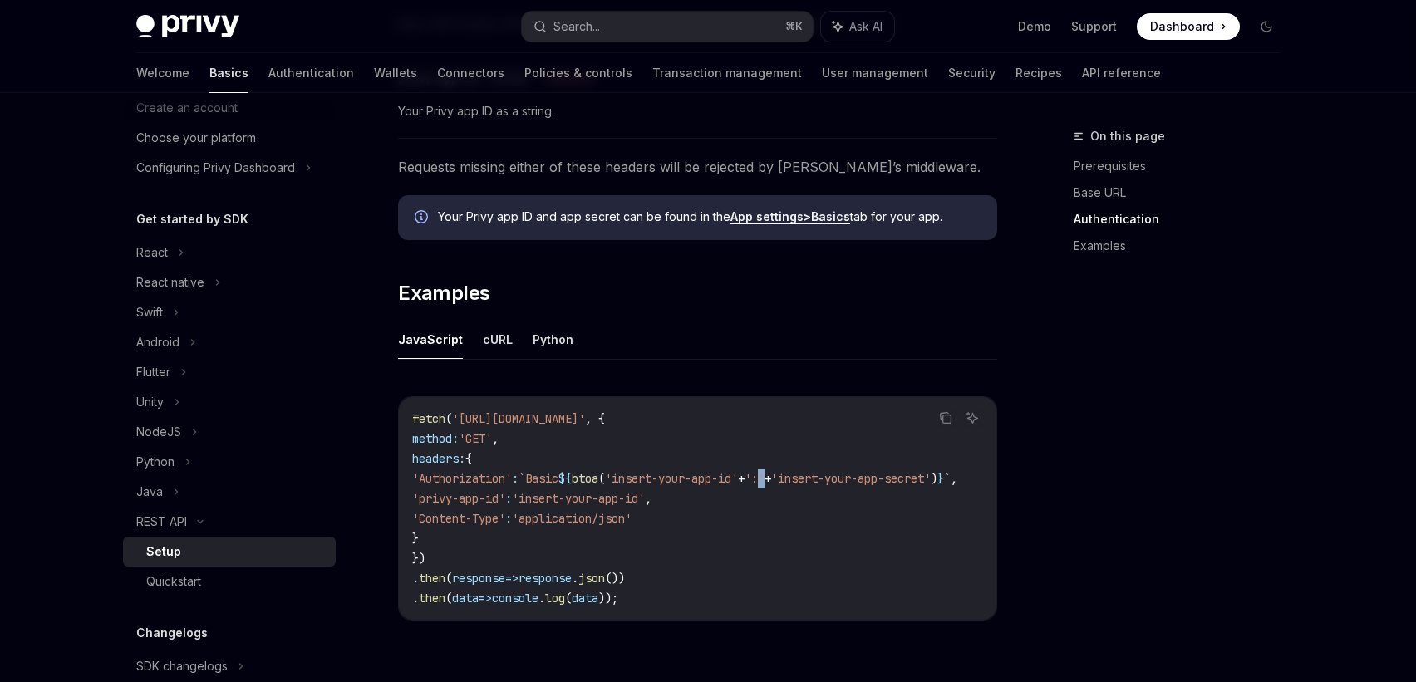
scroll to position [699, 0]
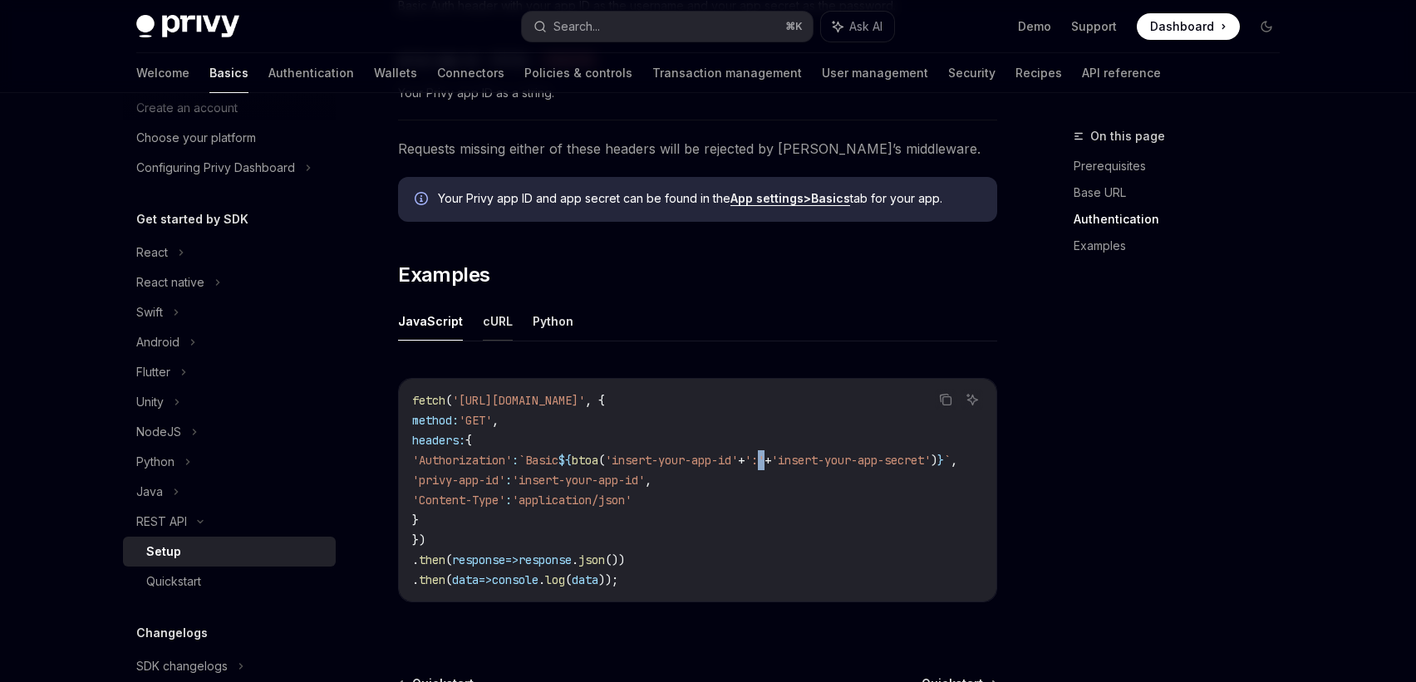
click at [493, 310] on button "cURL" at bounding box center [498, 321] width 30 height 39
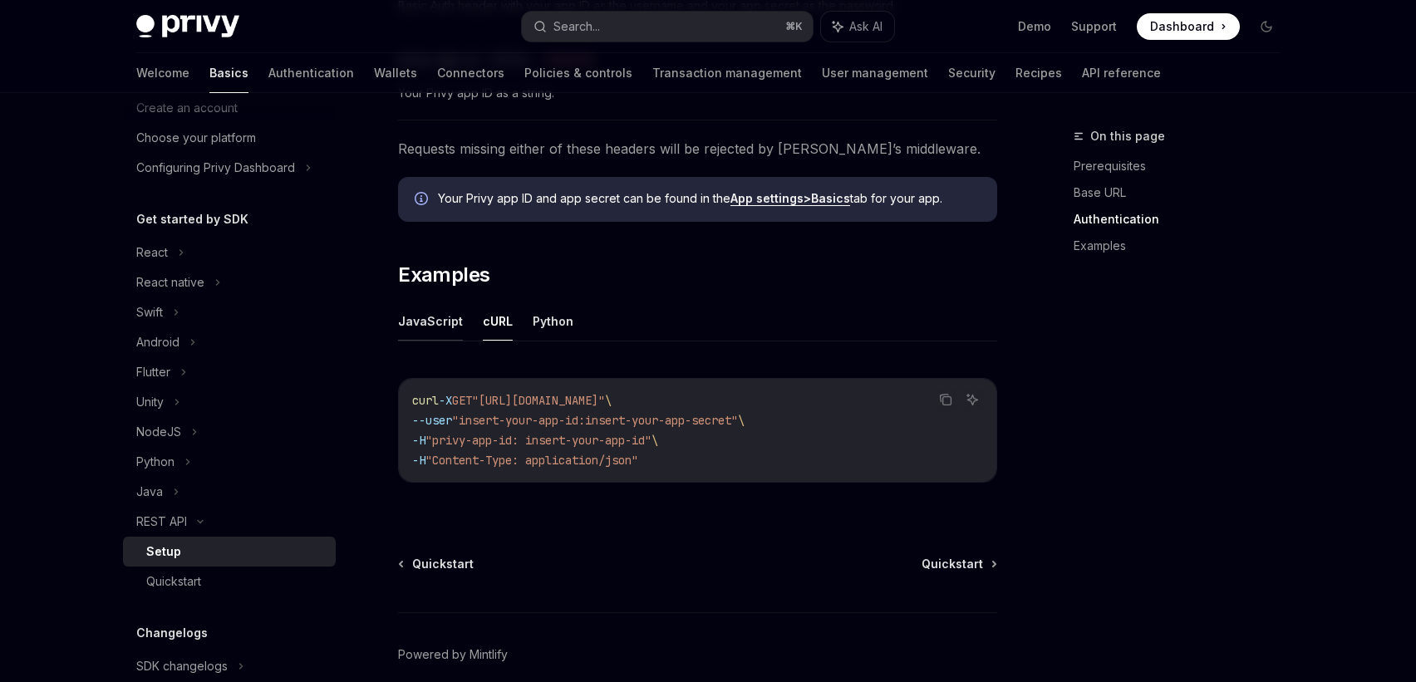
click at [440, 322] on button "JavaScript" at bounding box center [430, 321] width 65 height 39
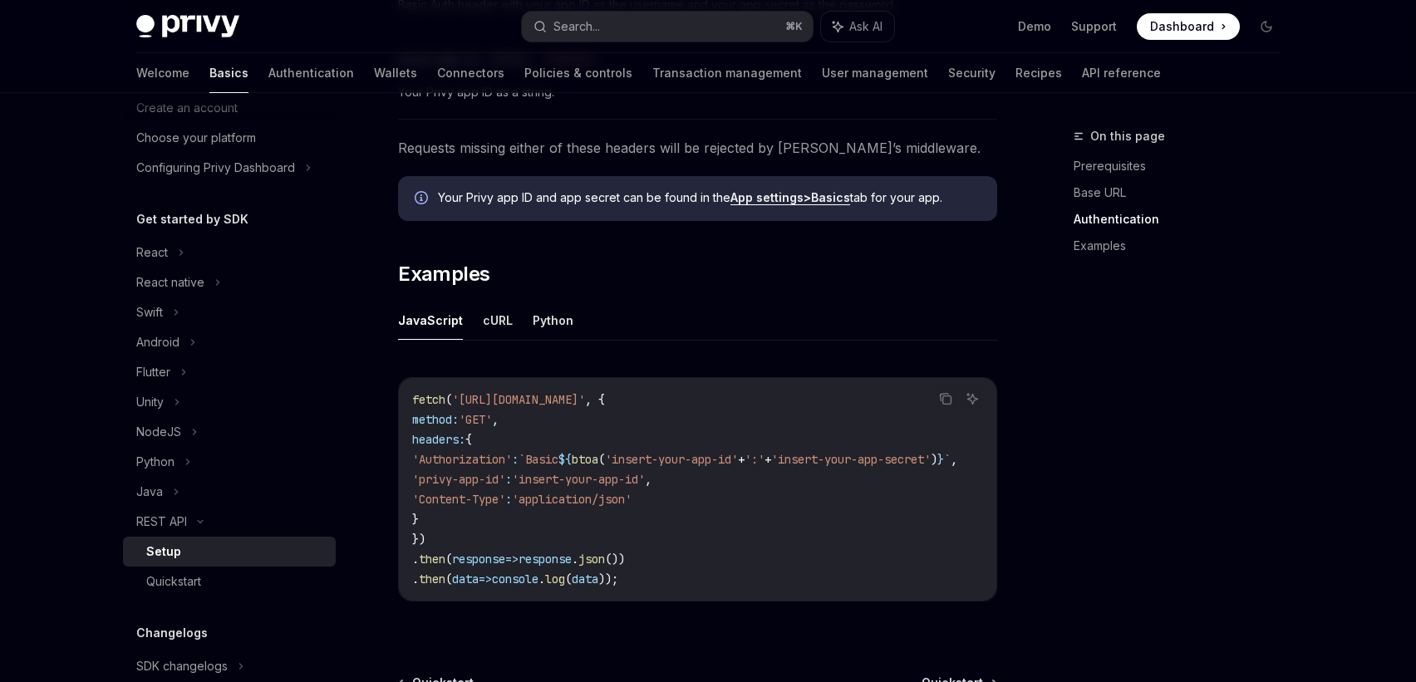
scroll to position [701, 0]
click at [598, 455] on span "btoa" at bounding box center [585, 458] width 27 height 15
copy span "btoa"
click at [494, 314] on button "cURL" at bounding box center [498, 319] width 30 height 39
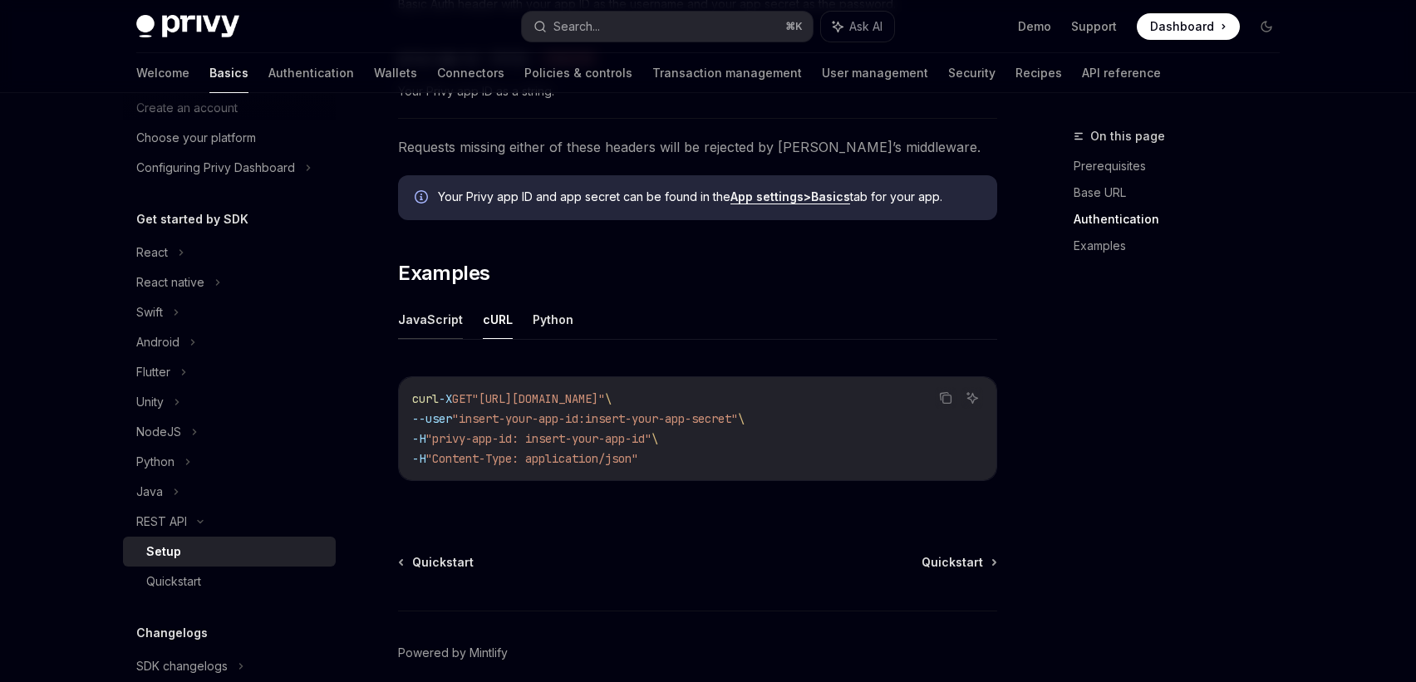
click at [442, 323] on button "JavaScript" at bounding box center [430, 319] width 65 height 39
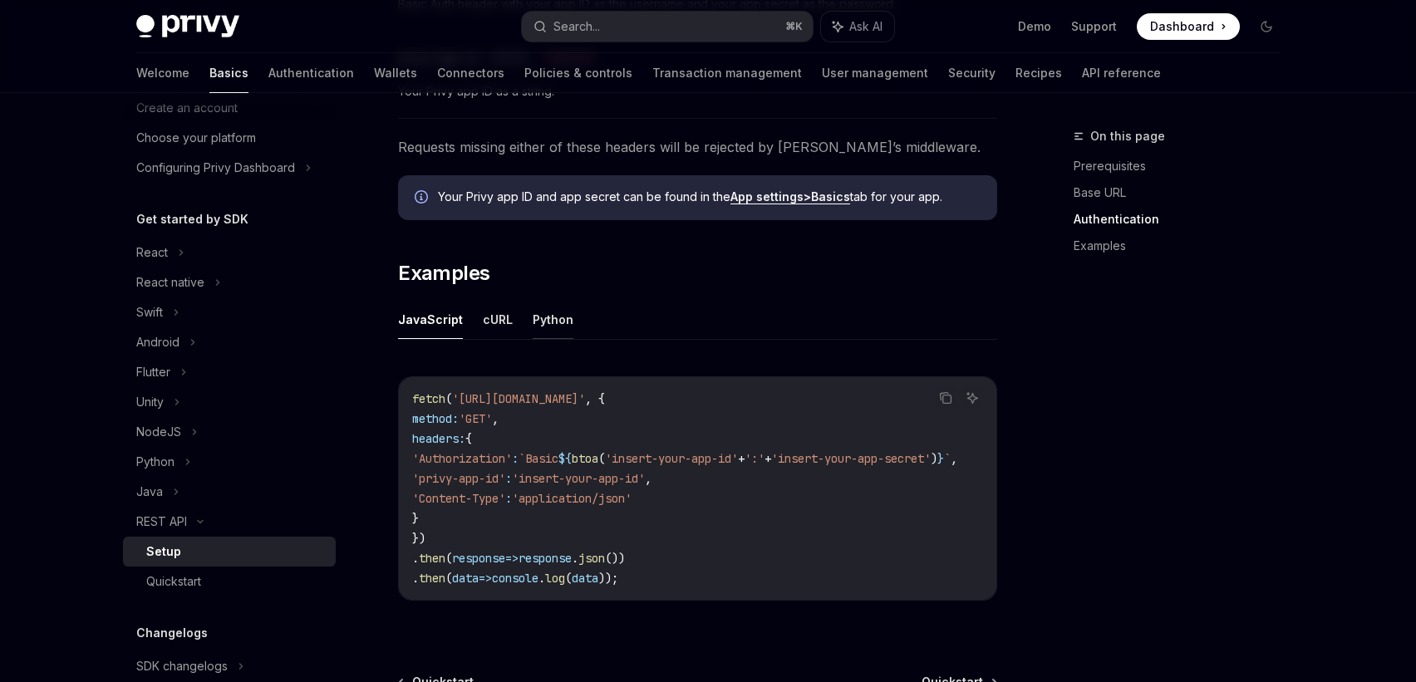
click at [544, 327] on button "Python" at bounding box center [553, 319] width 41 height 39
type textarea "*"
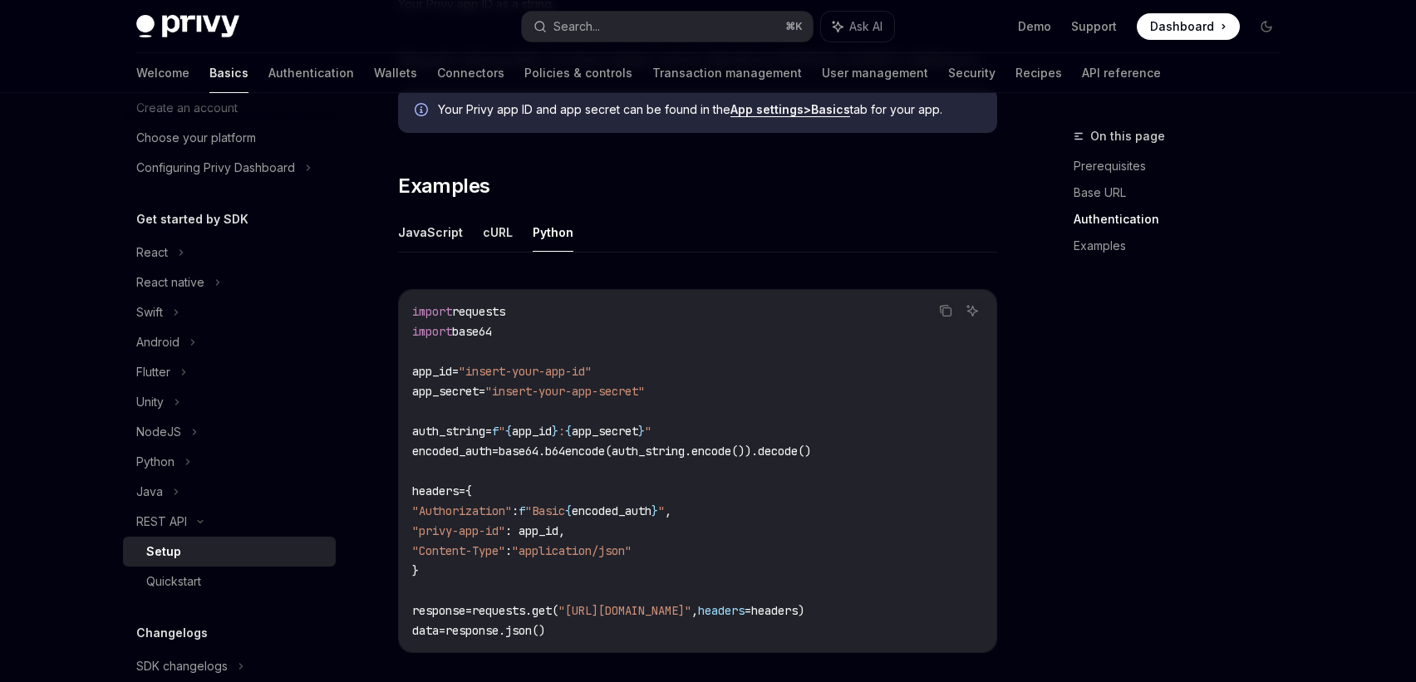
scroll to position [825, 0]
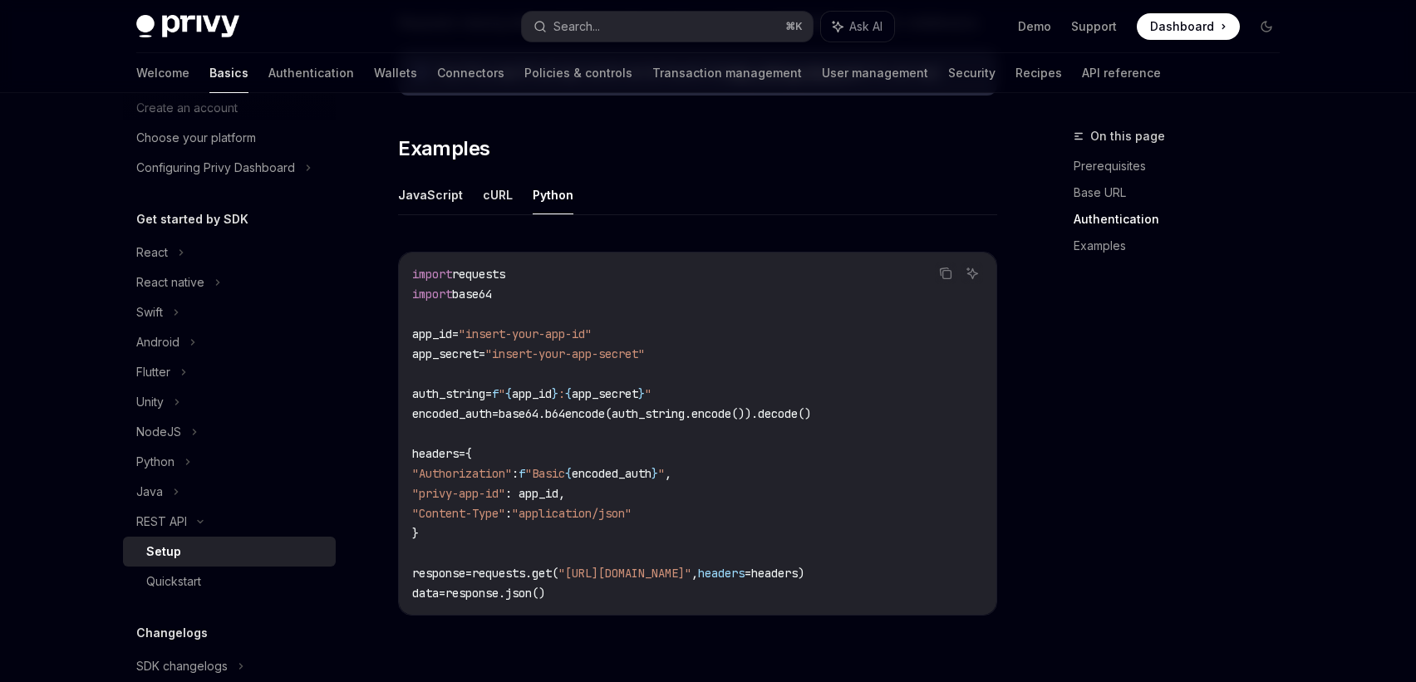
drag, startPoint x: 600, startPoint y: 593, endPoint x: 396, endPoint y: 344, distance: 321.9
click at [396, 344] on div "REST API Setup OpenAI Open in ChatGPT OpenAI Open in ChatGPT ​ Prerequisites Be…" at bounding box center [542, 95] width 918 height 1588
click at [466, 352] on span "app_secret" at bounding box center [445, 354] width 66 height 15
click at [412, 391] on span "auth_string" at bounding box center [448, 393] width 73 height 15
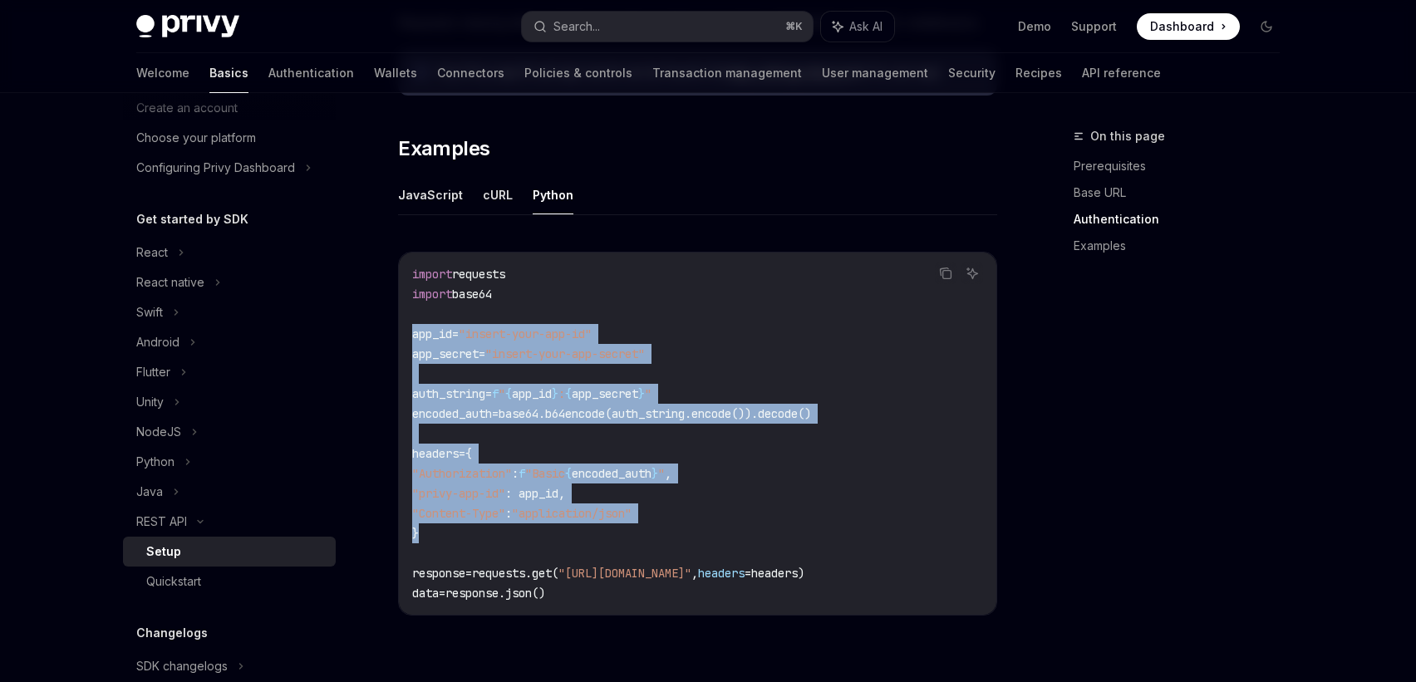
drag, startPoint x: 413, startPoint y: 336, endPoint x: 524, endPoint y: 528, distance: 221.5
click at [524, 528] on code "import requests import base64 app_id = "insert-your-app-id" app_secret = "inser…" at bounding box center [697, 433] width 571 height 339
copy code "app_id = "insert-your-app-id" app_secret = "insert-your-app-secret" auth_string…"
click at [941, 274] on icon "Copy the contents from the code block" at bounding box center [945, 271] width 8 height 7
click at [949, 276] on icon "Copy the contents from the code block" at bounding box center [945, 273] width 13 height 13
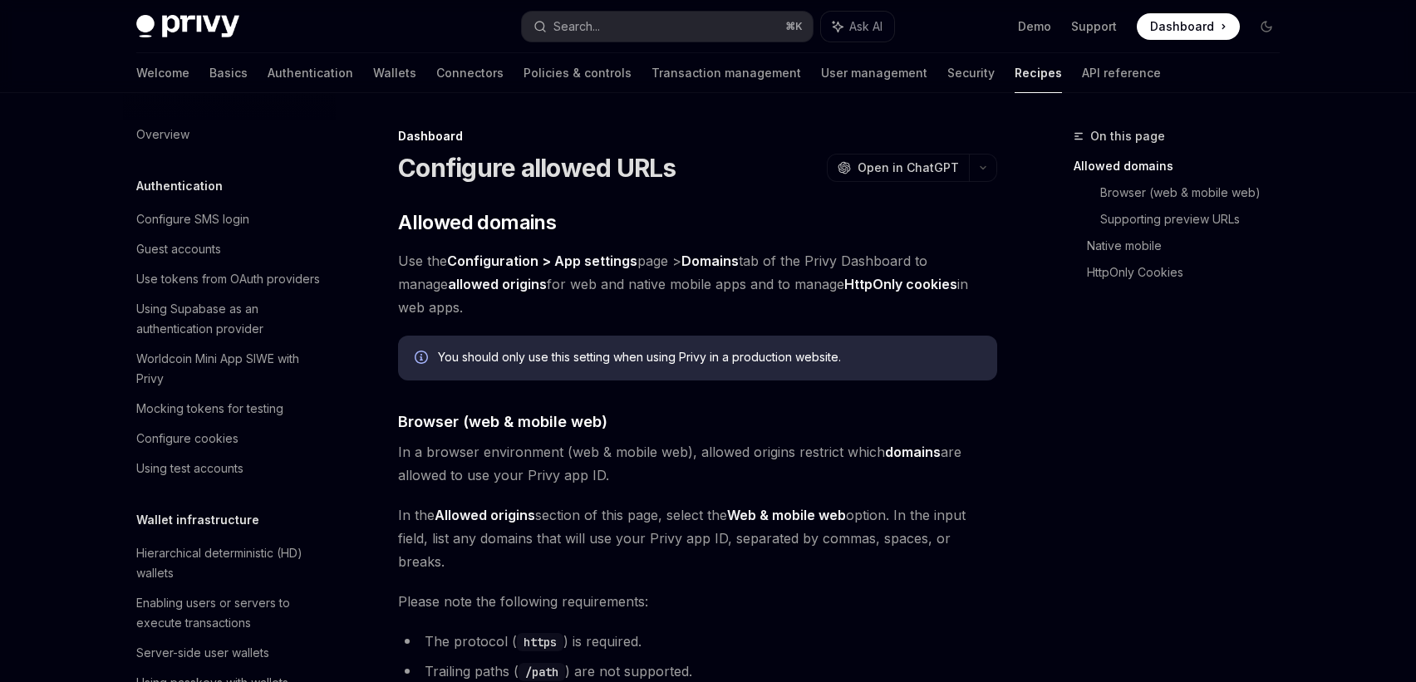
scroll to position [804, 0]
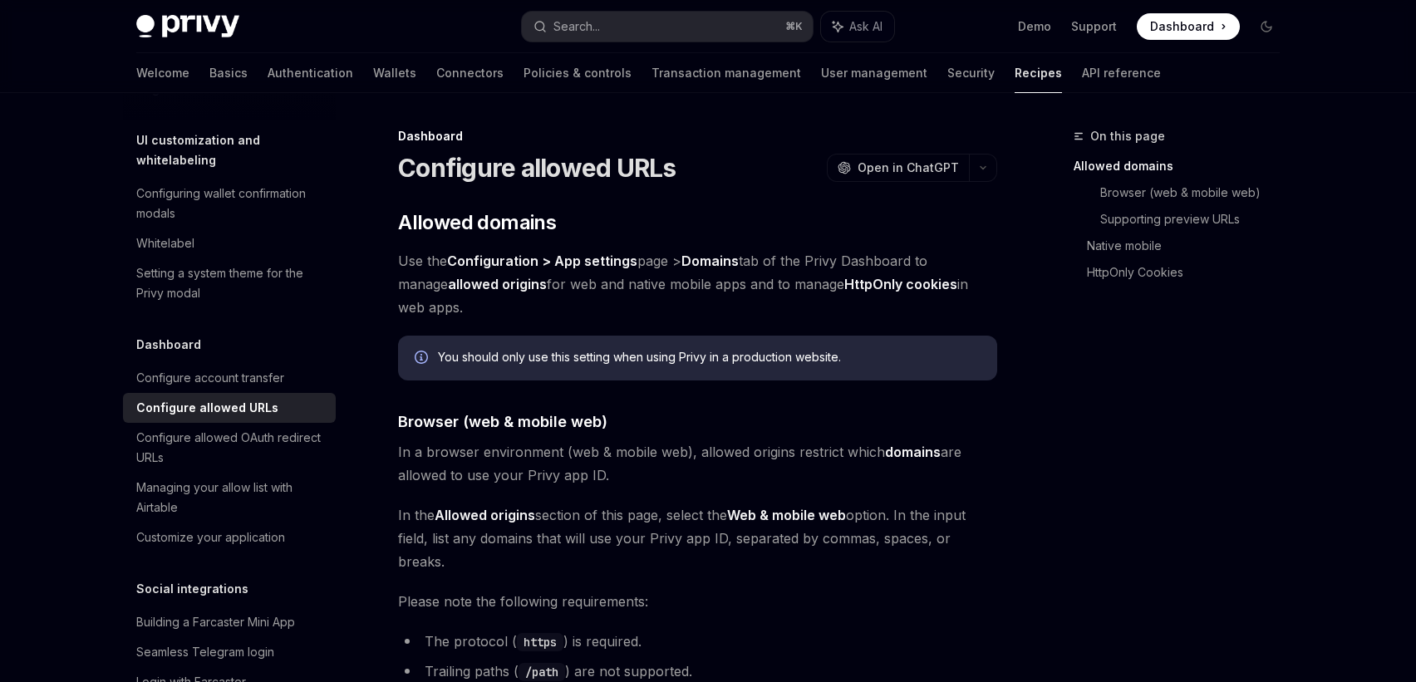
click at [706, 349] on div "You should only use this setting when using Privy in a production website." at bounding box center [709, 358] width 543 height 18
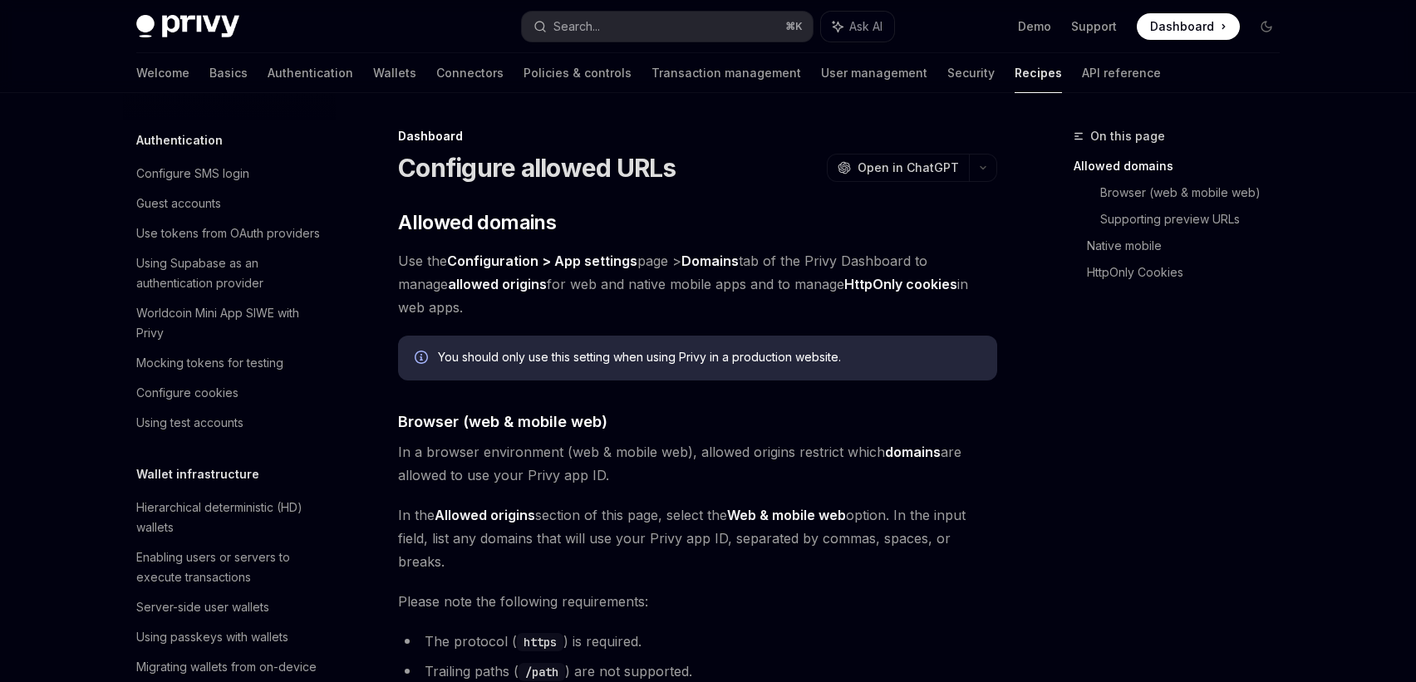
scroll to position [0, 0]
